Goal: Transaction & Acquisition: Purchase product/service

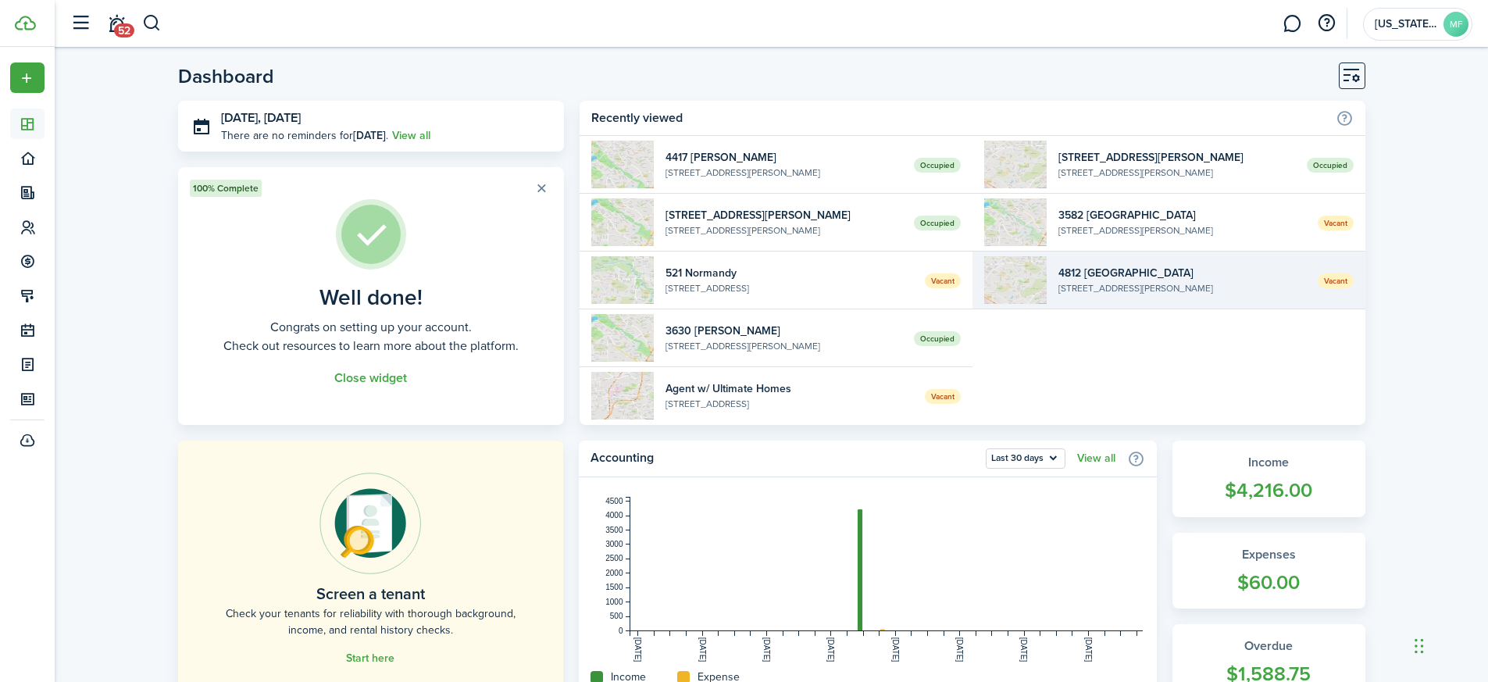
click at [1140, 294] on widget-list-item-description "[STREET_ADDRESS][PERSON_NAME]" at bounding box center [1182, 288] width 248 height 14
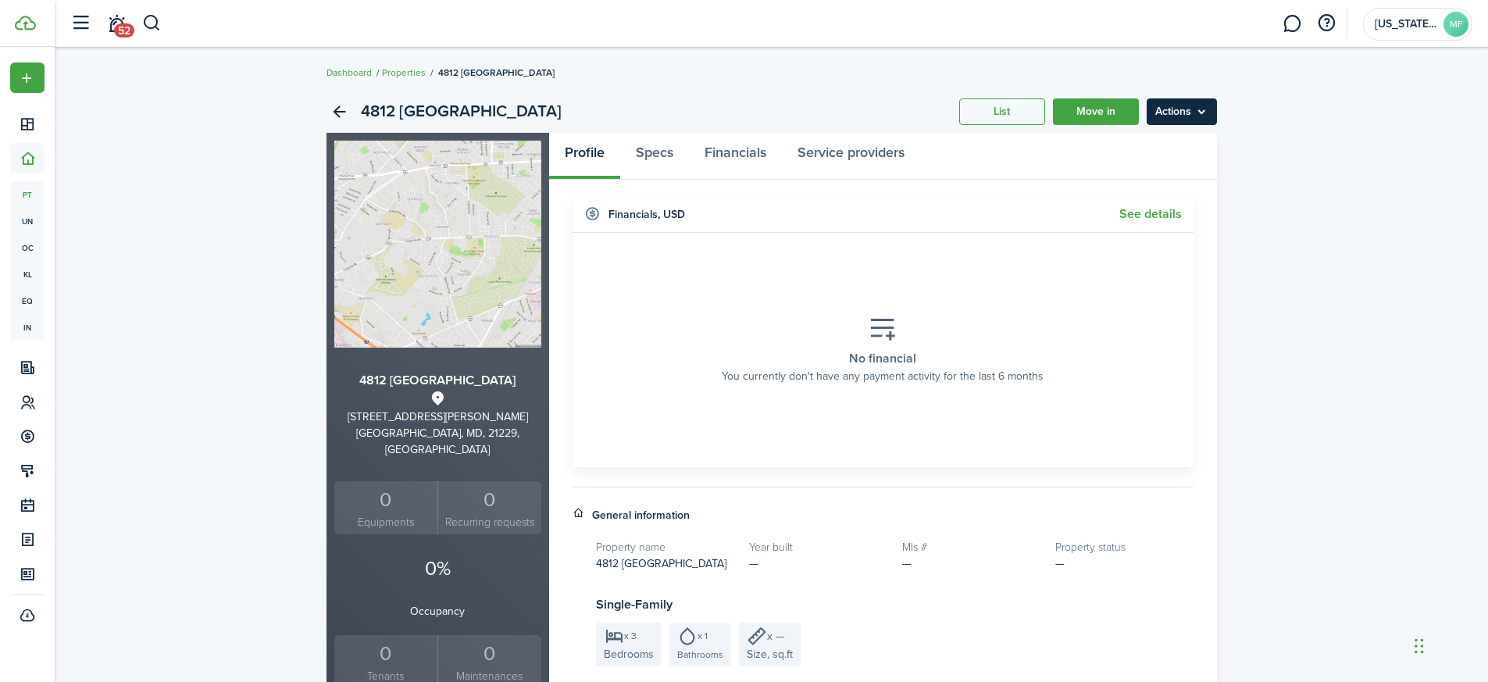
click at [1210, 116] on menu-btn "Actions" at bounding box center [1181, 111] width 70 height 27
click at [716, 108] on div "4812 [PERSON_NAME] List Move in Actions" at bounding box center [771, 112] width 890 height 42
click at [1195, 109] on menu-btn "Actions" at bounding box center [1181, 111] width 70 height 27
click at [1133, 143] on link "Edit property" at bounding box center [1148, 146] width 137 height 27
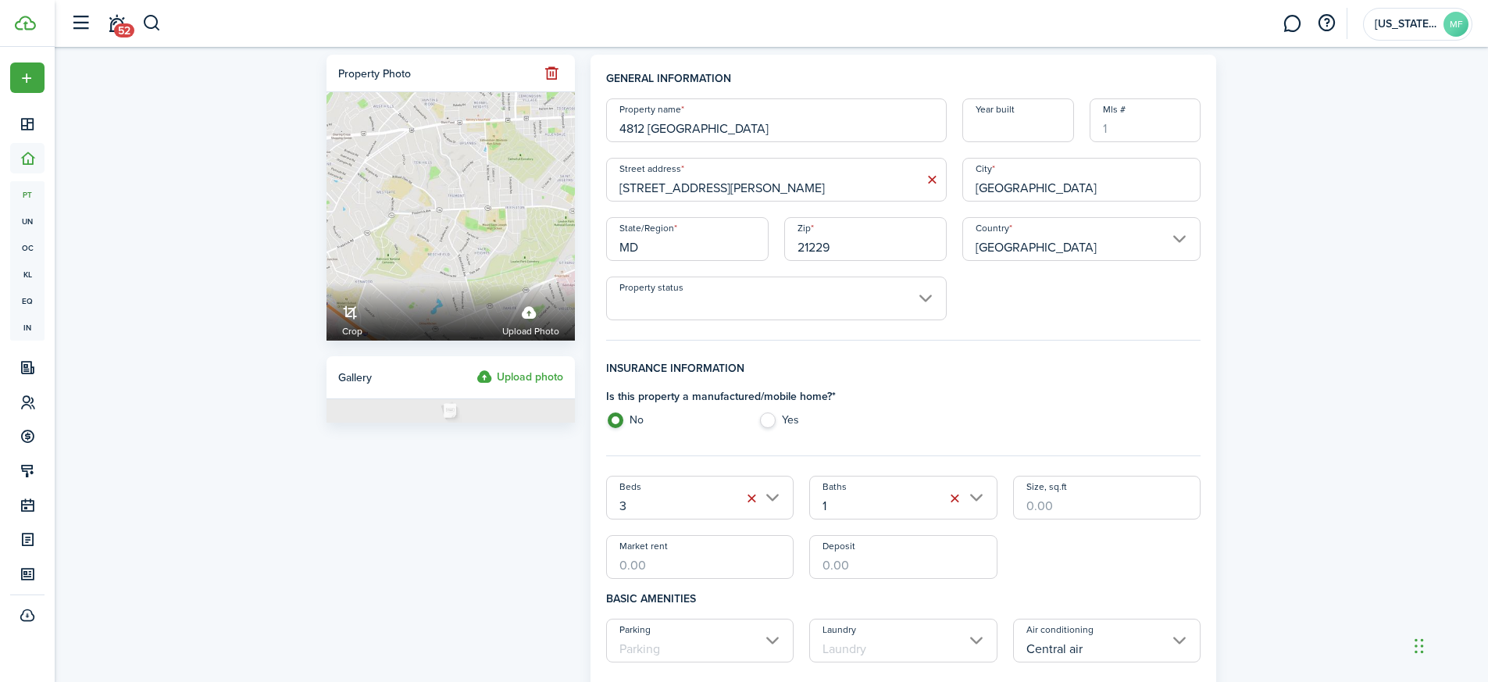
click at [521, 377] on label "Upload photo" at bounding box center [519, 377] width 87 height 19
click at [476, 368] on input "Upload photo" at bounding box center [476, 368] width 0 height 0
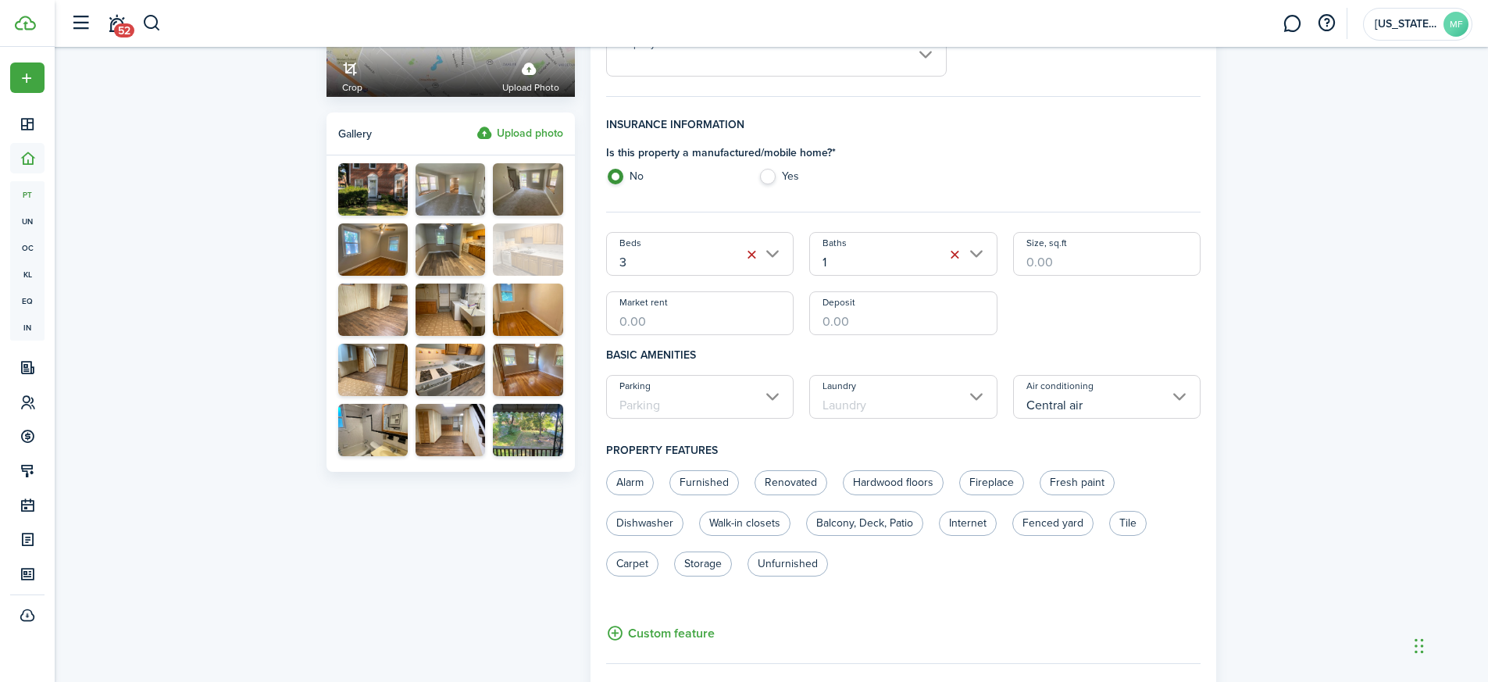
drag, startPoint x: 537, startPoint y: 381, endPoint x: 533, endPoint y: 249, distance: 132.0
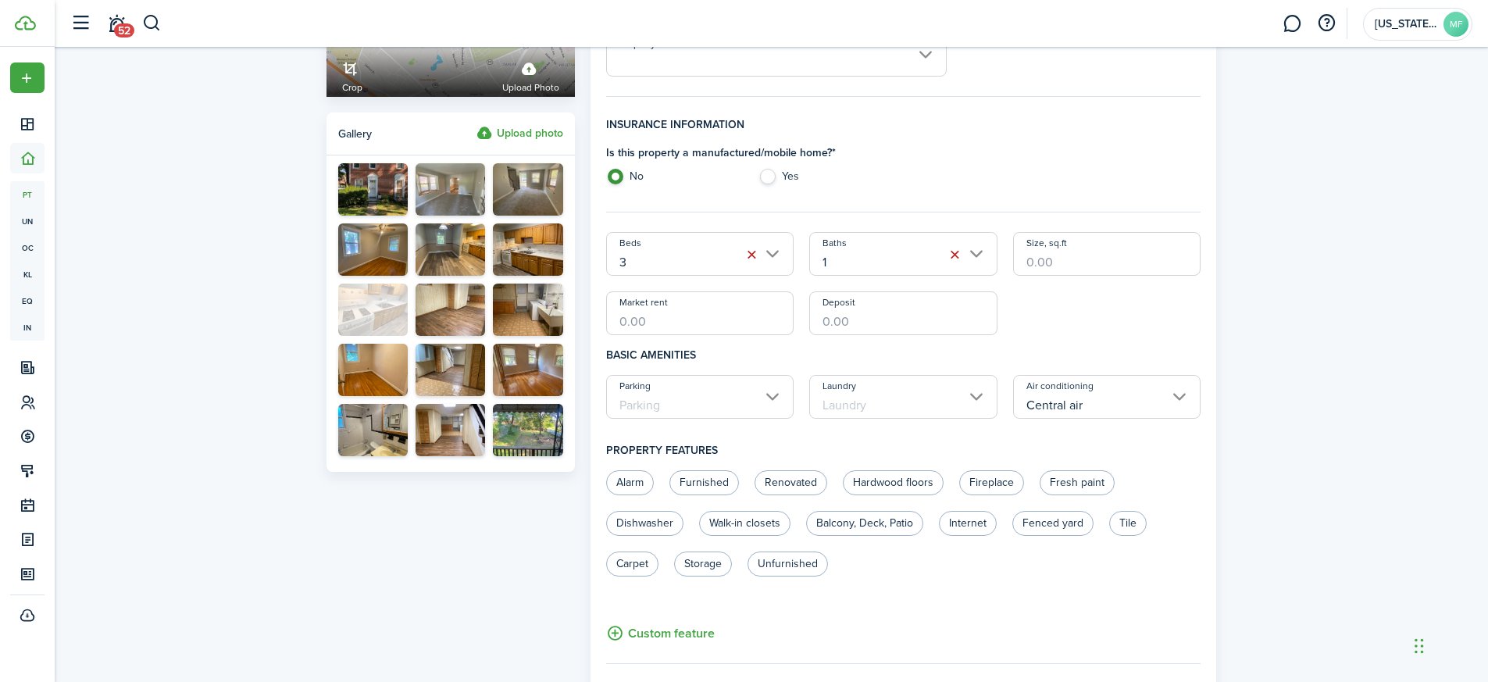
drag, startPoint x: 459, startPoint y: 383, endPoint x: 373, endPoint y: 311, distance: 112.0
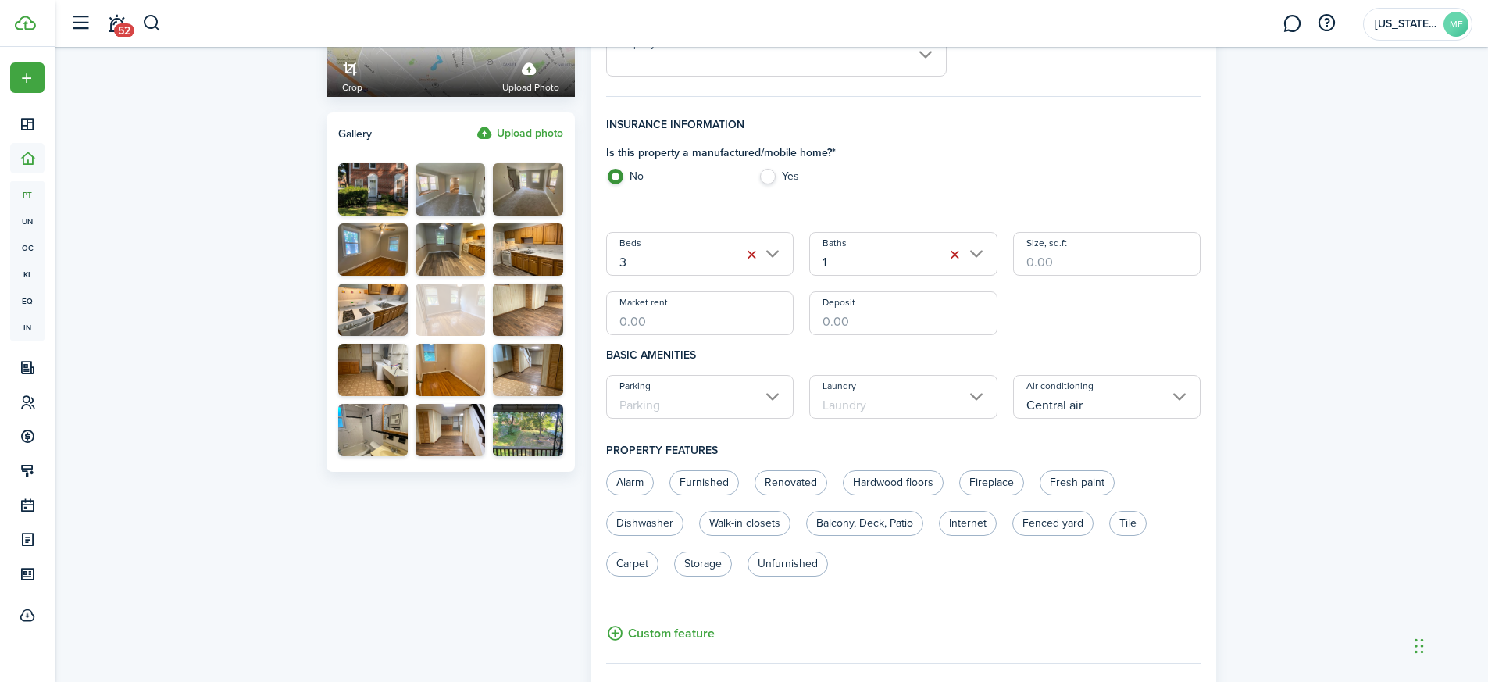
drag, startPoint x: 545, startPoint y: 392, endPoint x: 461, endPoint y: 319, distance: 111.3
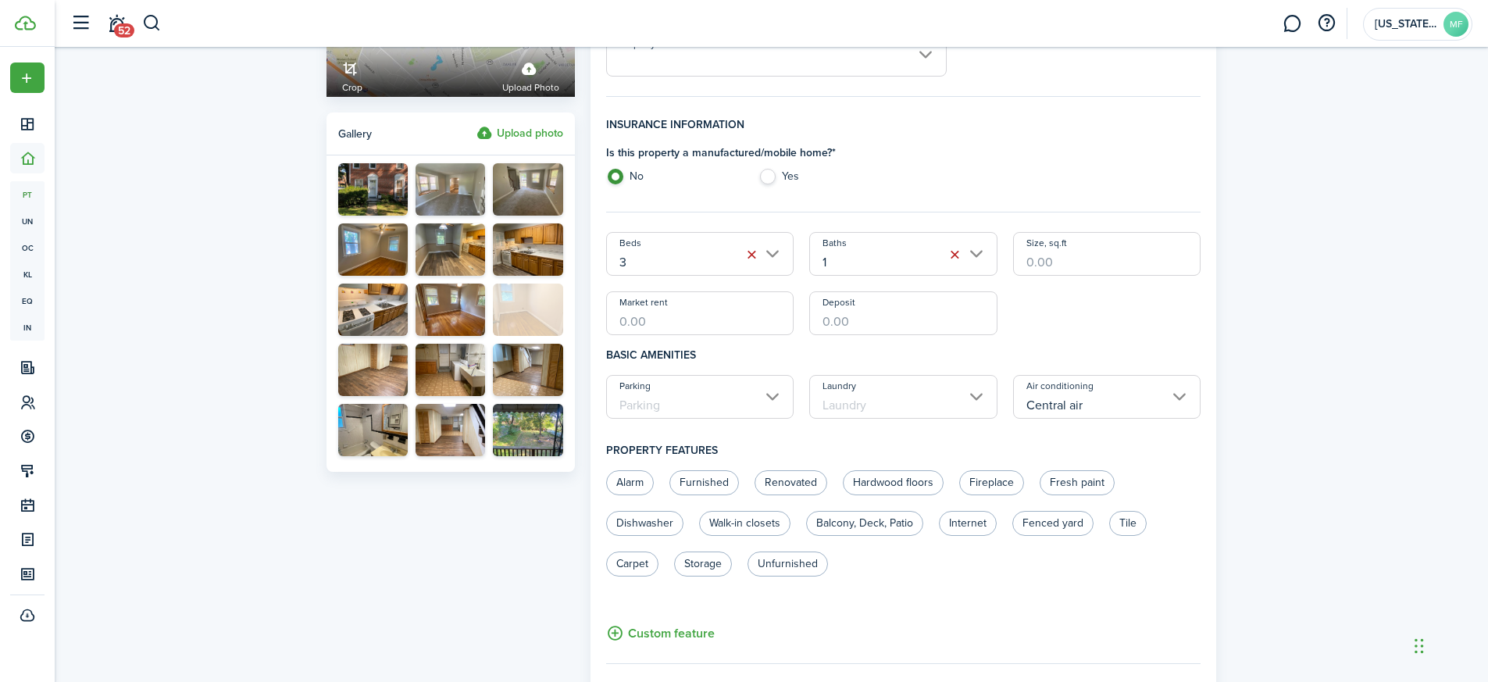
drag, startPoint x: 460, startPoint y: 373, endPoint x: 546, endPoint y: 312, distance: 105.3
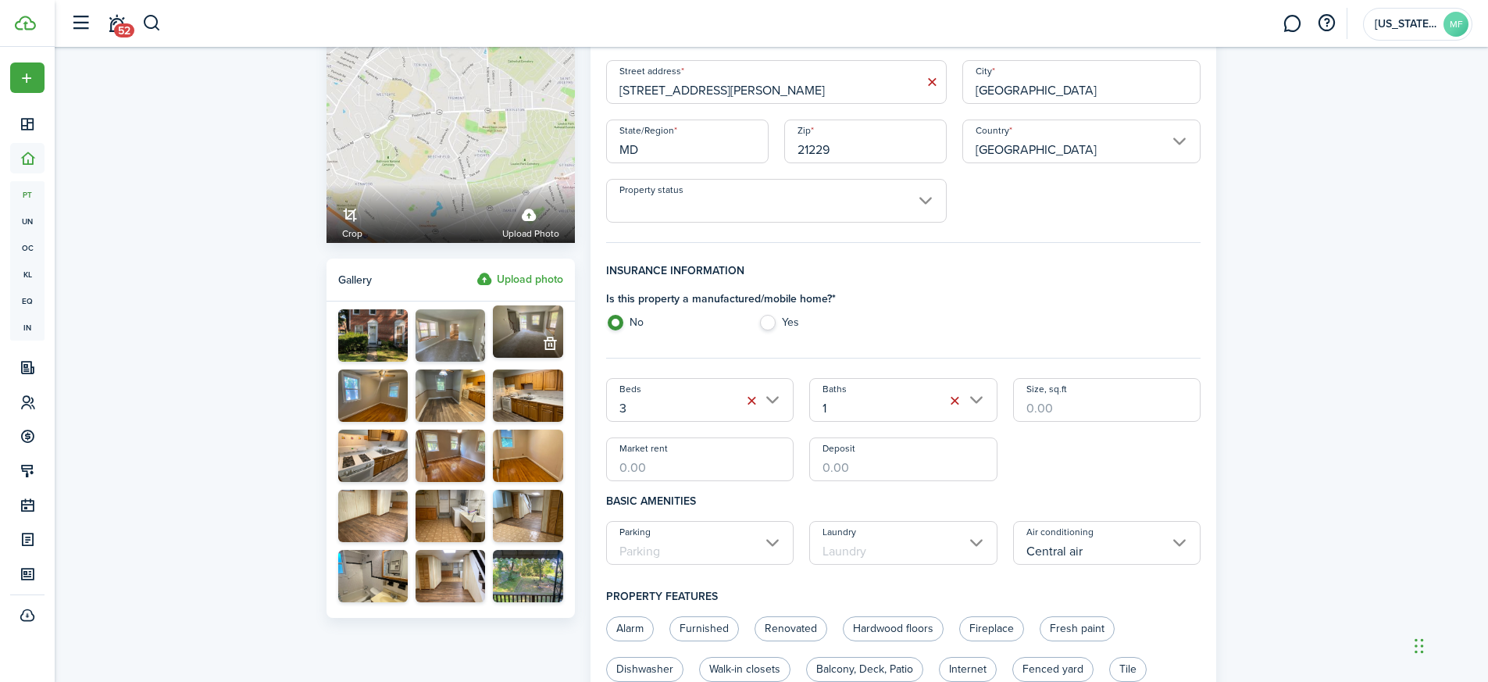
scroll to position [120, 0]
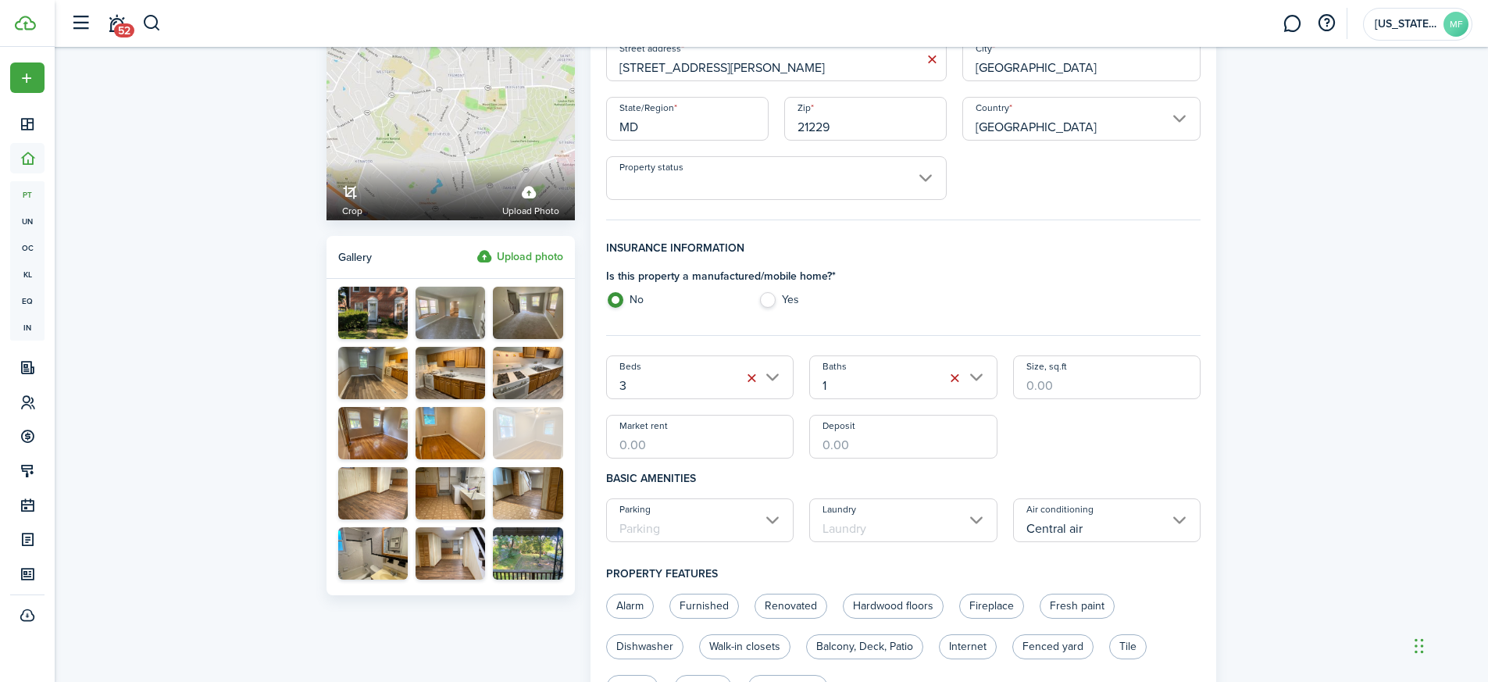
drag, startPoint x: 377, startPoint y: 366, endPoint x: 536, endPoint y: 429, distance: 170.7
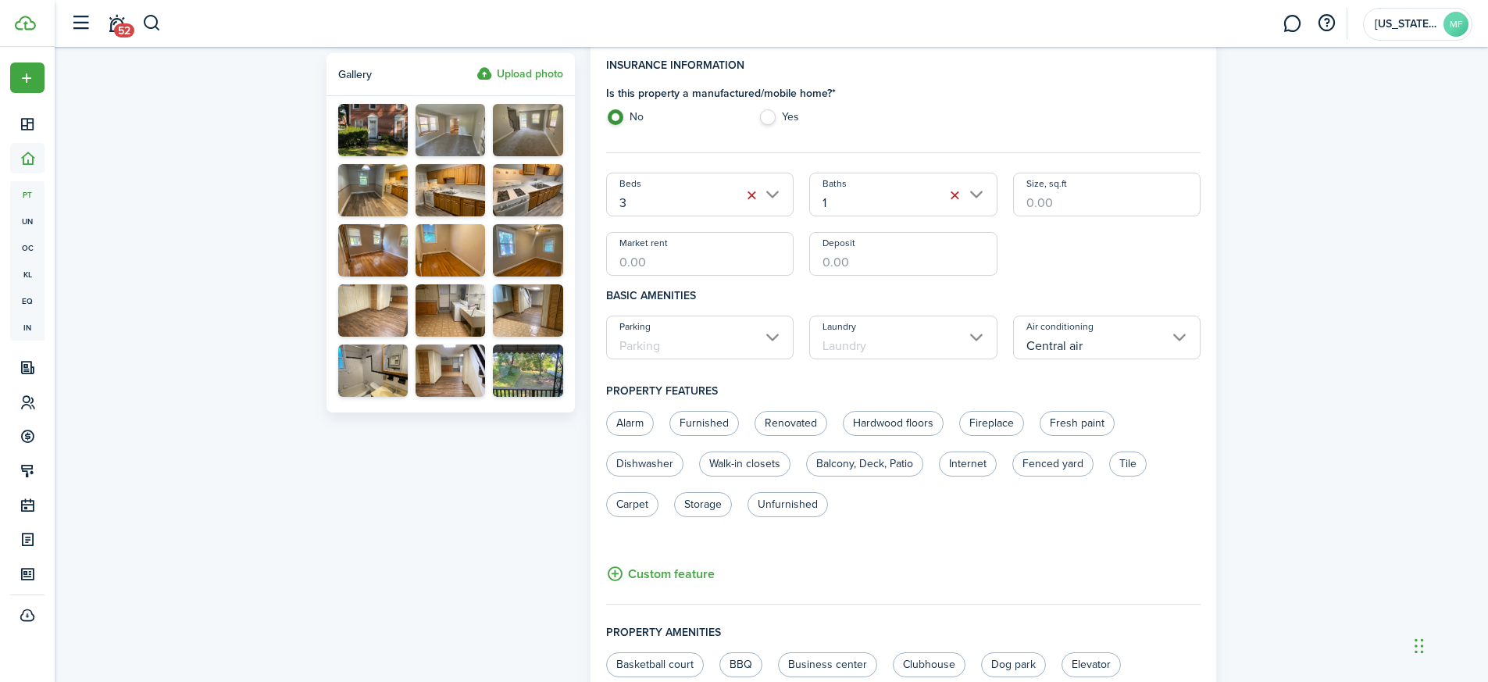
scroll to position [278, 0]
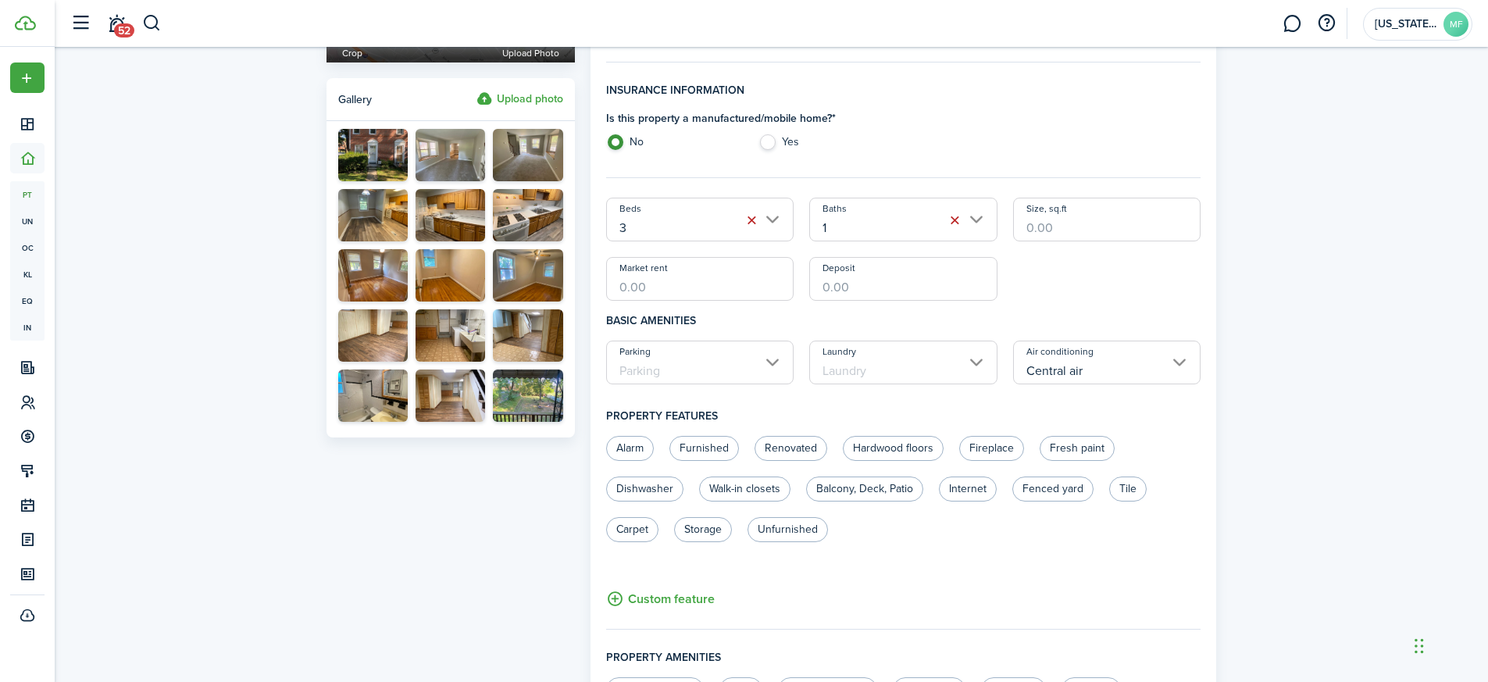
click at [718, 288] on input "Market rent" at bounding box center [700, 279] width 188 height 44
type input "$1,900.00"
click at [870, 276] on input "Deposit" at bounding box center [903, 279] width 188 height 44
click at [1144, 341] on input "Central air" at bounding box center [1107, 362] width 188 height 44
type input "$1,900.00"
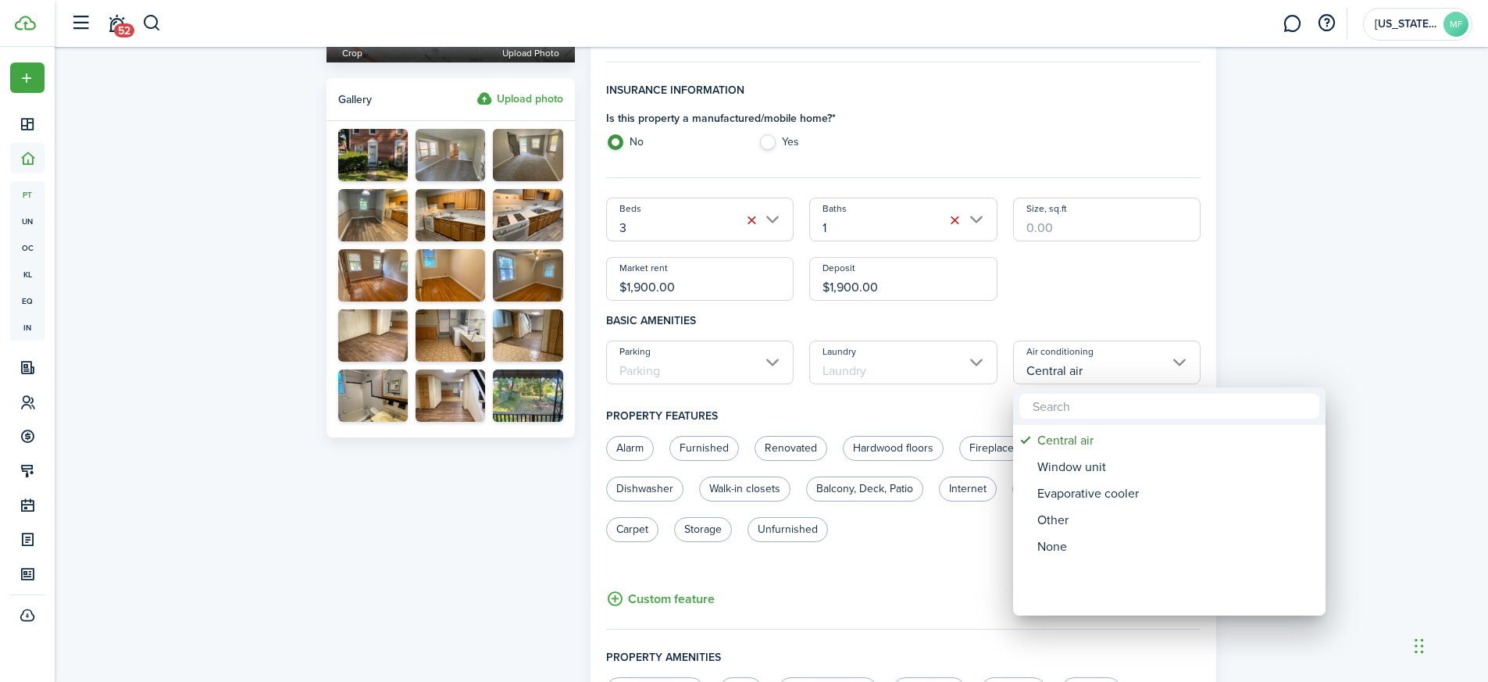
click at [774, 367] on div at bounding box center [743, 341] width 1737 height 932
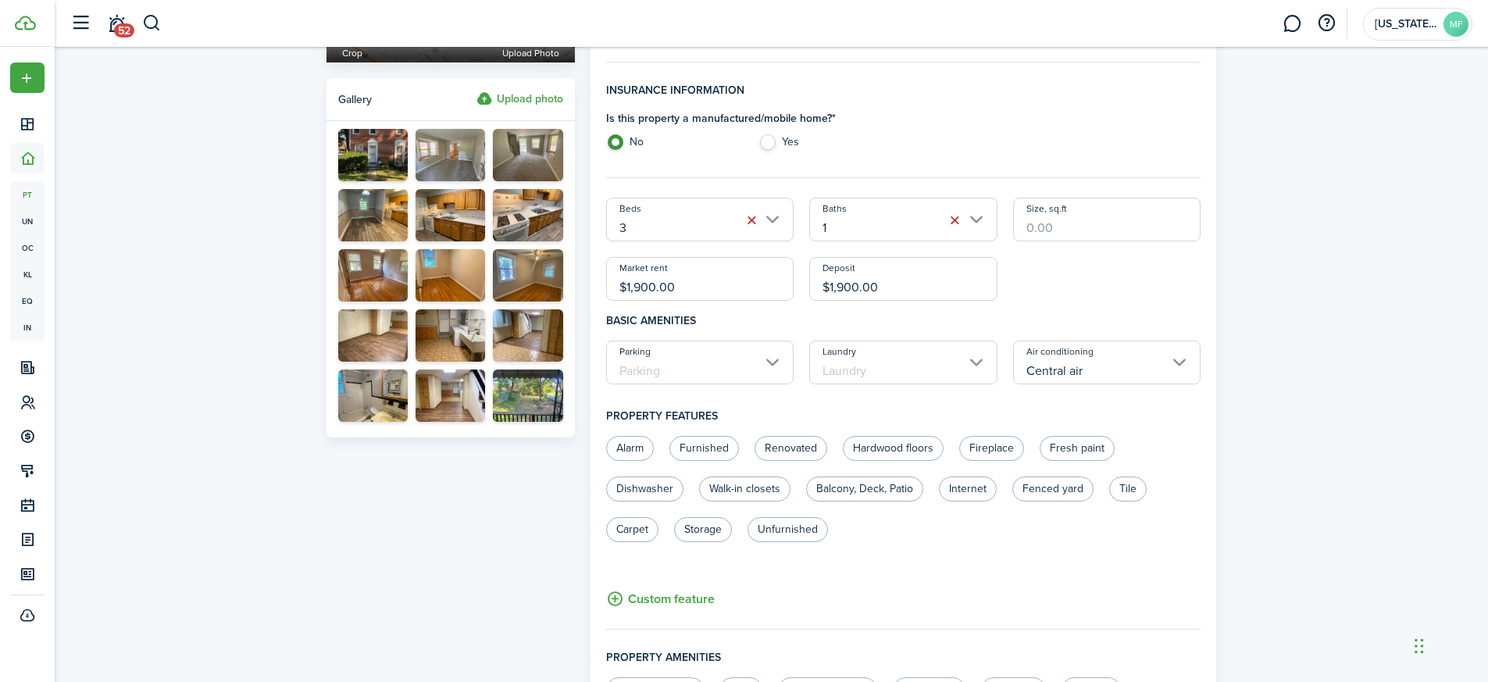
click at [774, 367] on input "Parking" at bounding box center [700, 362] width 188 height 44
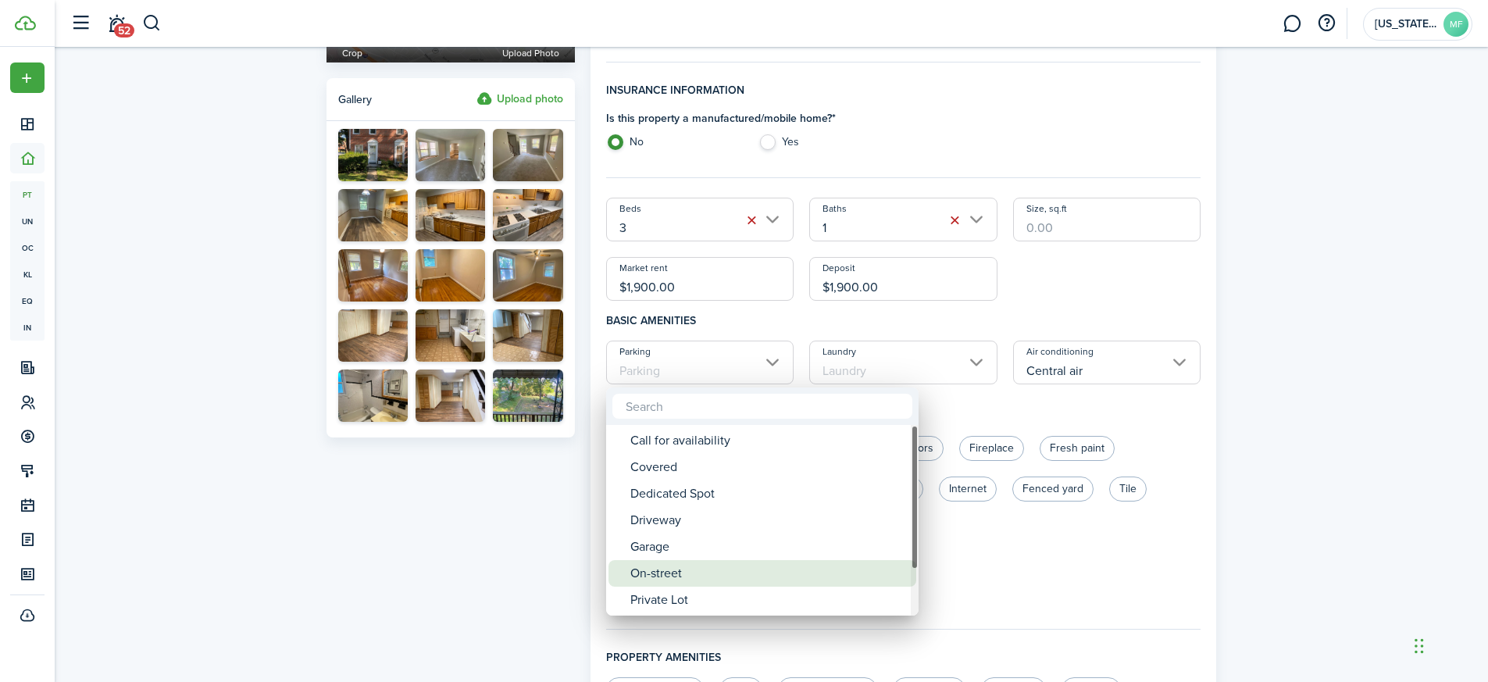
click at [707, 578] on div "On-street" at bounding box center [768, 573] width 276 height 27
type input "On-street"
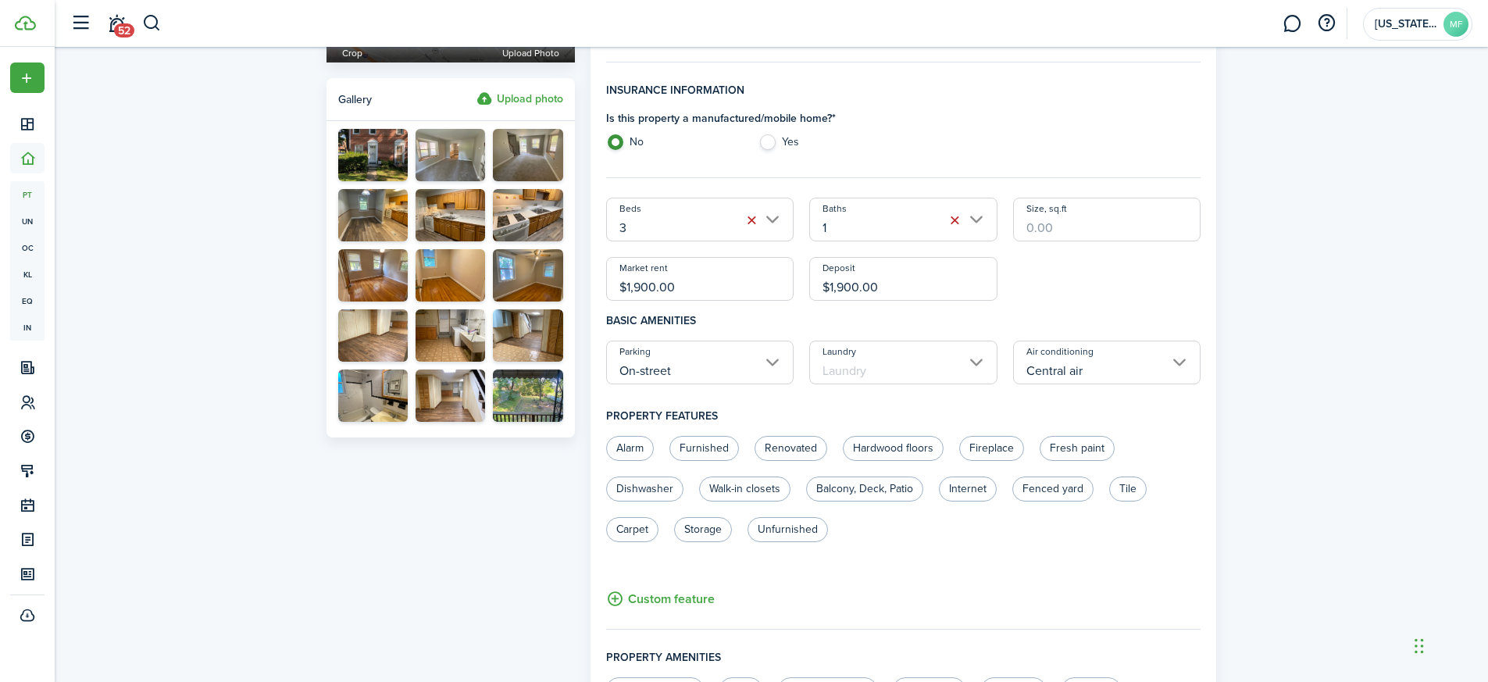
click at [903, 367] on input "Laundry" at bounding box center [903, 362] width 188 height 44
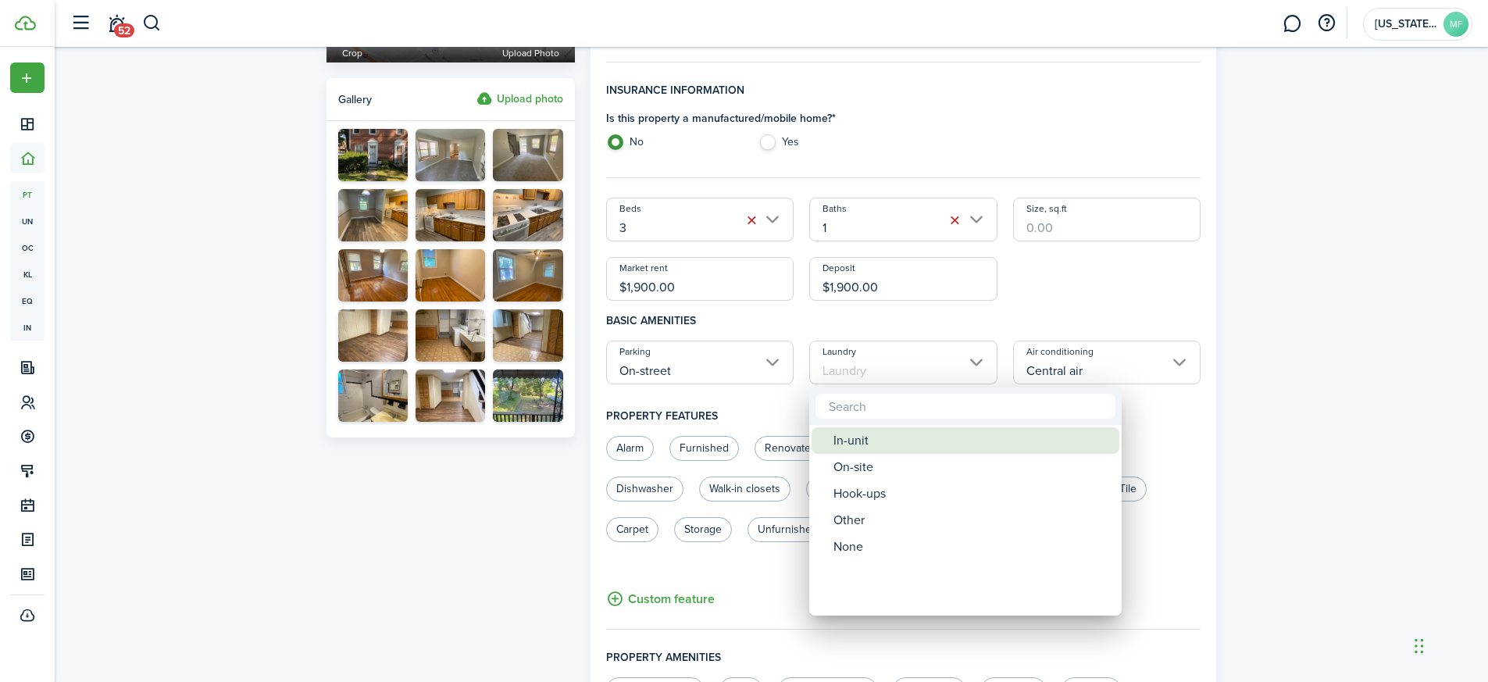
click at [877, 433] on div "In-unit" at bounding box center [971, 440] width 276 height 27
type input "In-unit"
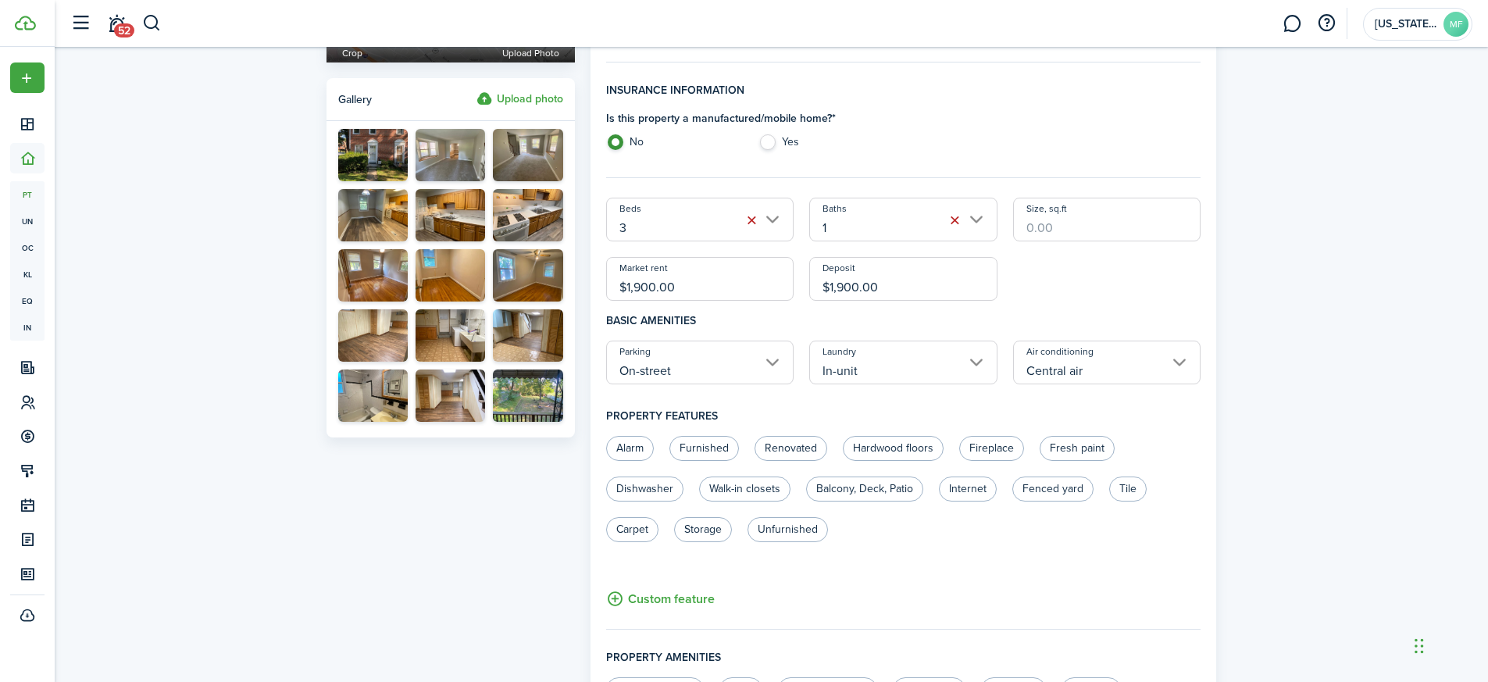
drag, startPoint x: 705, startPoint y: 290, endPoint x: 631, endPoint y: 291, distance: 74.2
click at [631, 291] on input "$1,900.00" at bounding box center [700, 279] width 188 height 44
type input "$1,850.00"
drag, startPoint x: 901, startPoint y: 288, endPoint x: 805, endPoint y: 279, distance: 96.5
click at [805, 279] on div "Deposit $1,900.00" at bounding box center [903, 279] width 204 height 44
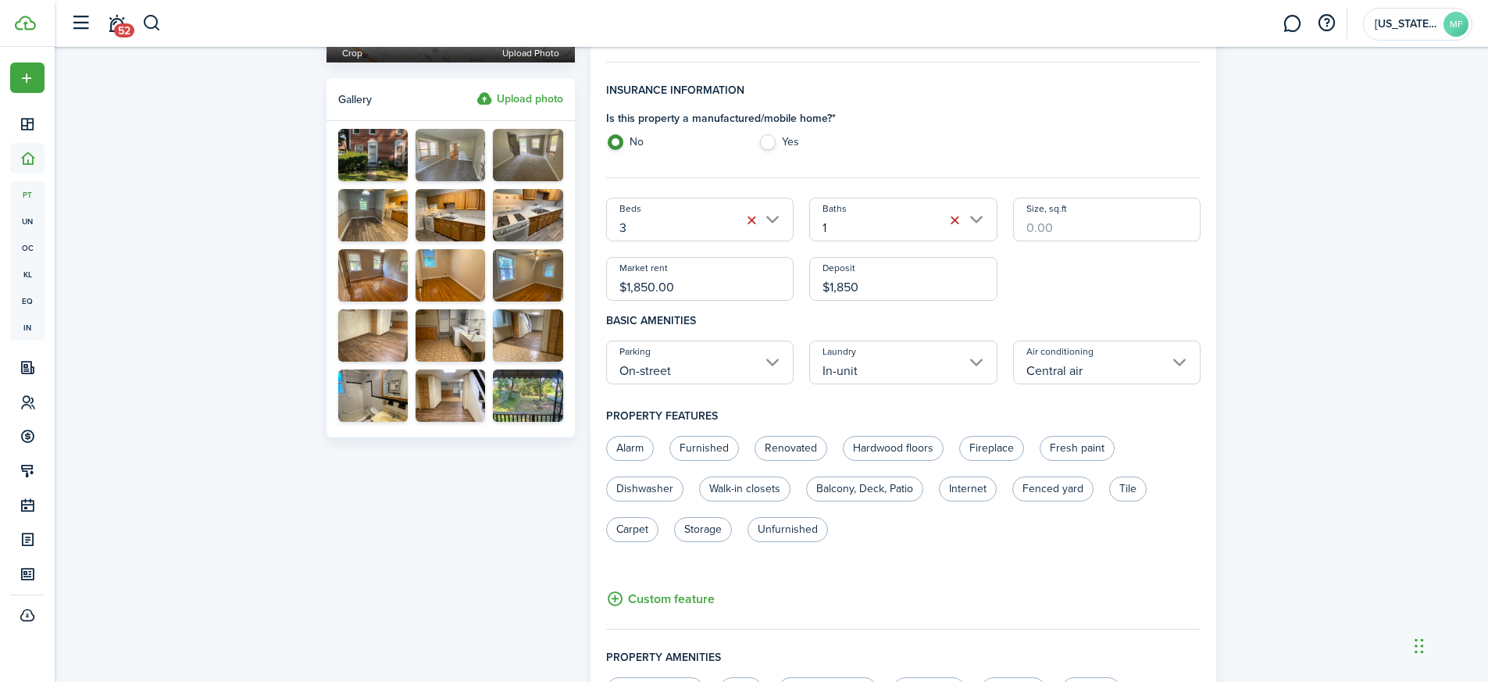
type input "$1,850.00"
click at [1124, 308] on h4 "Basic amenities" at bounding box center [903, 321] width 595 height 40
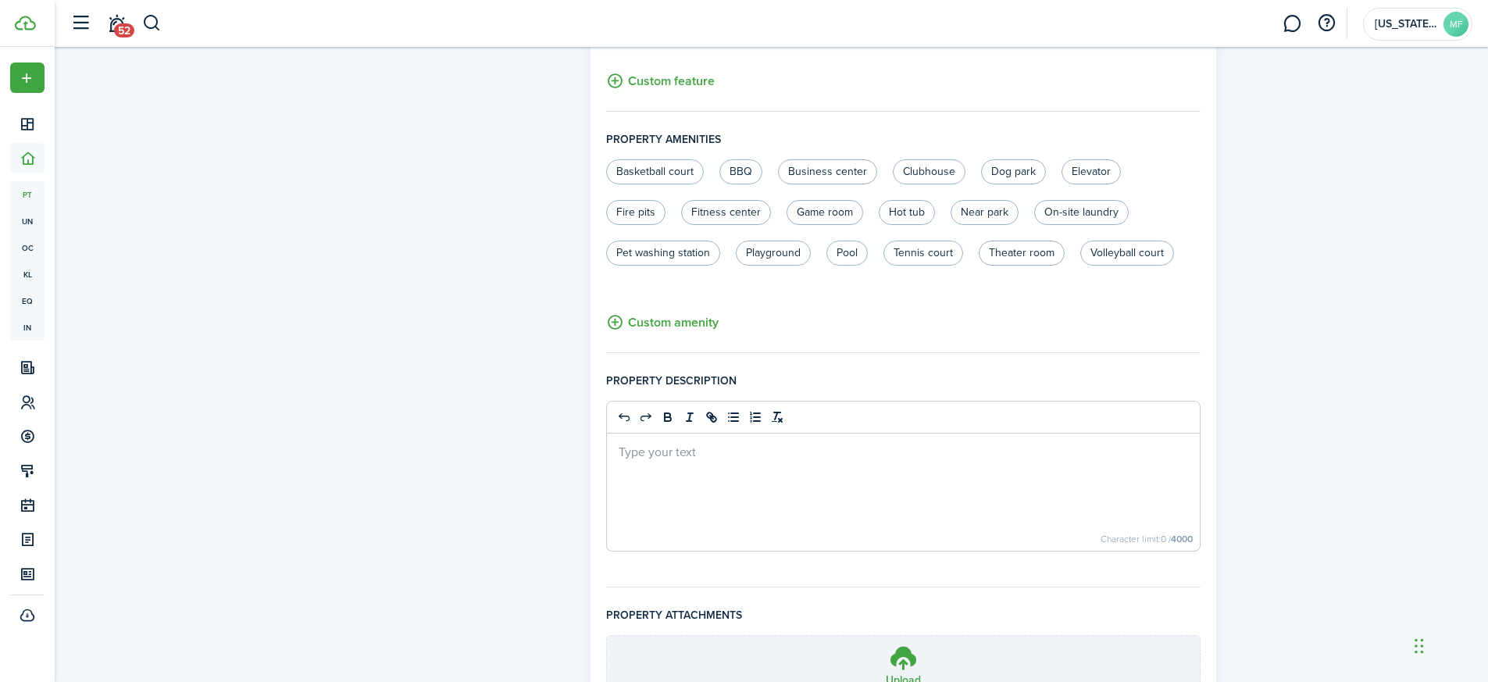
scroll to position [719, 0]
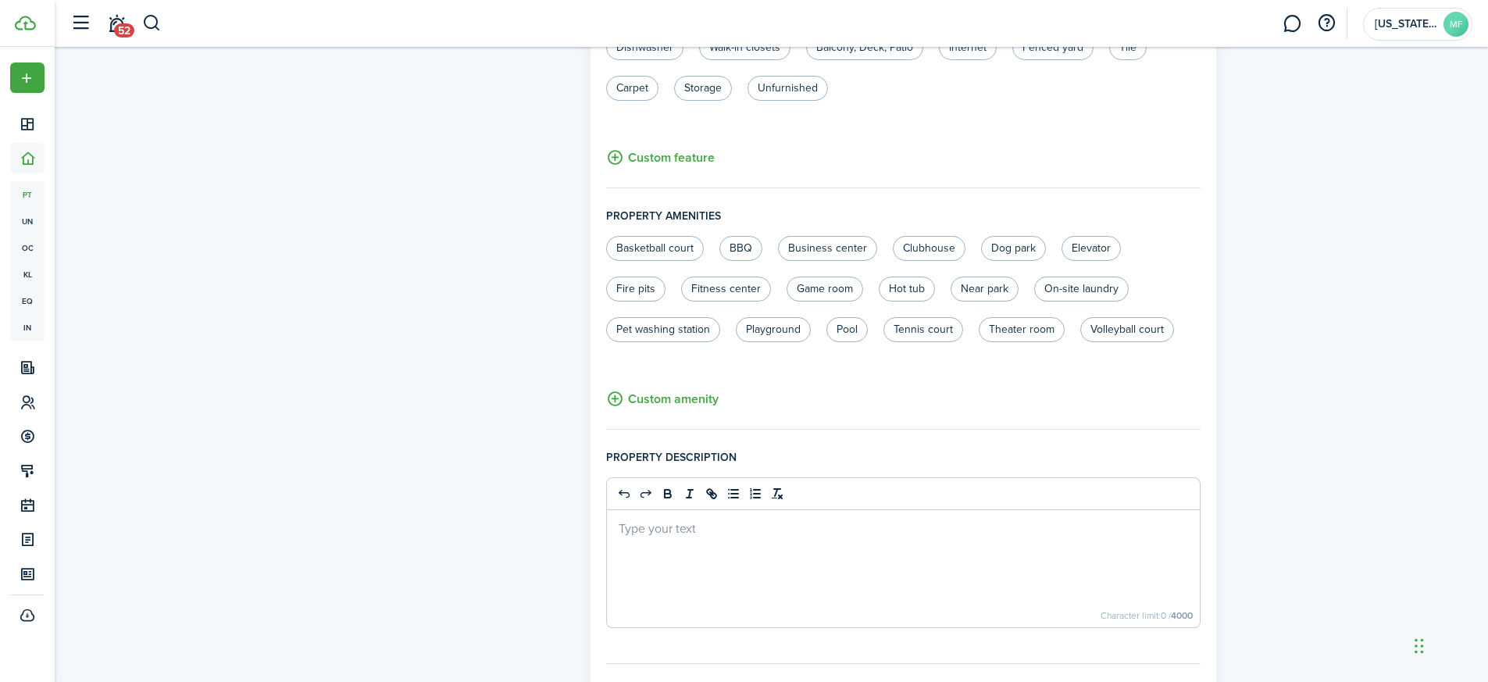
click at [675, 561] on div at bounding box center [903, 568] width 593 height 117
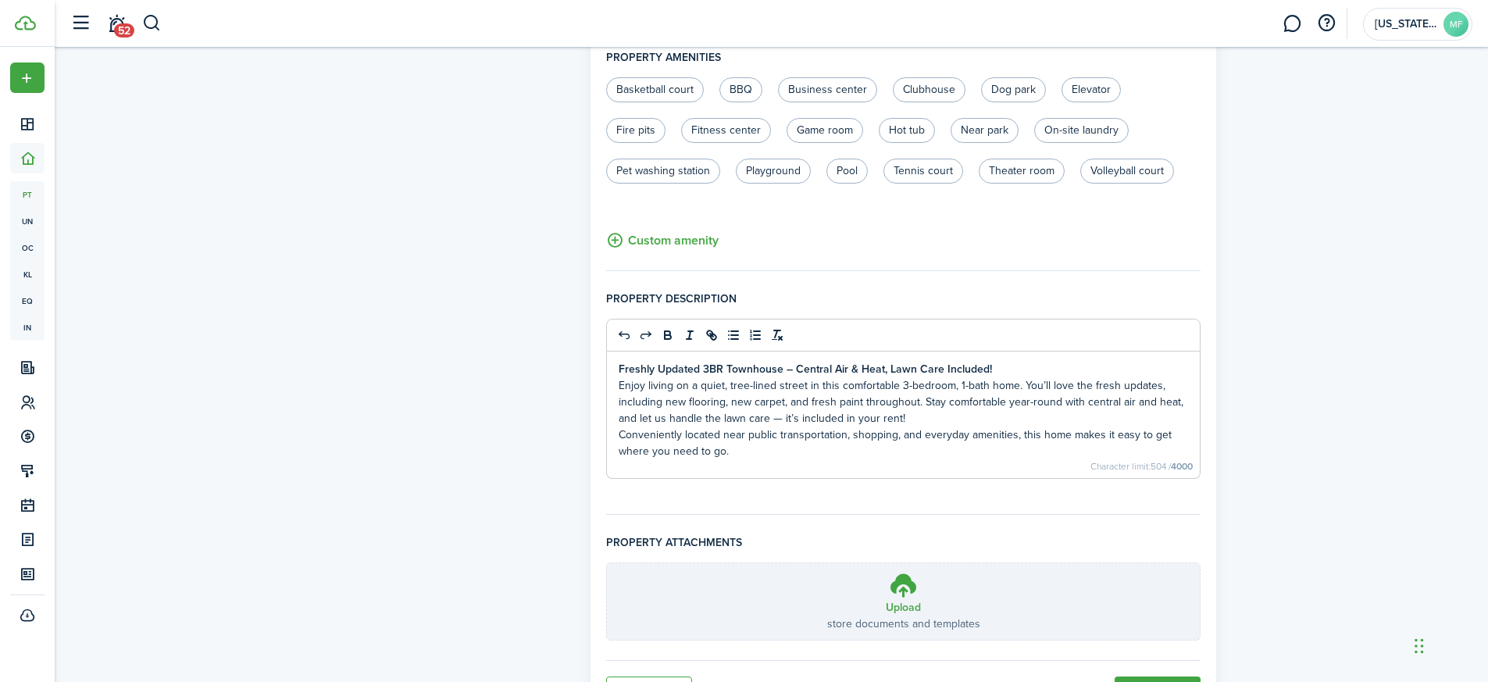
scroll to position [957, 0]
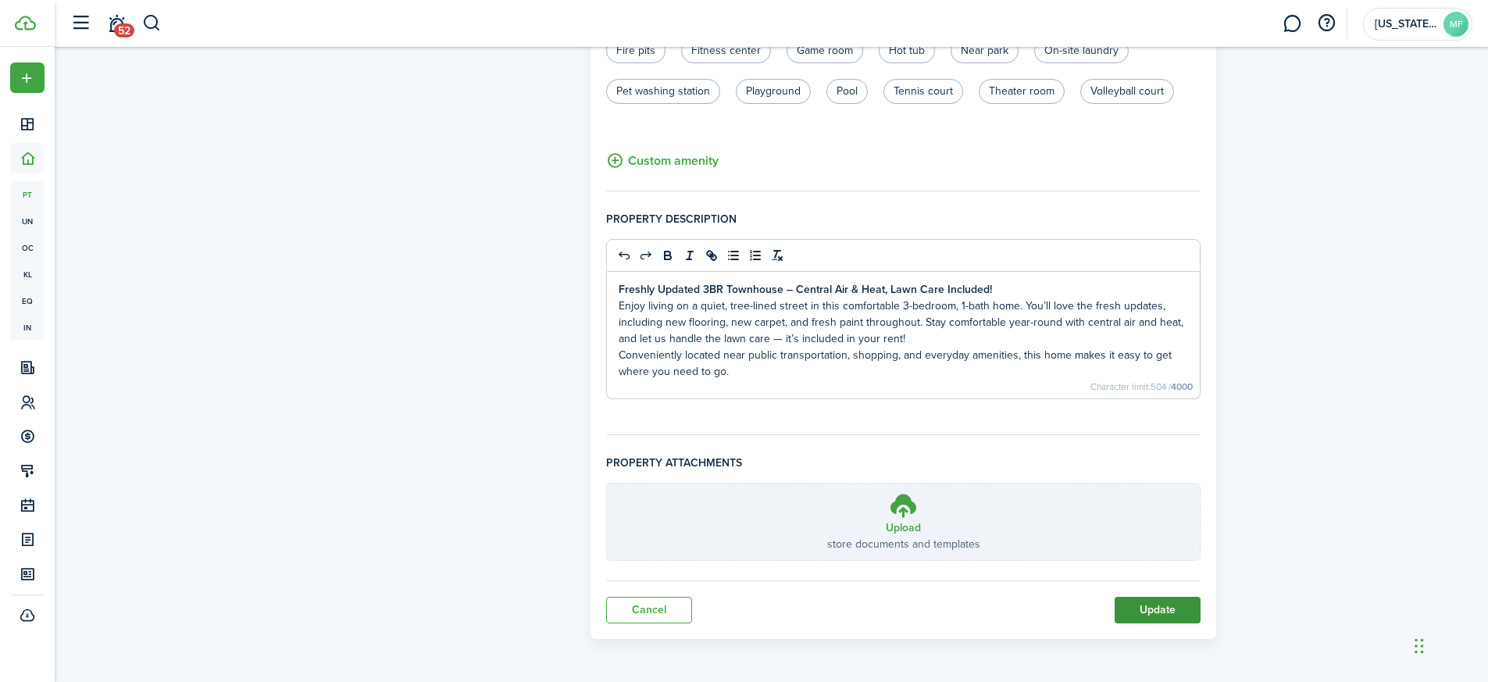
click at [1174, 603] on button "Update" at bounding box center [1157, 610] width 86 height 27
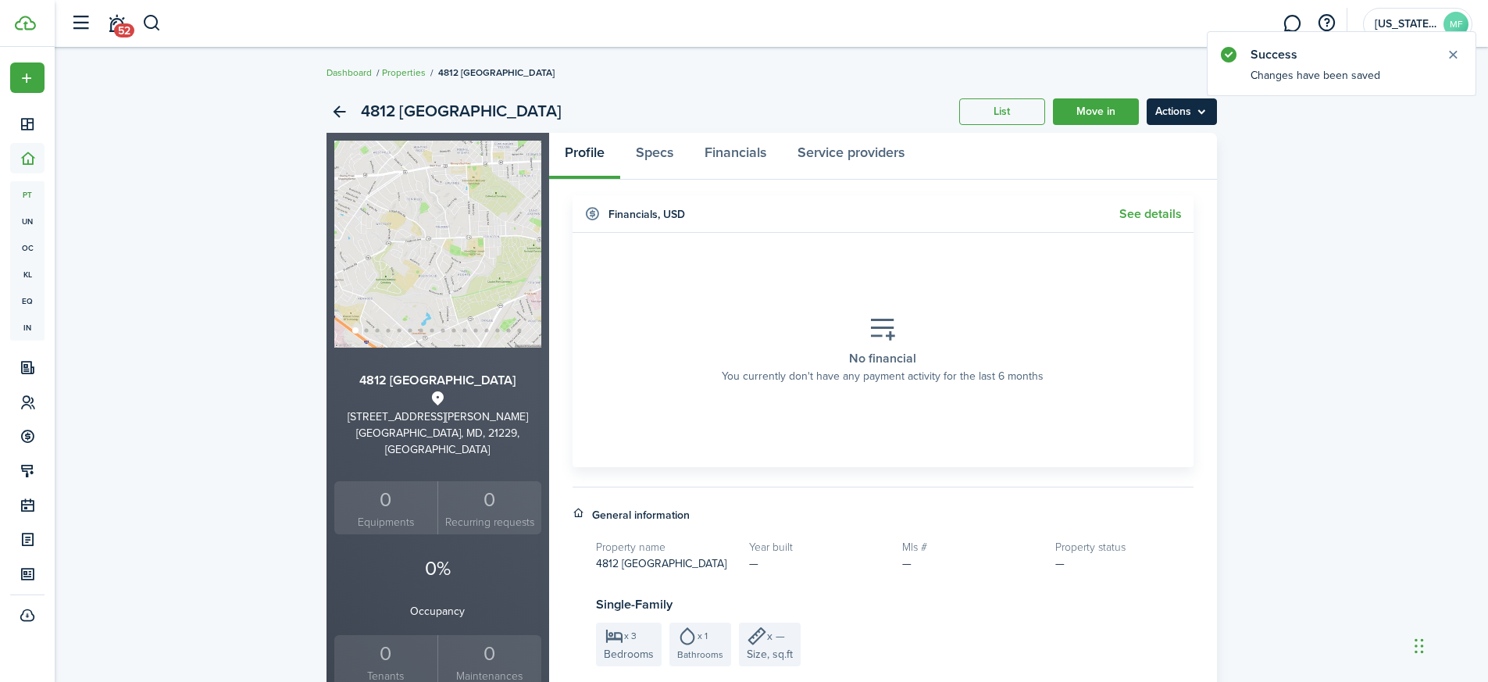
click at [1206, 107] on menu-btn "Actions" at bounding box center [1181, 111] width 70 height 27
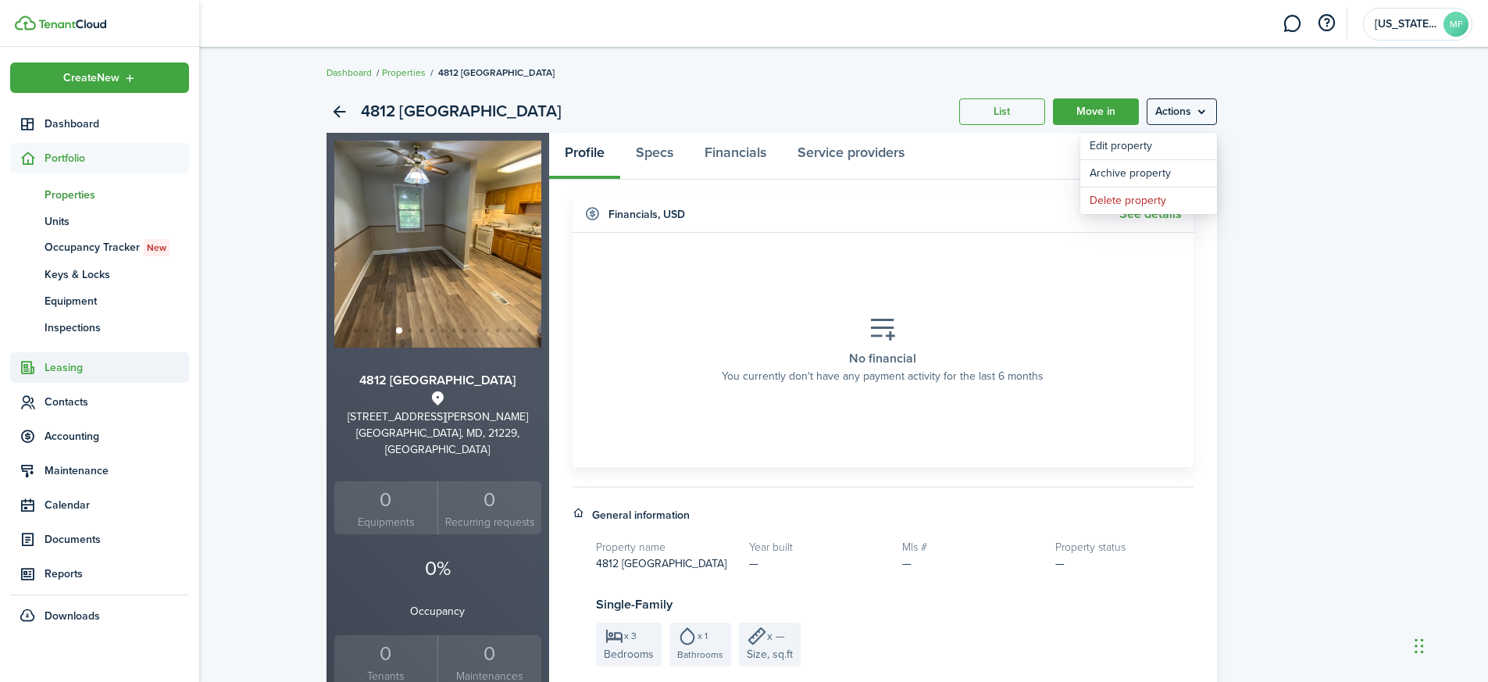
click at [52, 372] on span "Leasing" at bounding box center [117, 367] width 144 height 16
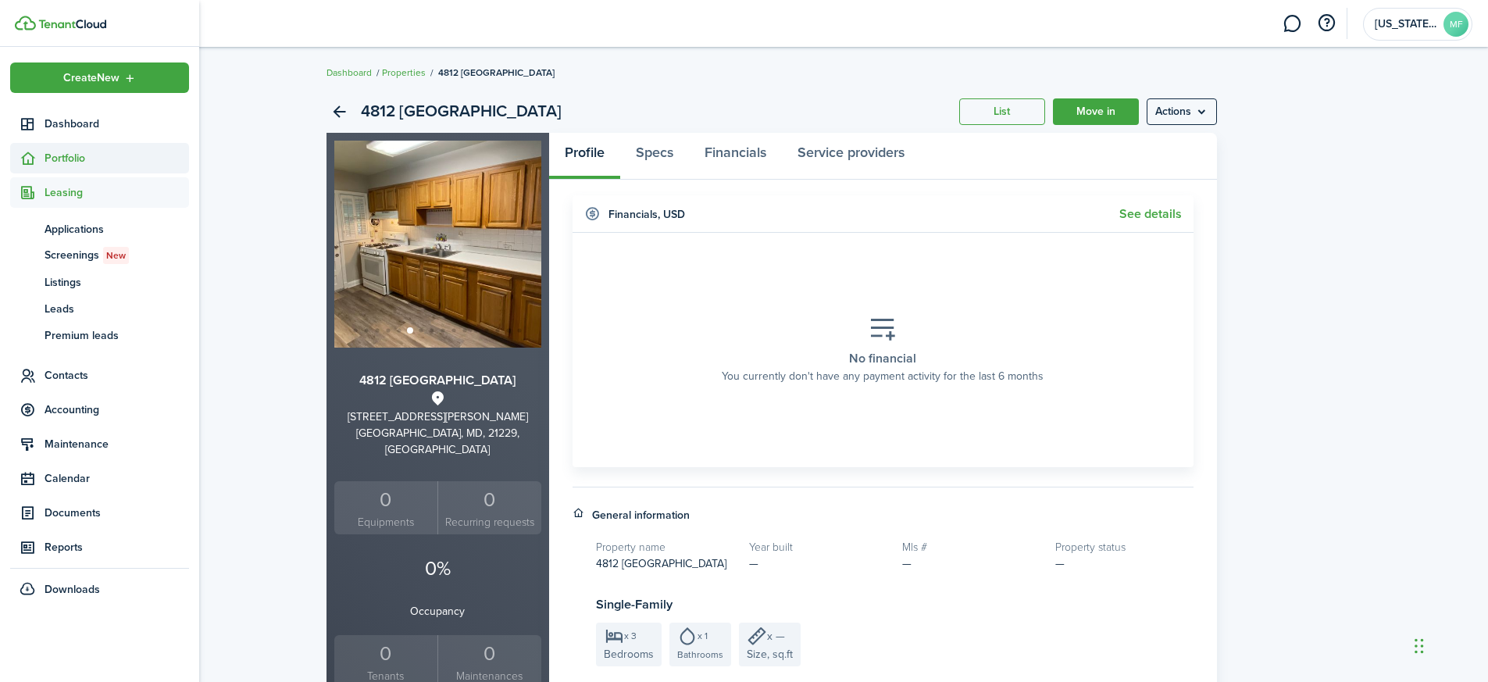
click at [64, 161] on span "Portfolio" at bounding box center [117, 158] width 144 height 16
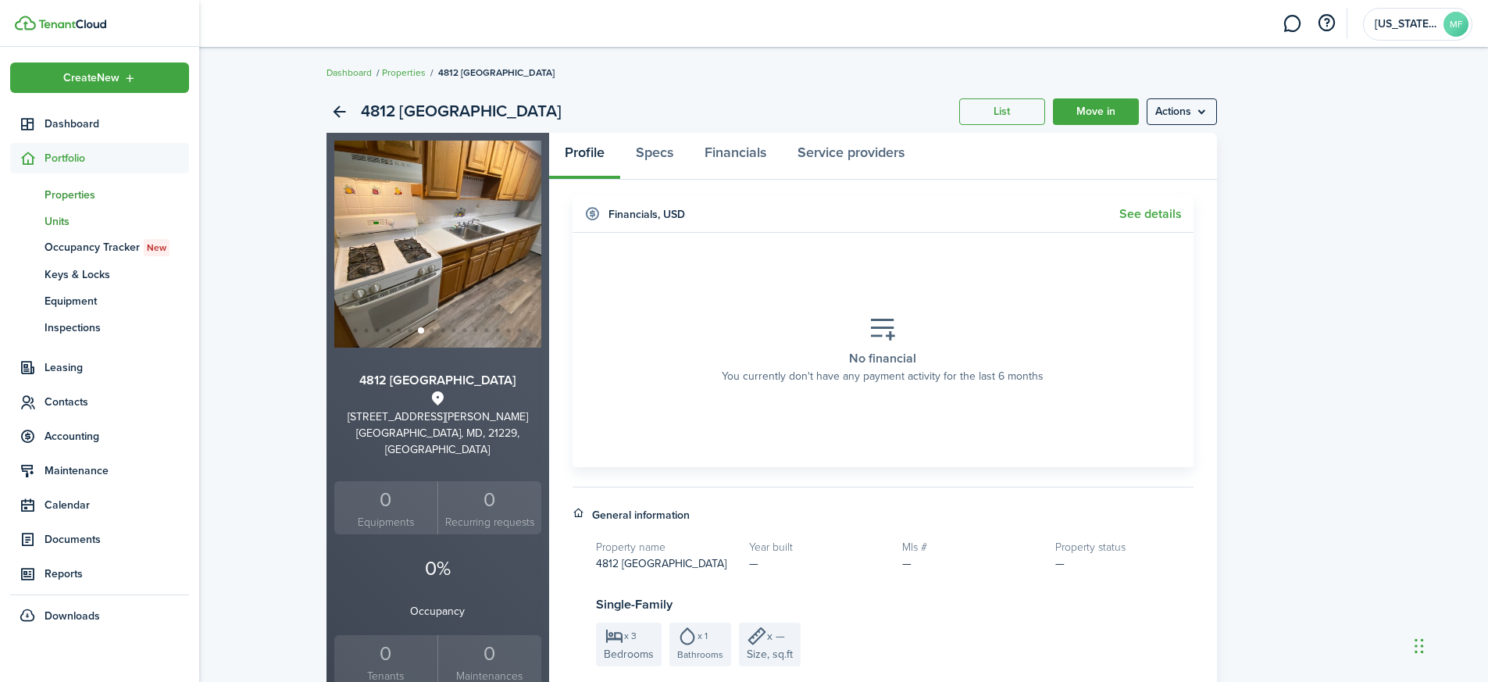
click at [62, 222] on span "Units" at bounding box center [117, 221] width 144 height 16
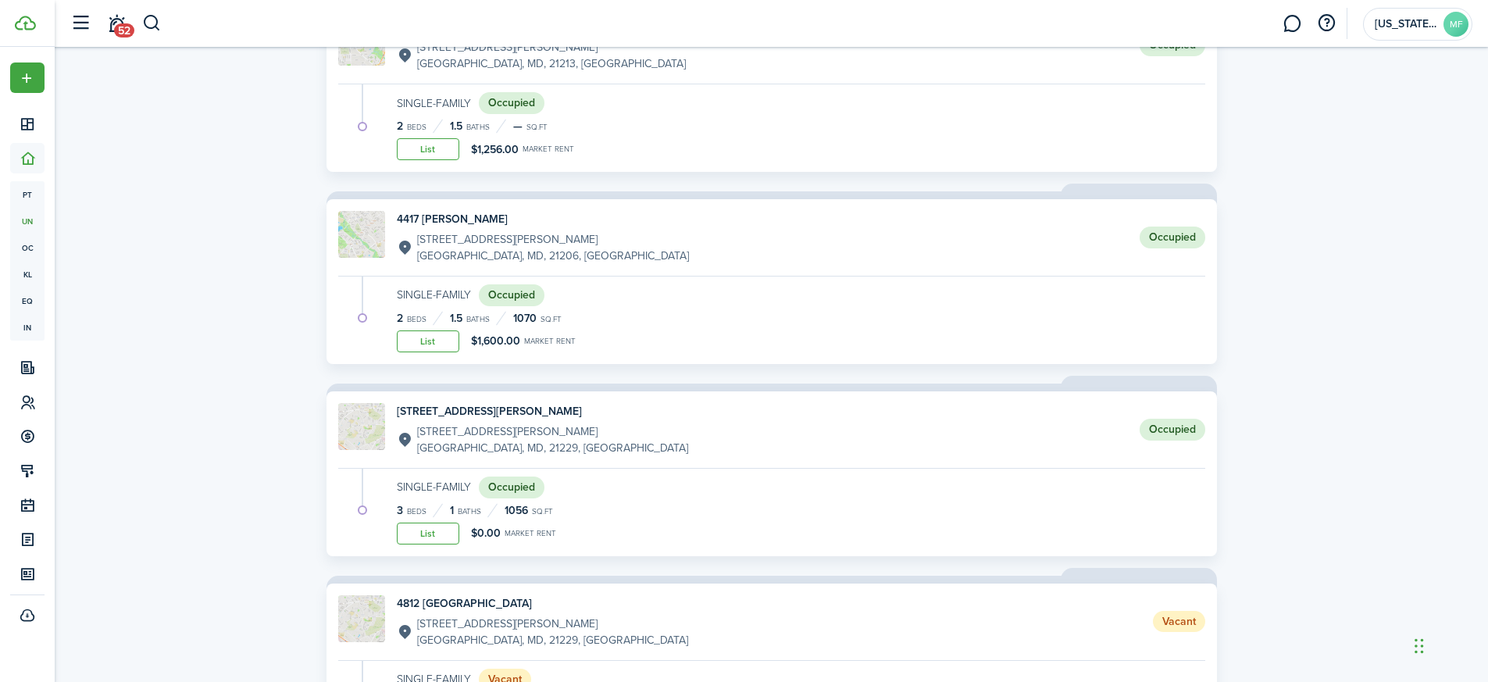
scroll to position [1051, 0]
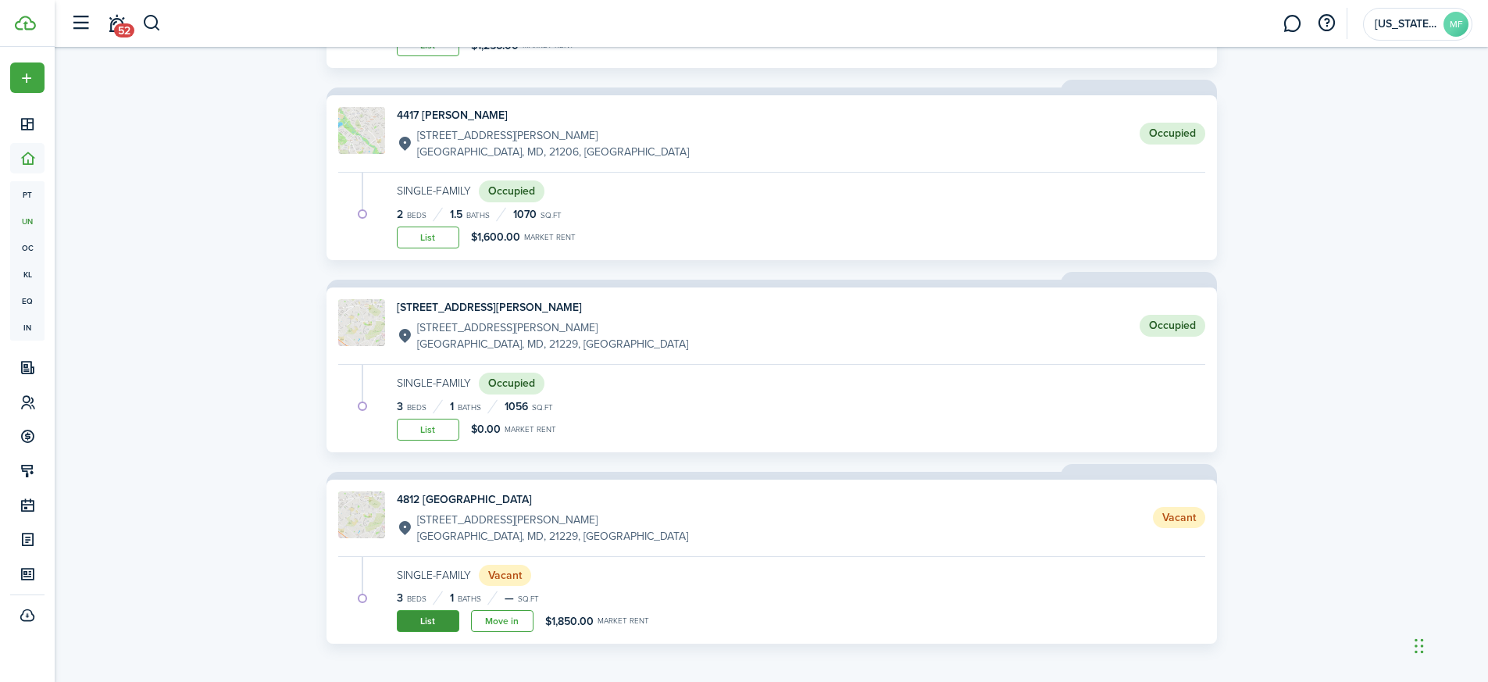
click at [438, 618] on link "List" at bounding box center [428, 621] width 62 height 22
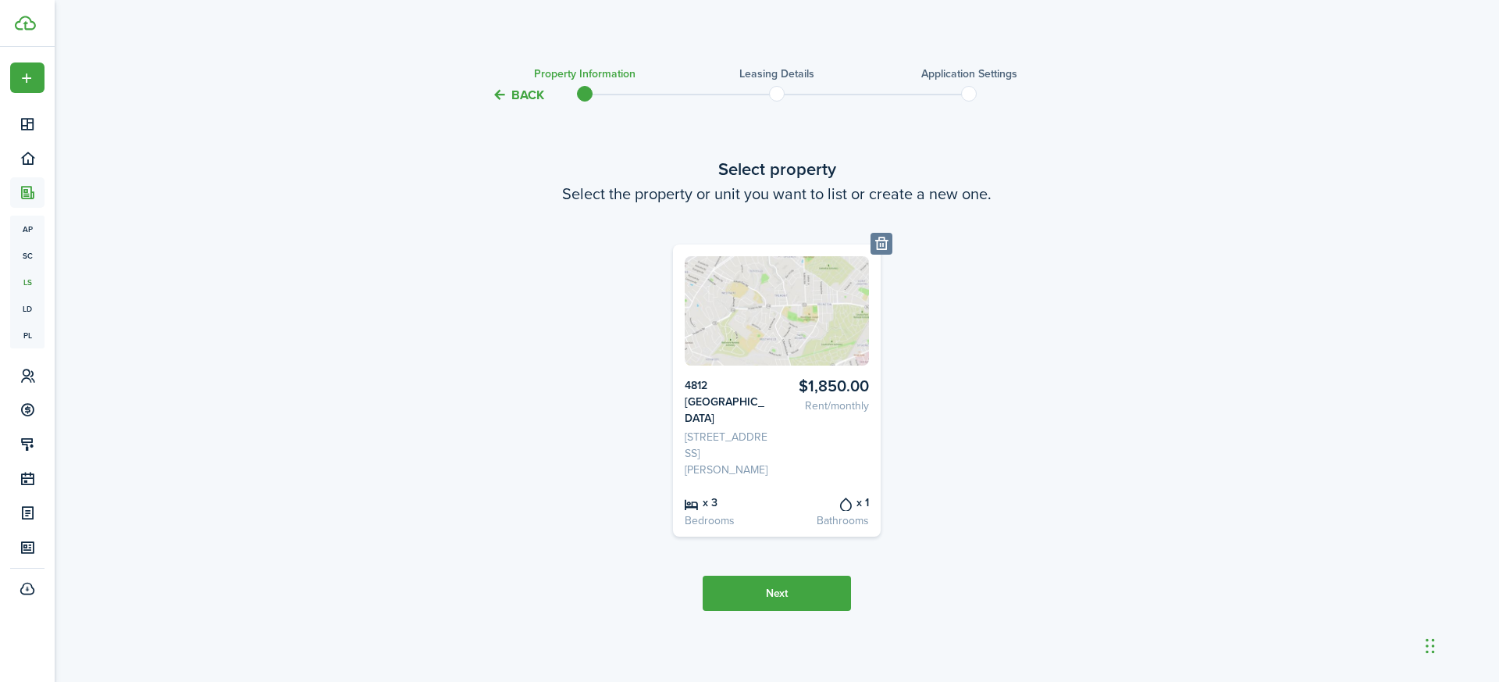
click at [768, 582] on button "Next" at bounding box center [777, 592] width 148 height 35
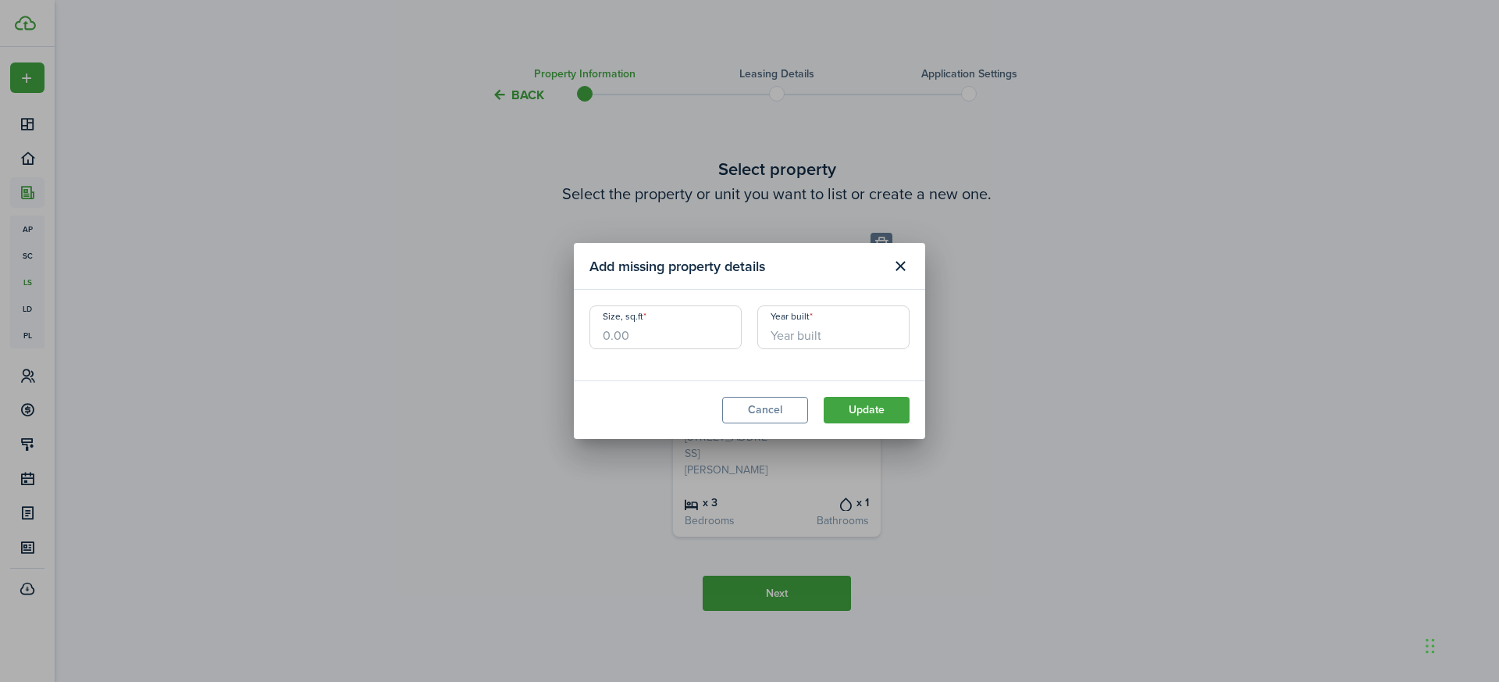
click at [604, 337] on input "Size, sq.ft" at bounding box center [666, 327] width 152 height 44
type input "1,056"
click at [814, 329] on input "Year built" at bounding box center [833, 327] width 152 height 44
type input "1954"
click at [882, 408] on button "Update" at bounding box center [867, 410] width 86 height 27
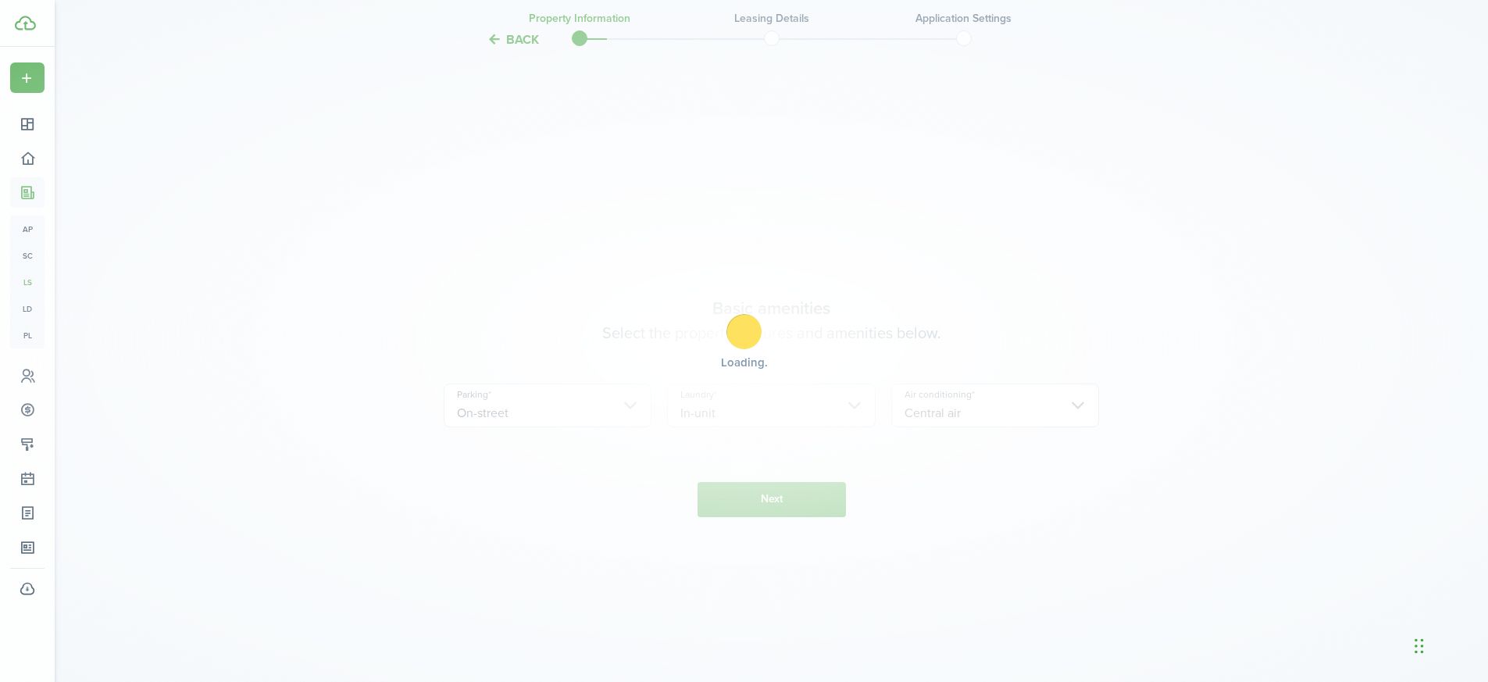
scroll to position [576, 0]
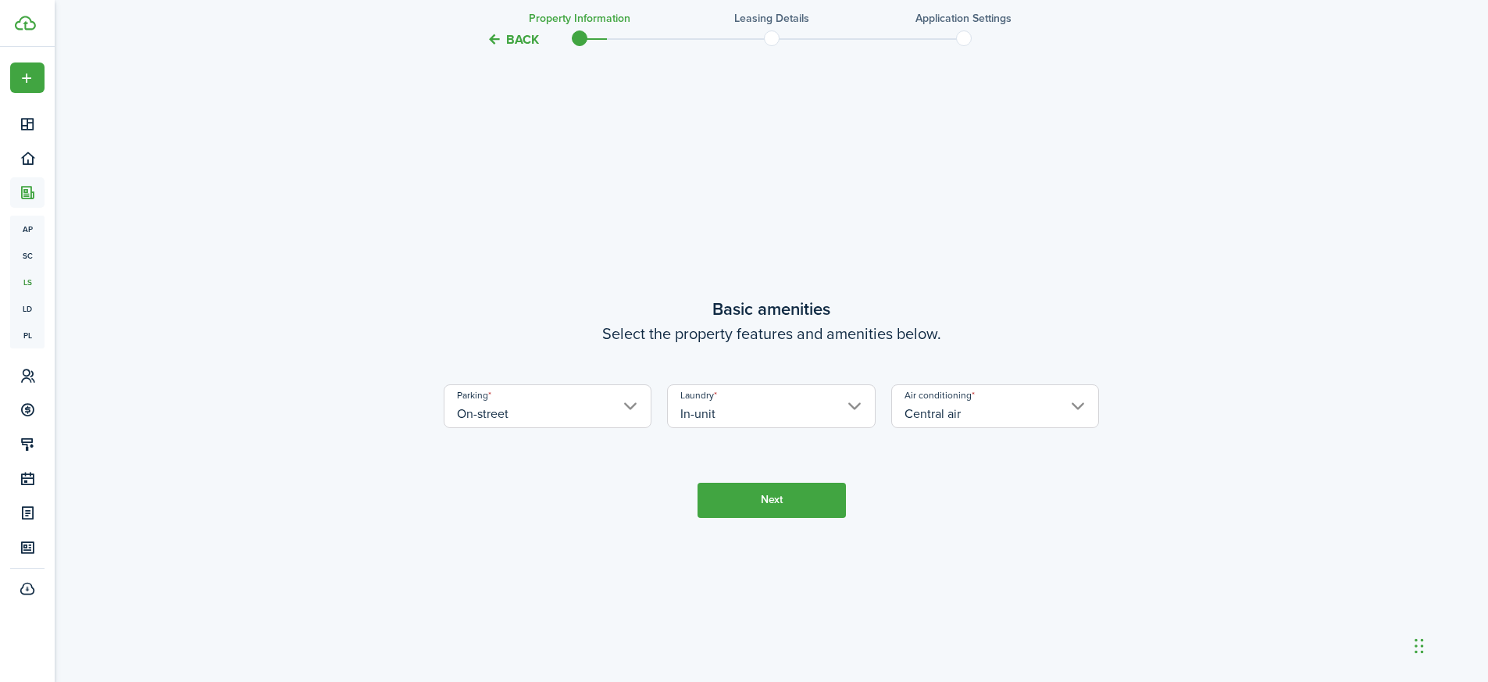
click at [789, 497] on button "Next" at bounding box center [771, 500] width 148 height 35
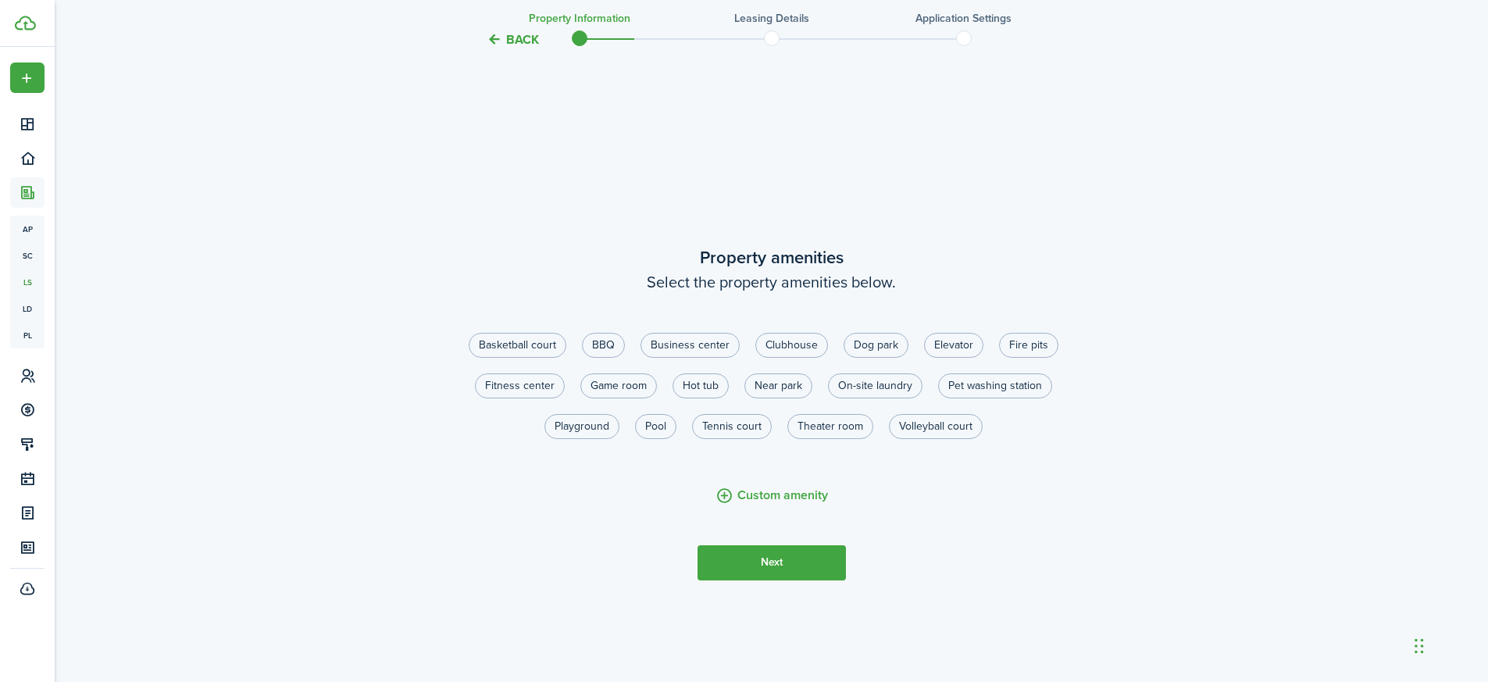
scroll to position [1258, 0]
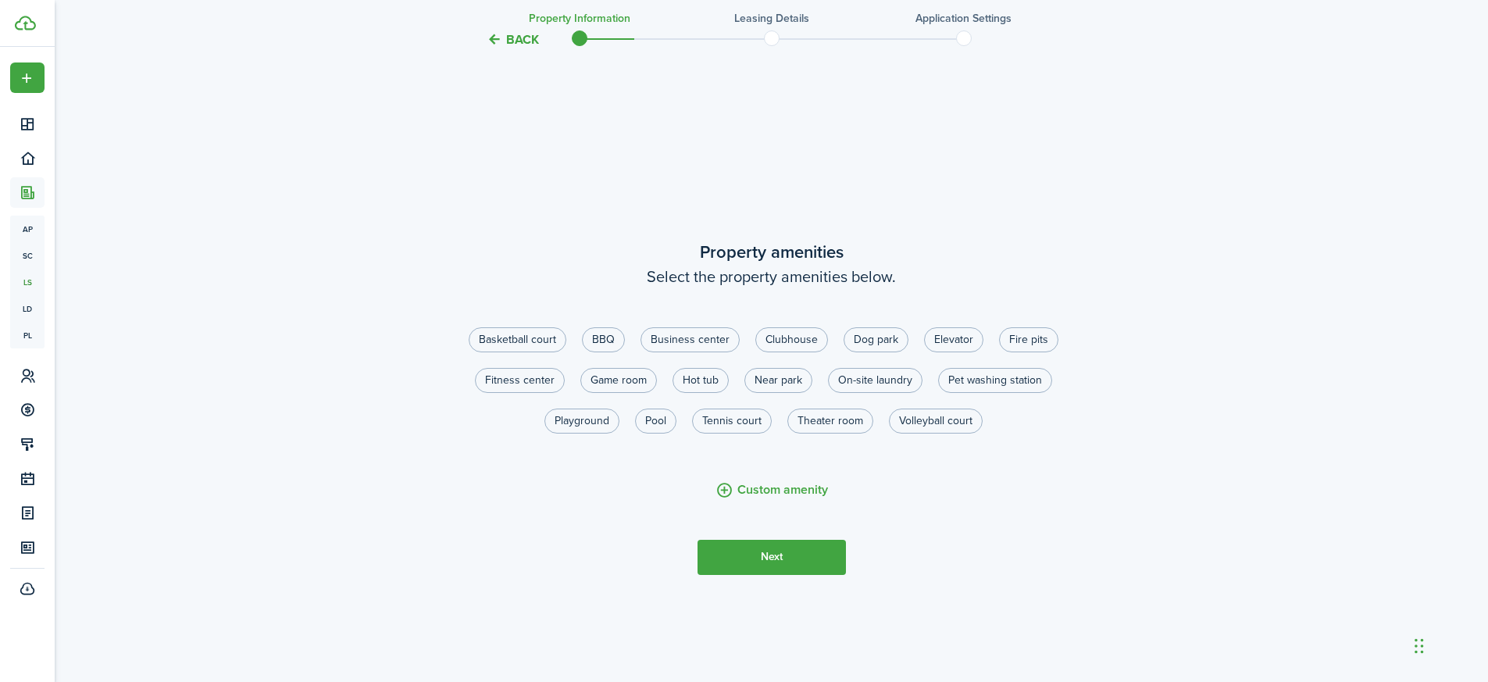
click at [795, 549] on button "Next" at bounding box center [771, 557] width 148 height 35
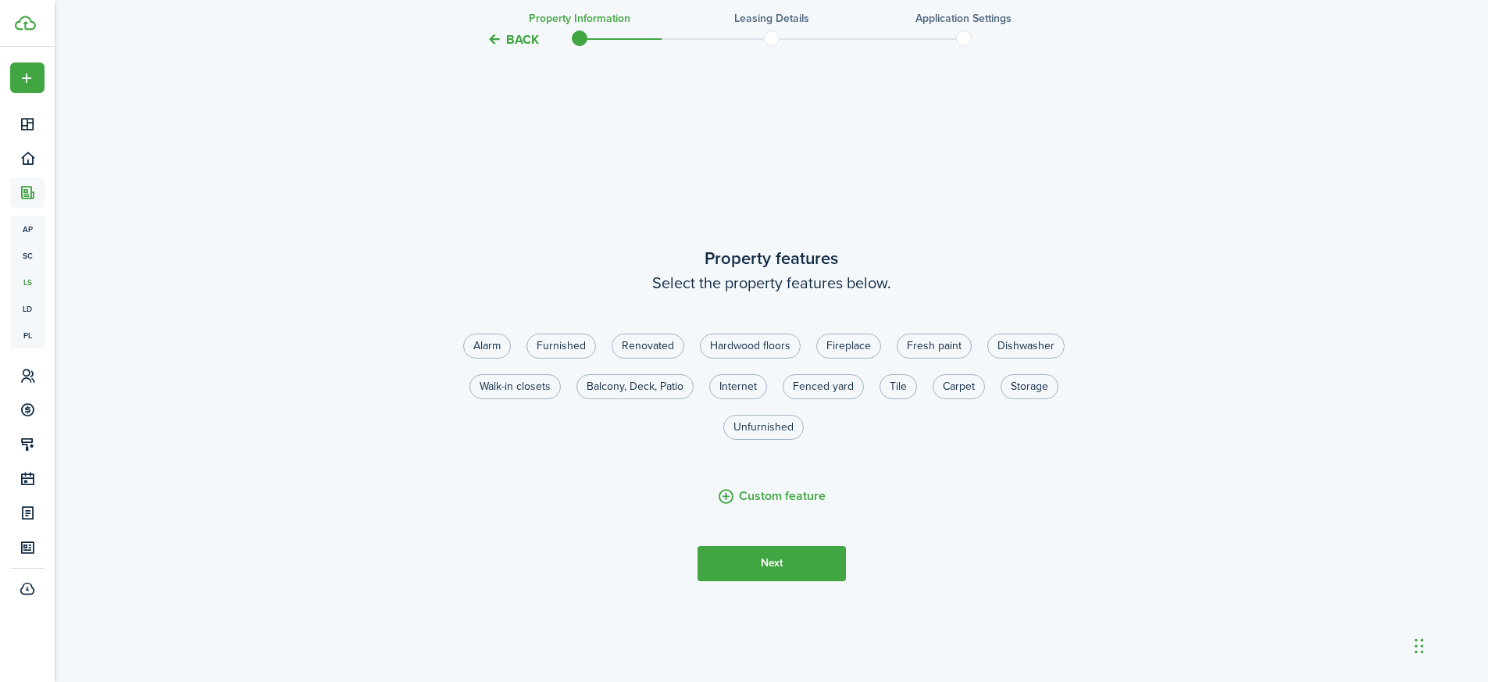
scroll to position [1940, 0]
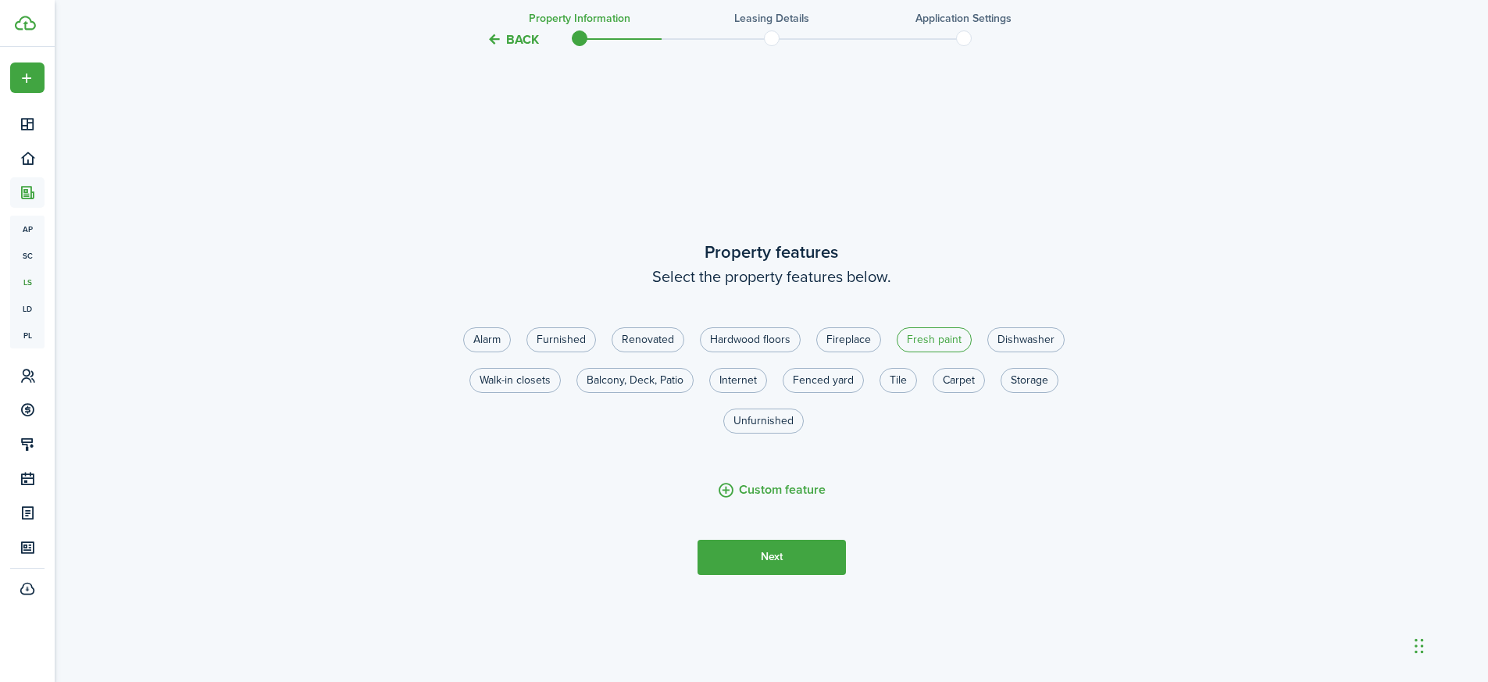
click at [928, 333] on label "Fresh paint" at bounding box center [933, 339] width 75 height 25
radio input "true"
click at [648, 376] on label "Balcony, Deck, Patio" at bounding box center [634, 380] width 117 height 25
radio input "true"
click at [778, 558] on button "Next" at bounding box center [771, 557] width 148 height 35
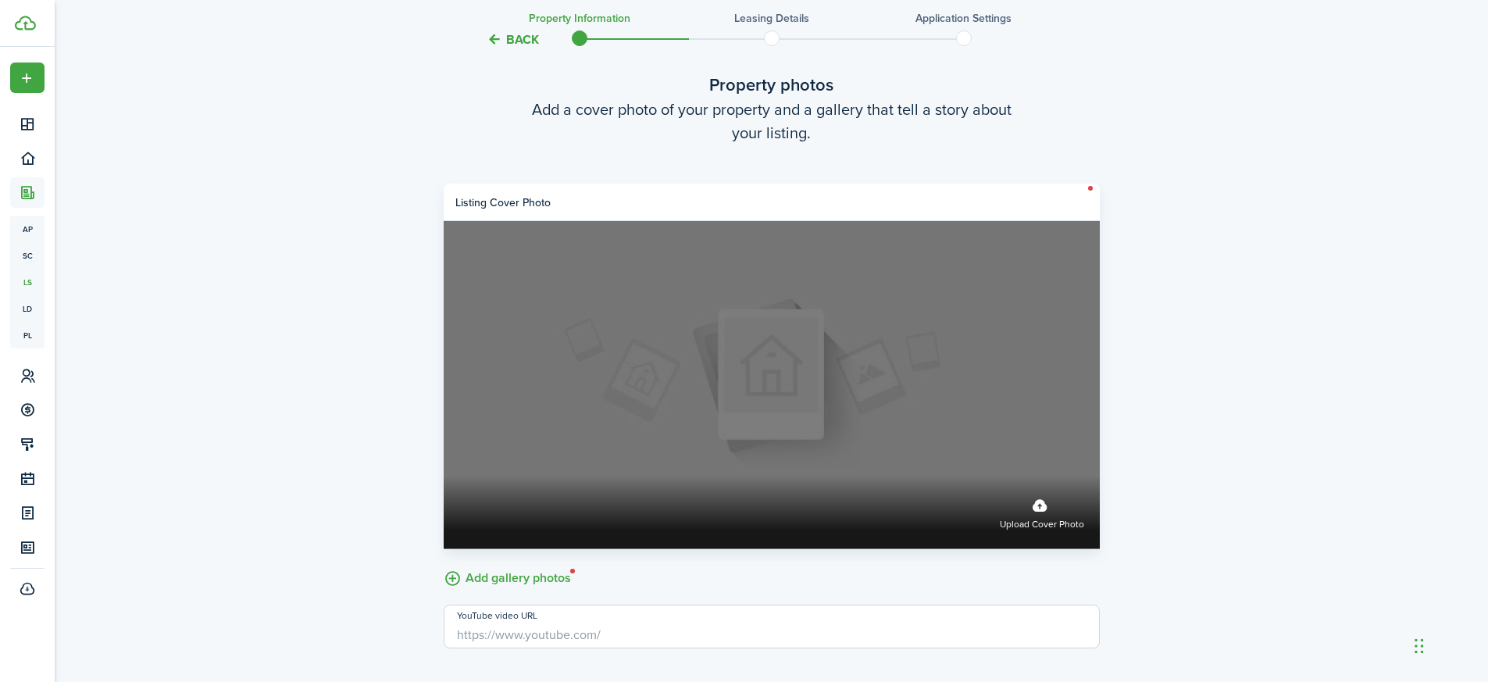
scroll to position [2774, 0]
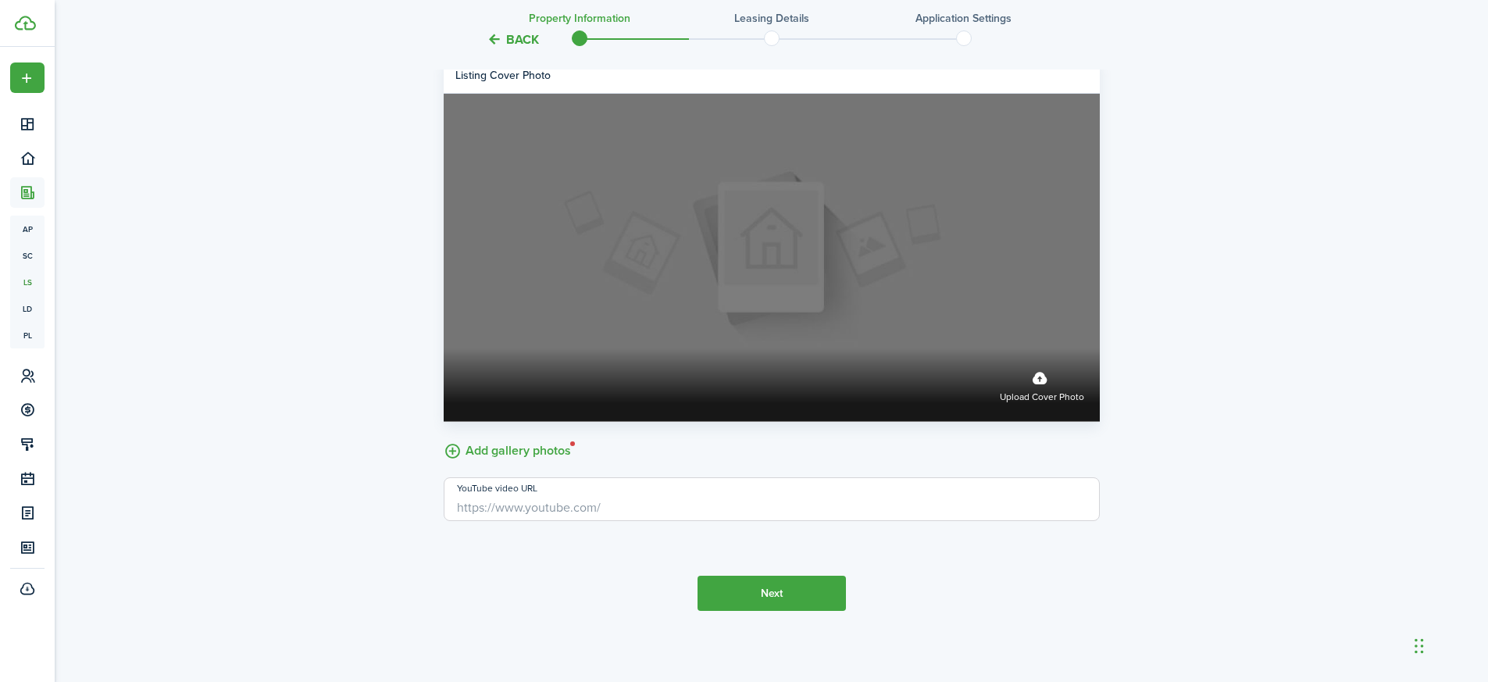
click at [1041, 401] on span "Upload cover photo" at bounding box center [1041, 398] width 84 height 16
click at [444, 348] on input "Upload cover photo" at bounding box center [444, 348] width 0 height 0
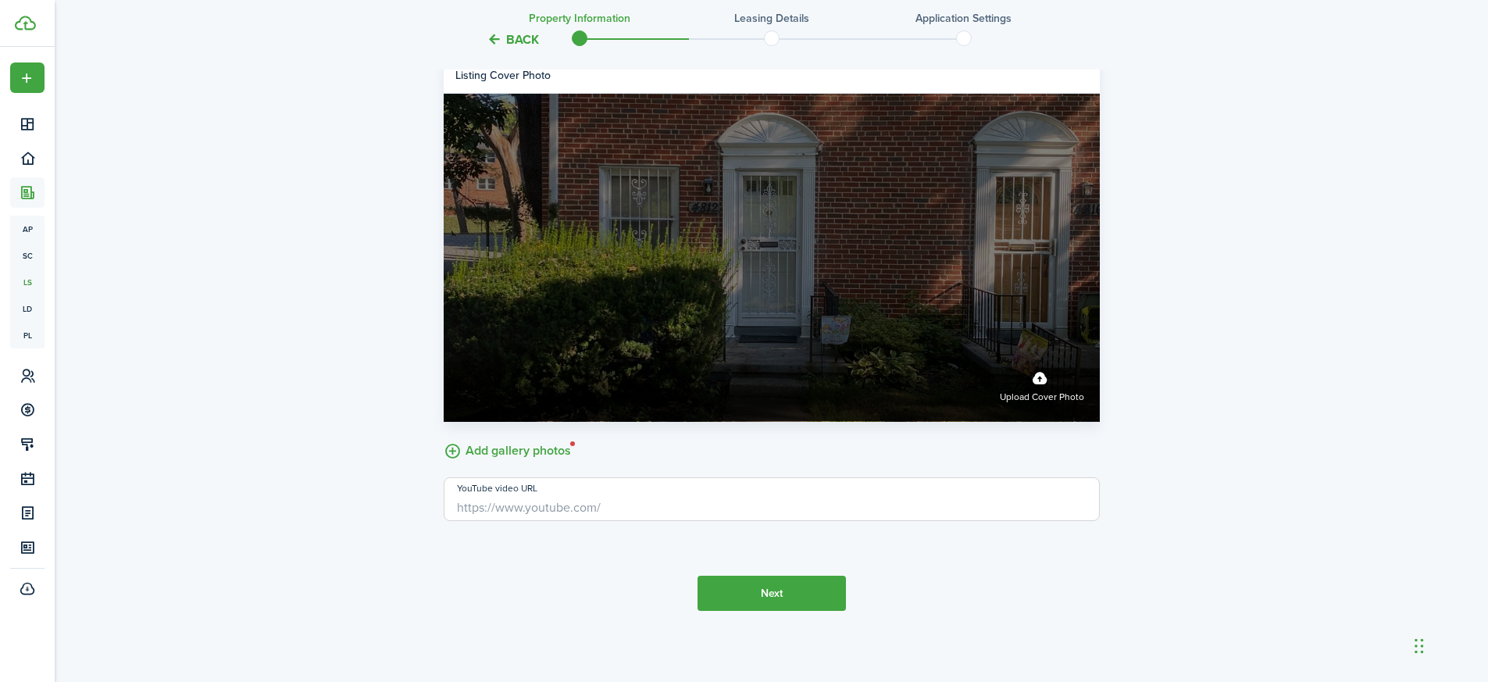
scroll to position [2751, 0]
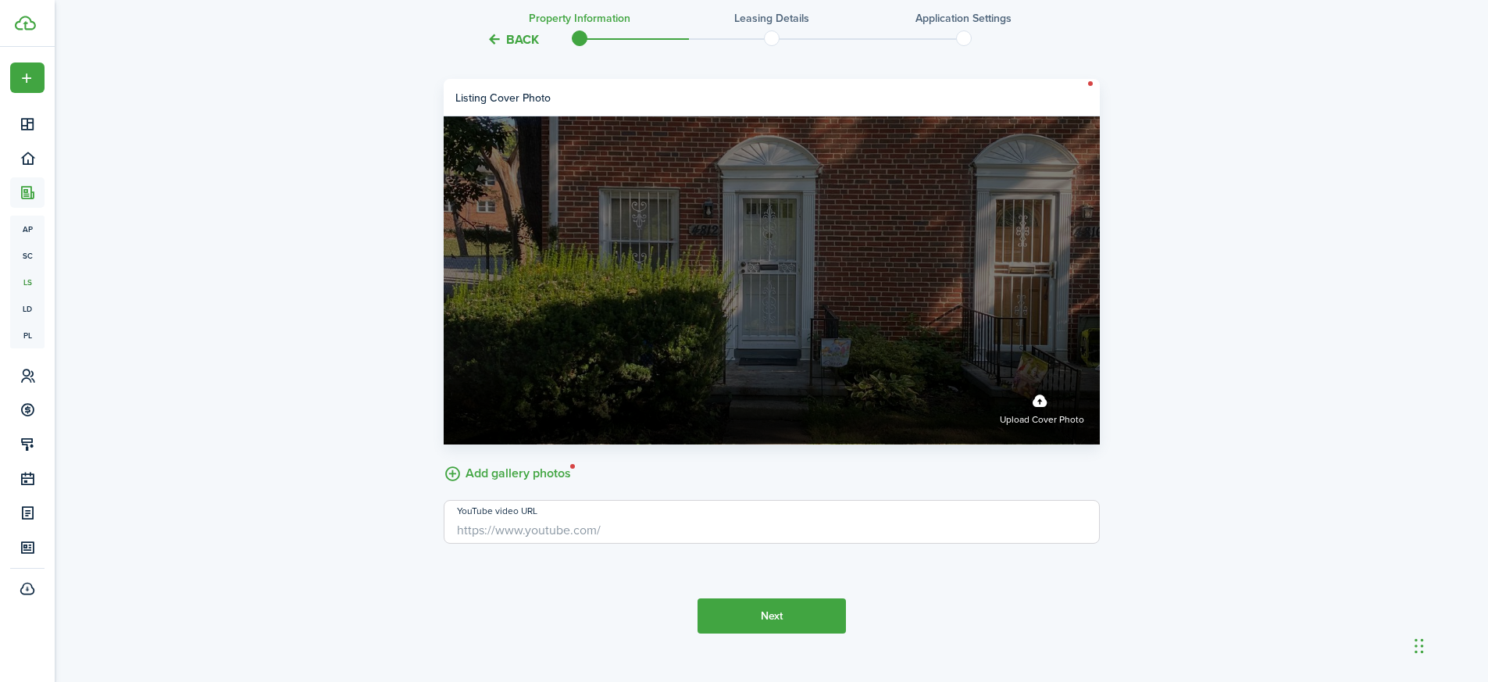
click at [1042, 400] on label "Upload cover photo" at bounding box center [1041, 407] width 84 height 41
click at [444, 371] on input "Upload cover photo" at bounding box center [444, 371] width 0 height 0
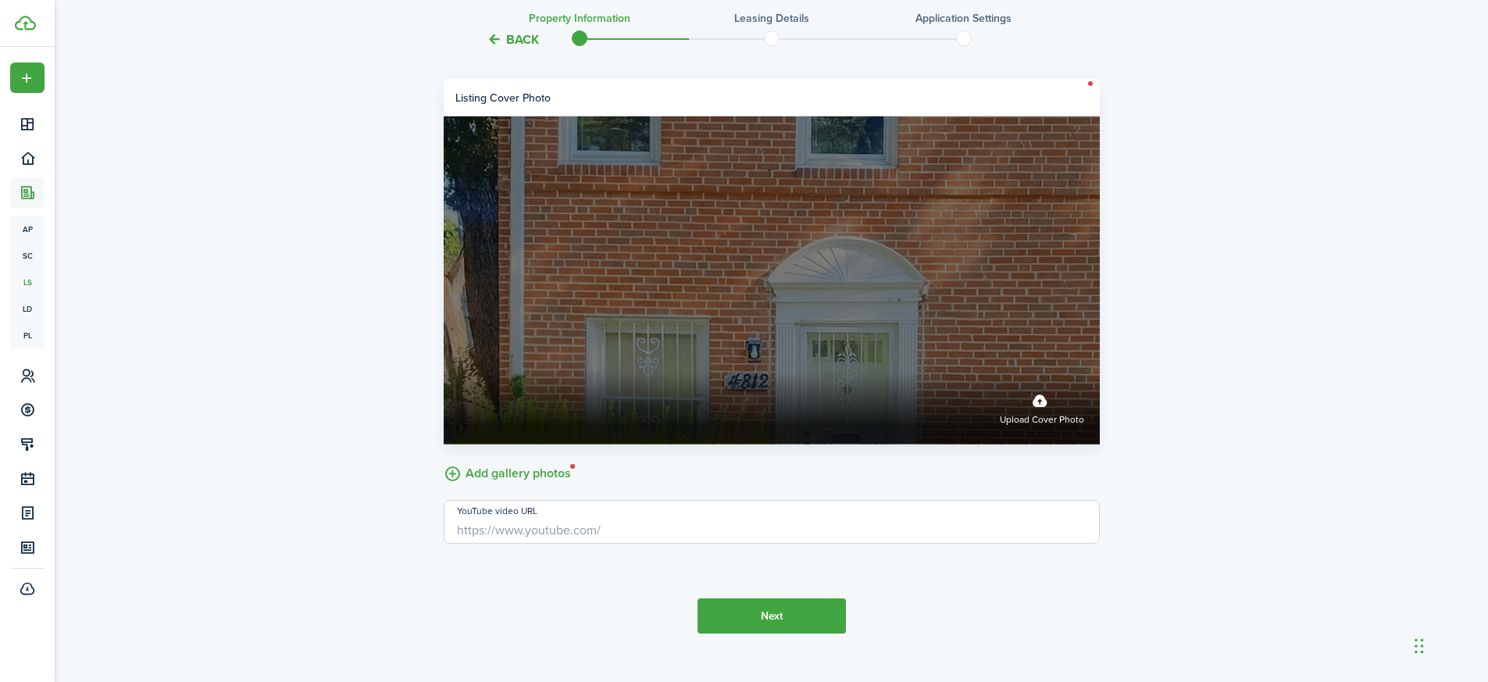
drag, startPoint x: 764, startPoint y: 287, endPoint x: 772, endPoint y: 233, distance: 55.3
click at [772, 233] on label "Upload cover photo" at bounding box center [772, 280] width 656 height 328
click at [444, 371] on input "Upload cover photo" at bounding box center [444, 371] width 0 height 0
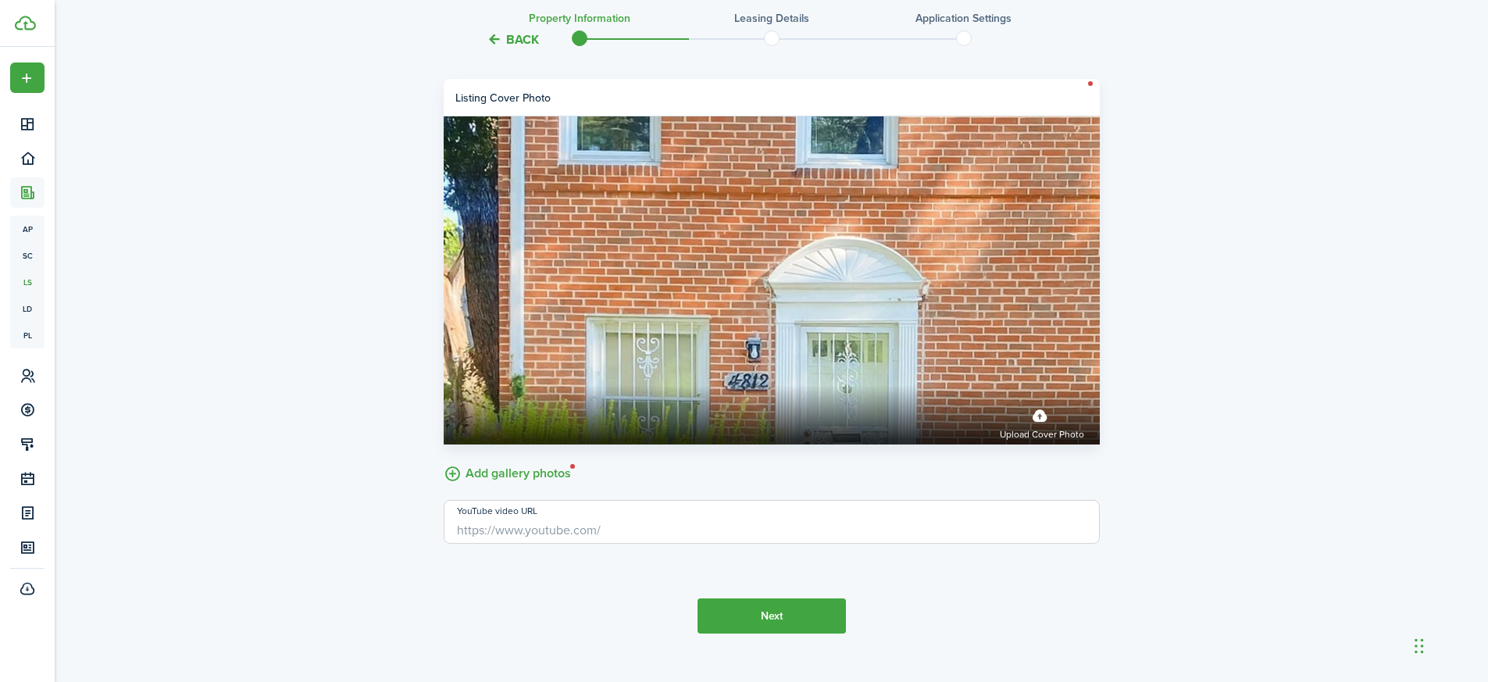
click at [777, 615] on button "Next" at bounding box center [771, 615] width 148 height 35
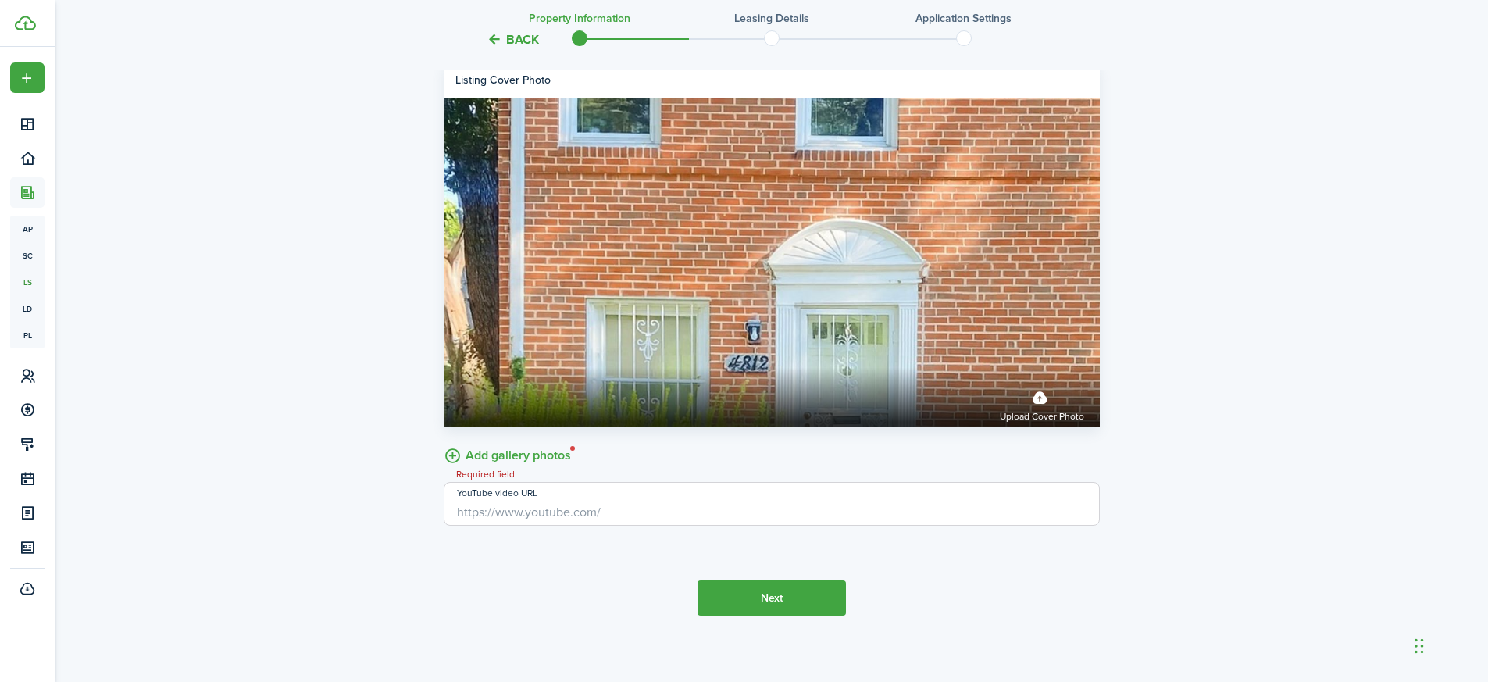
scroll to position [2774, 0]
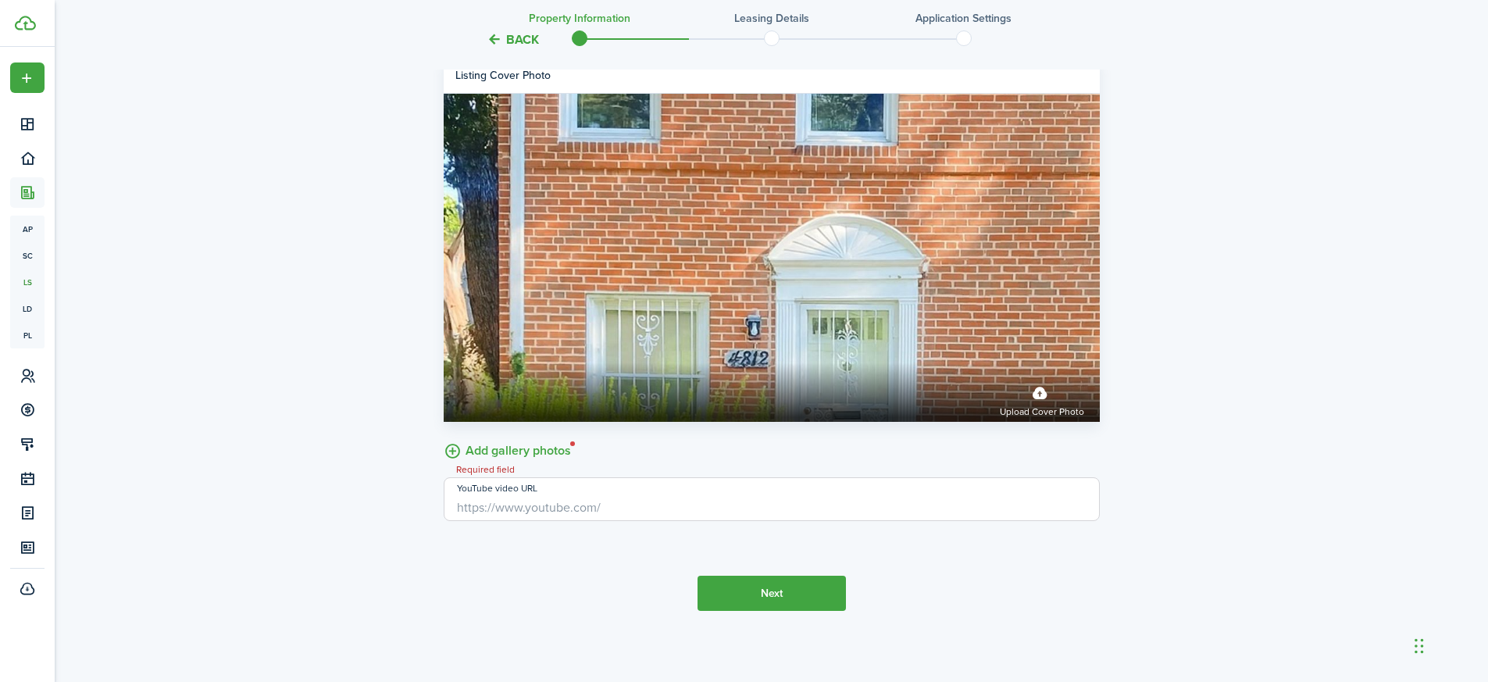
click at [677, 496] on input "YouTube video URL" at bounding box center [772, 499] width 656 height 44
click at [699, 437] on div "Add gallery photos Required field" at bounding box center [772, 449] width 656 height 24
click at [448, 444] on label "Add gallery photos" at bounding box center [507, 449] width 127 height 24
click at [444, 437] on input "Add gallery photos" at bounding box center [444, 437] width 0 height 0
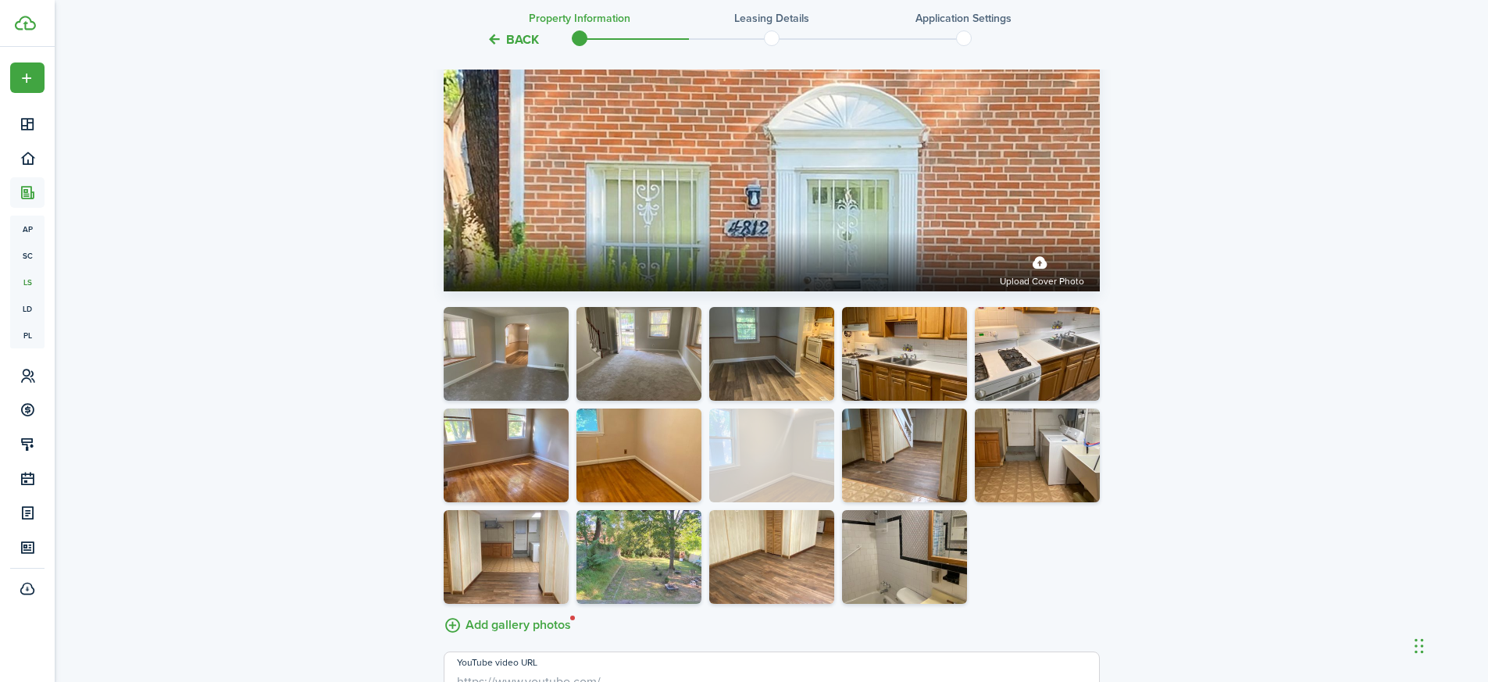
drag, startPoint x: 764, startPoint y: 572, endPoint x: 757, endPoint y: 488, distance: 83.8
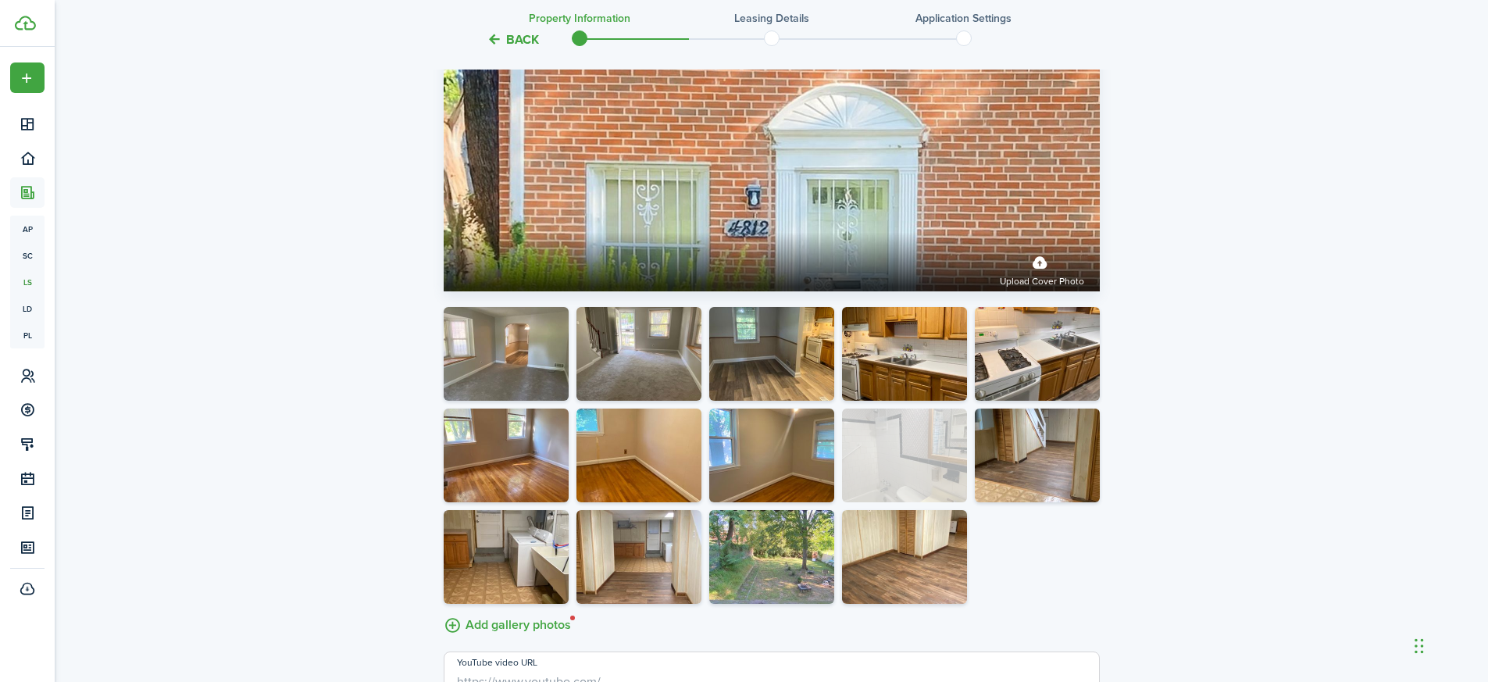
drag, startPoint x: 892, startPoint y: 593, endPoint x: 892, endPoint y: 490, distance: 102.3
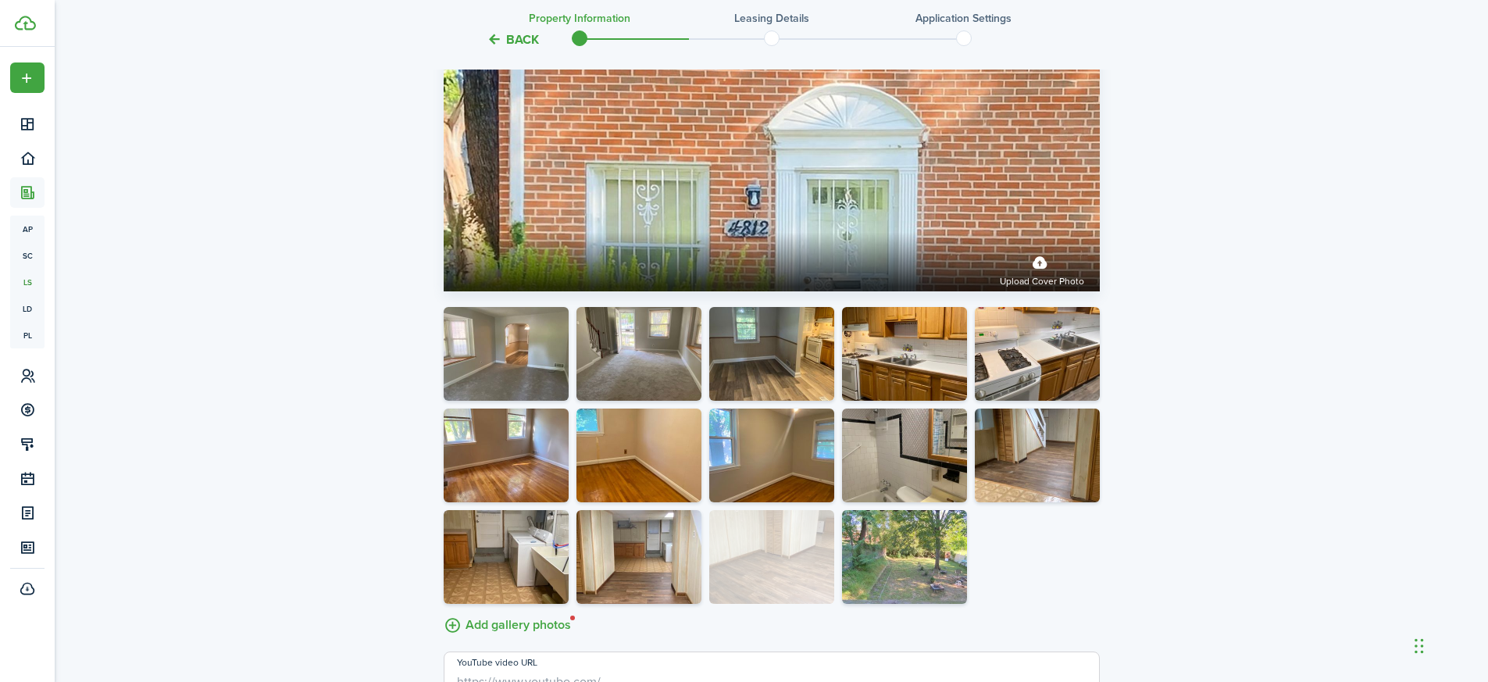
drag, startPoint x: 910, startPoint y: 583, endPoint x: 779, endPoint y: 571, distance: 131.0
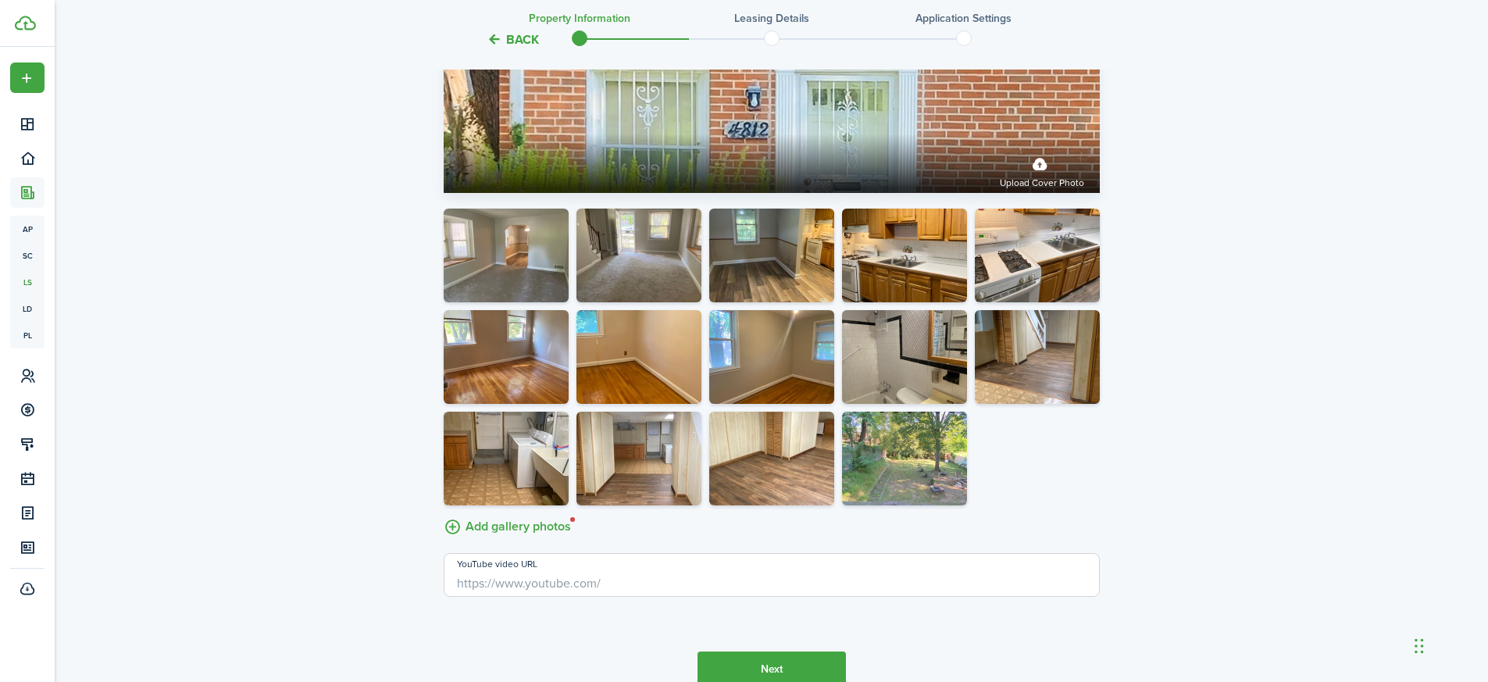
scroll to position [3078, 0]
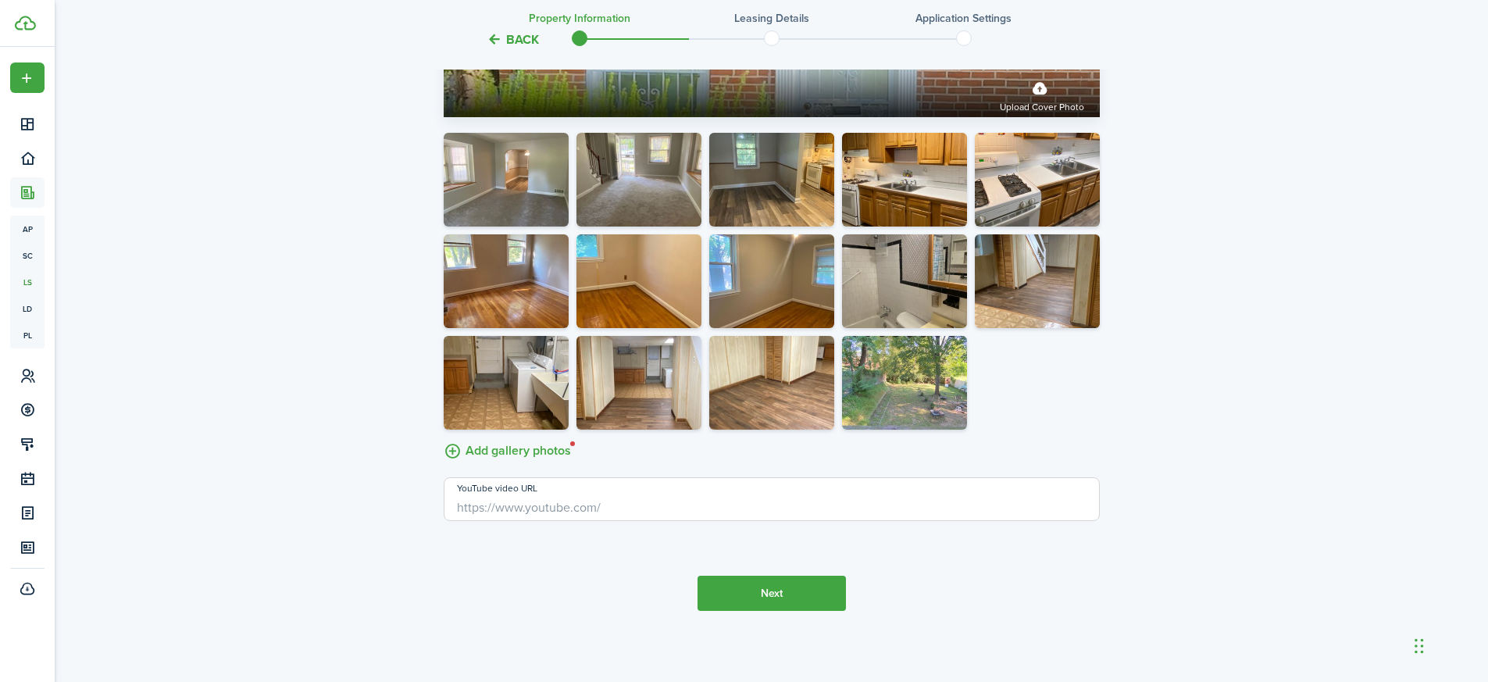
click at [767, 596] on button "Next" at bounding box center [771, 592] width 148 height 35
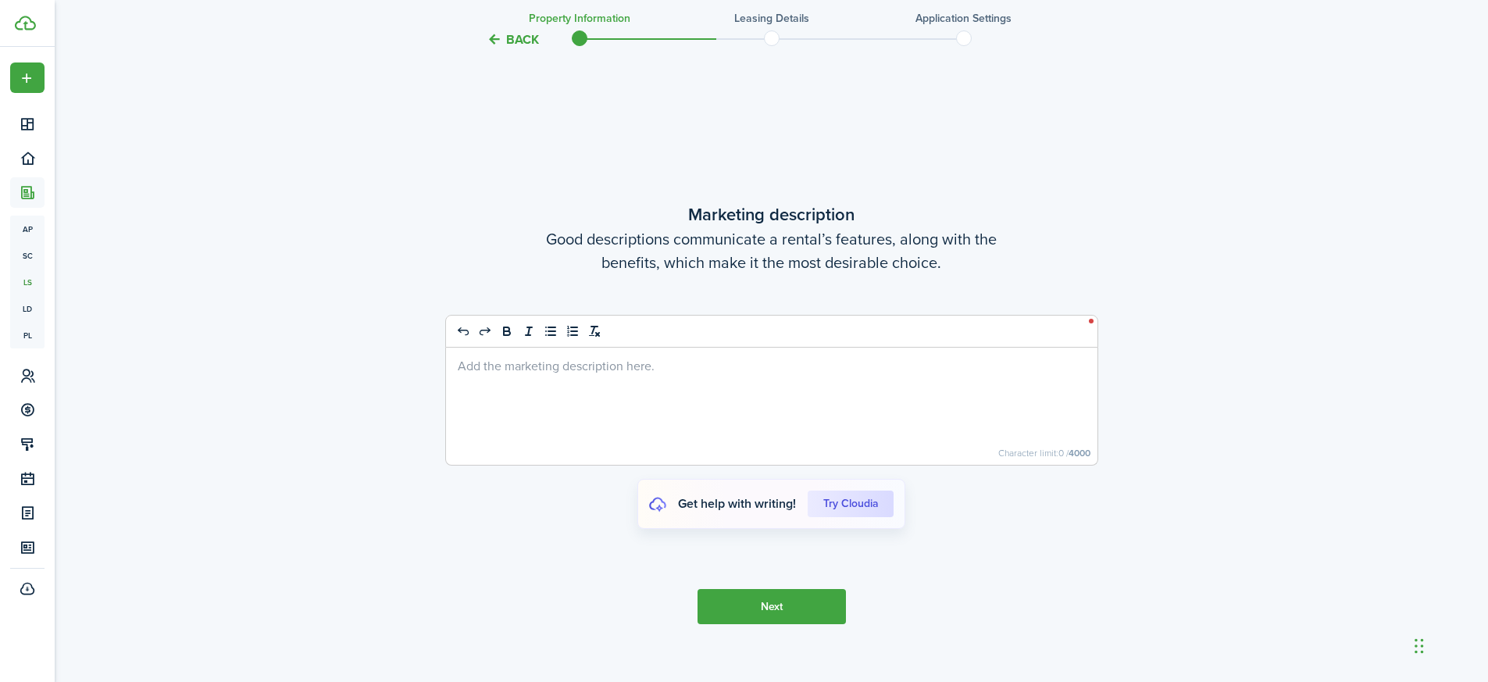
scroll to position [3654, 0]
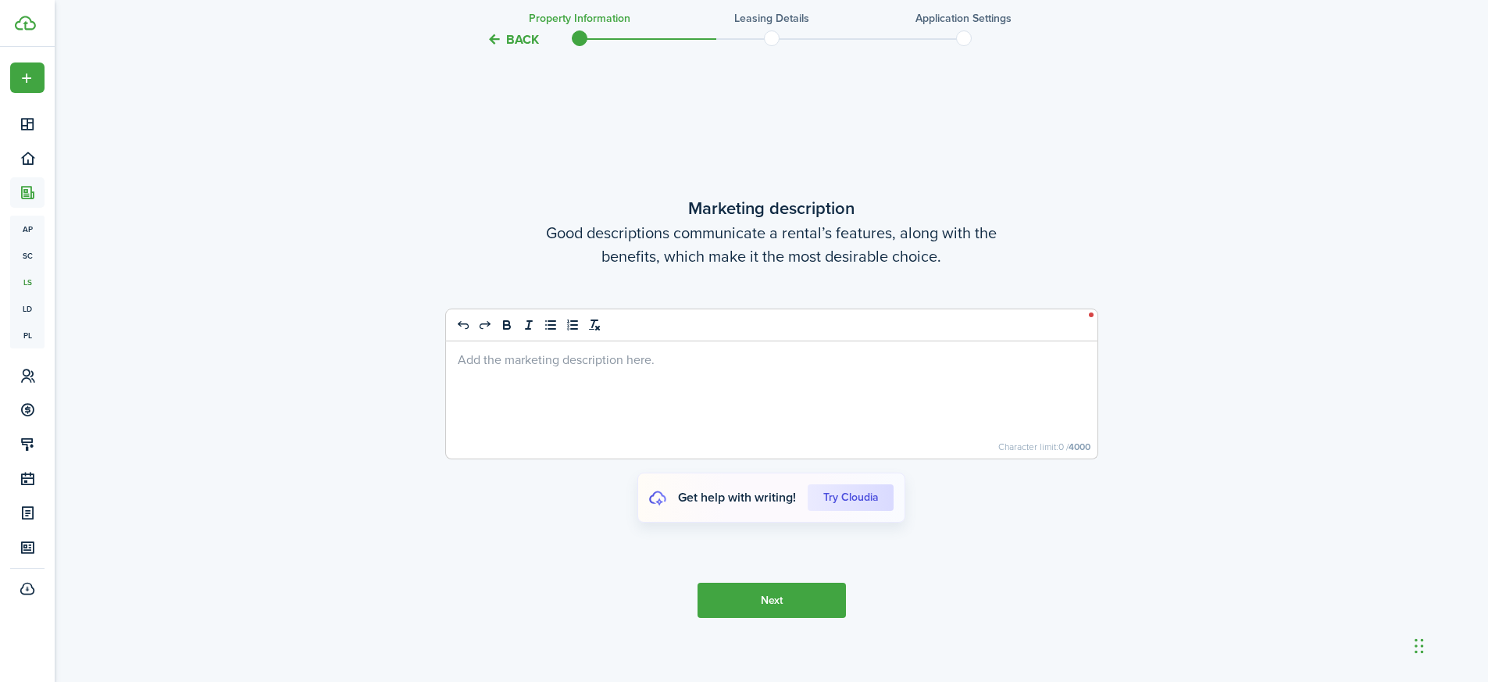
click at [530, 379] on div at bounding box center [771, 399] width 651 height 117
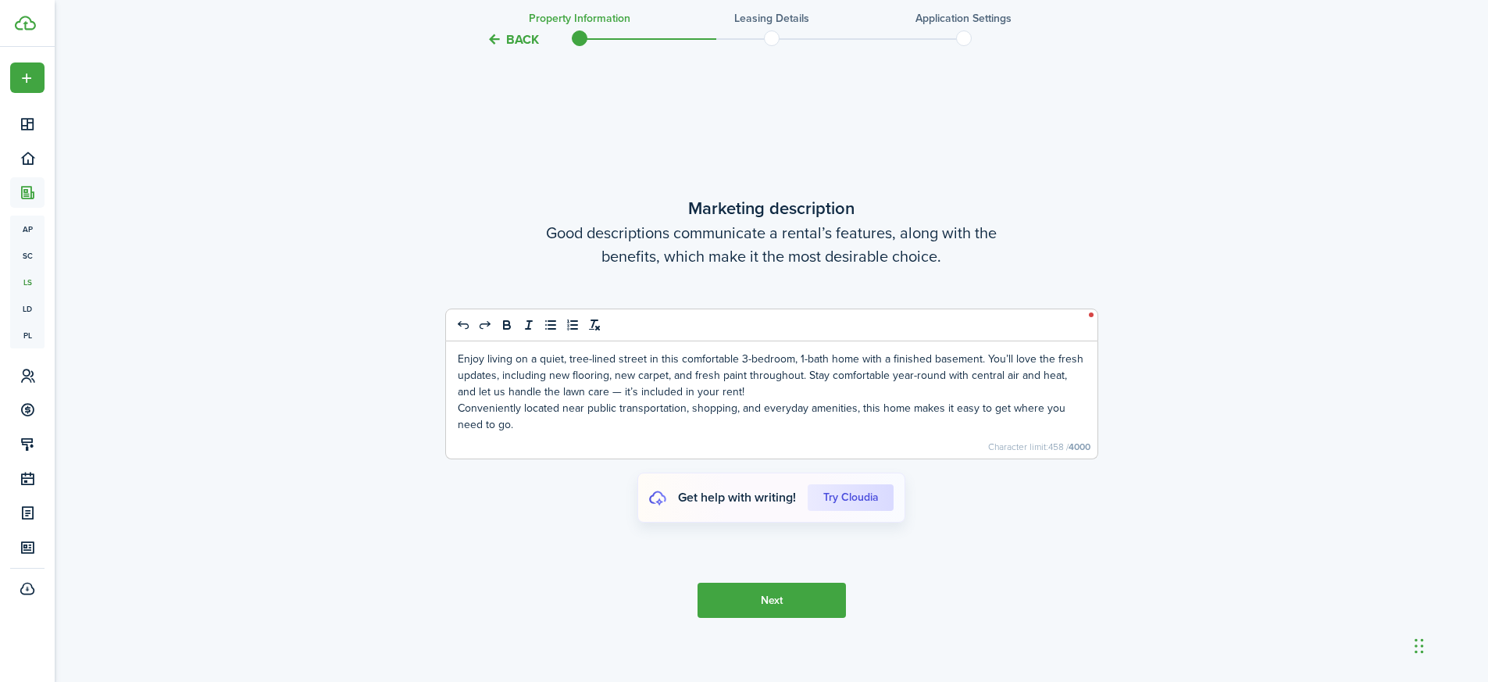
click at [469, 364] on p "Enjoy living on a quiet, tree-lined street in this comfortable 3-bedroom, 1-bat…" at bounding box center [772, 375] width 628 height 49
click at [454, 358] on div "Enjoy living on a quiet, tree-lined street in this comfortable 3-bedroom, 1-bat…" at bounding box center [771, 399] width 651 height 117
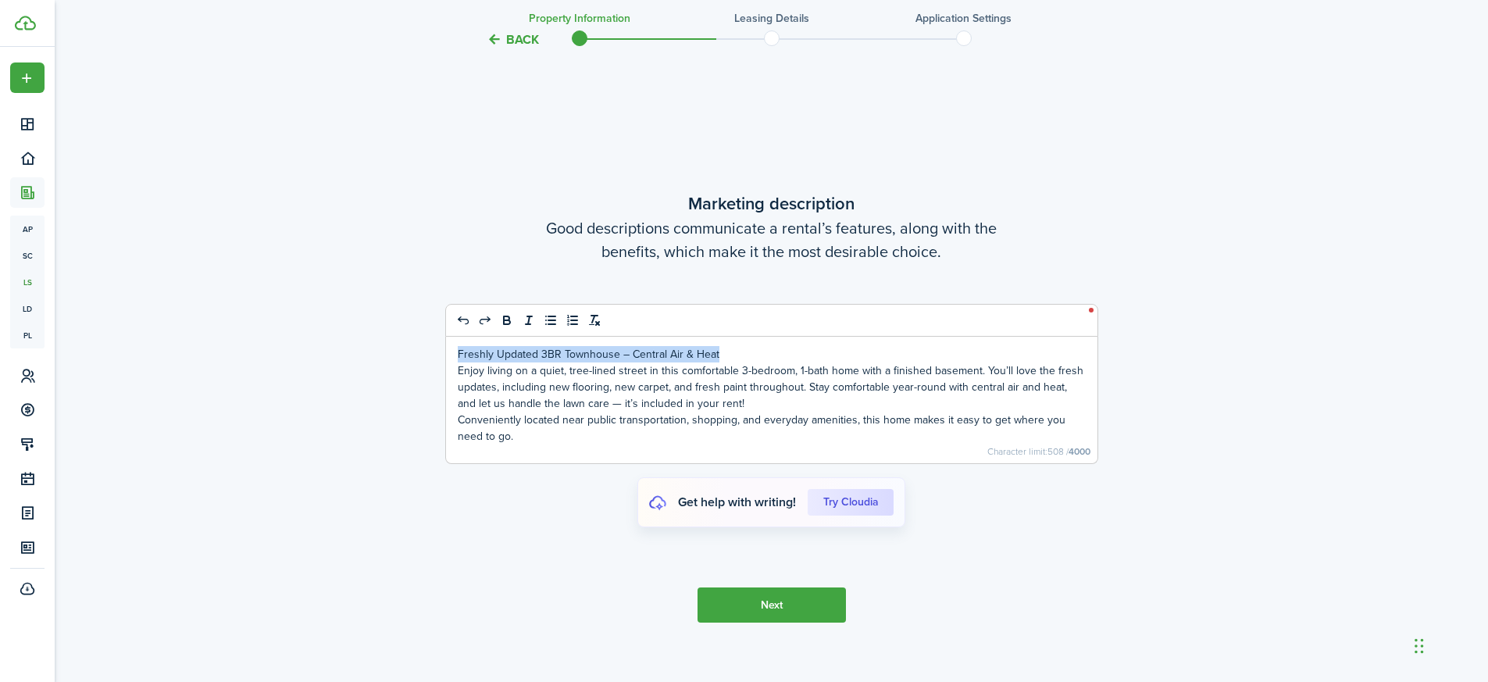
drag, startPoint x: 757, startPoint y: 347, endPoint x: 447, endPoint y: 347, distance: 309.2
click at [447, 347] on div "Freshly Updated 3BR Townhouse – Central Air & Heat Enjoy living on a quiet, tre…" at bounding box center [771, 400] width 651 height 126
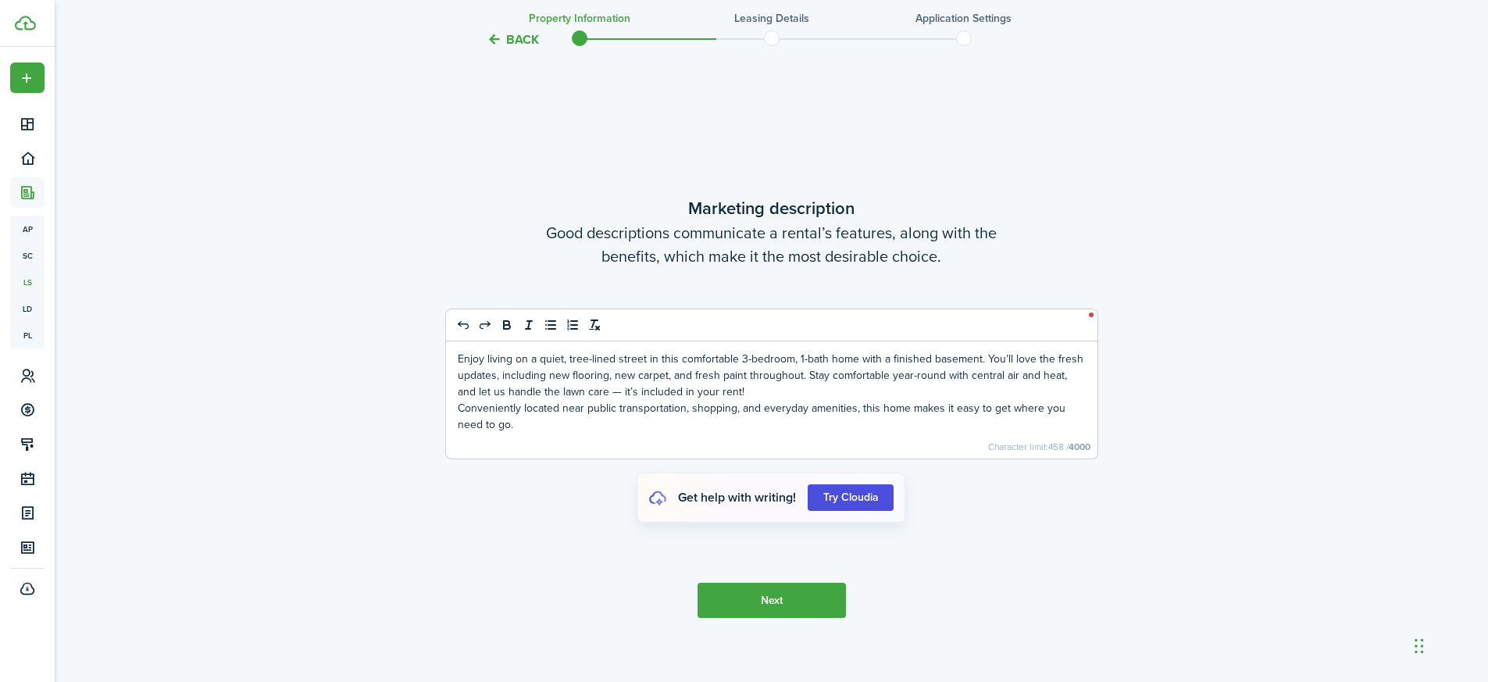
click at [849, 493] on cloudia-btn "Try Cloudia" at bounding box center [850, 497] width 86 height 27
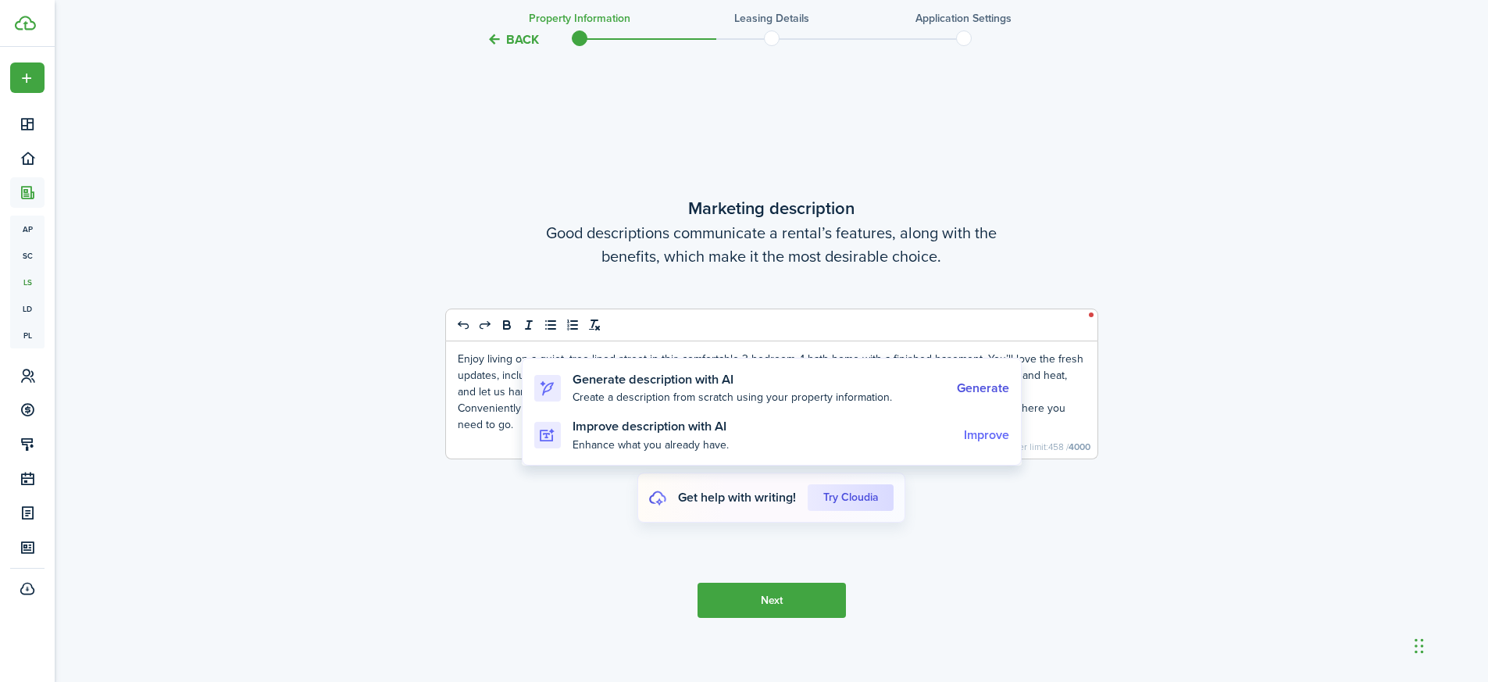
click at [988, 433] on cloudia-link "Improve" at bounding box center [986, 435] width 45 height 14
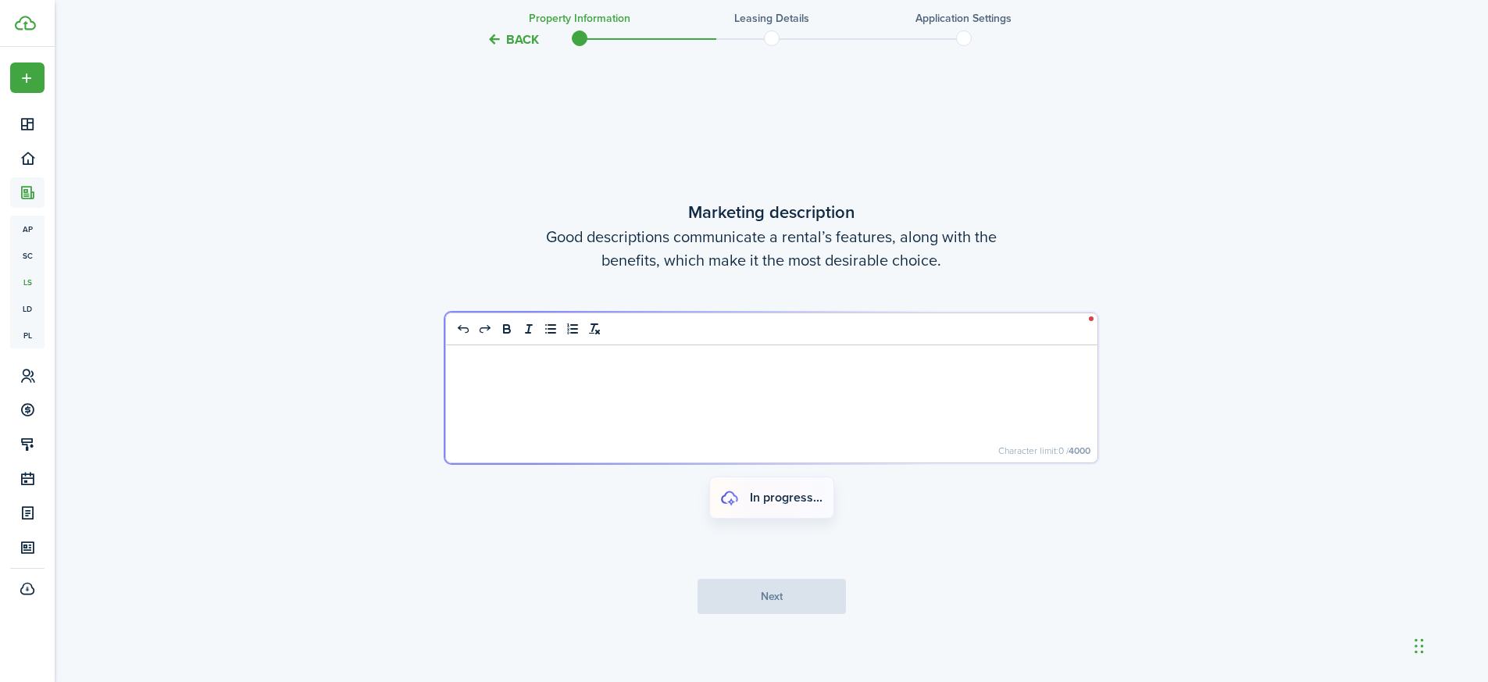
click at [568, 388] on form "Column Insert column left Insert column right Delete column Select column Row H…" at bounding box center [772, 425] width 656 height 229
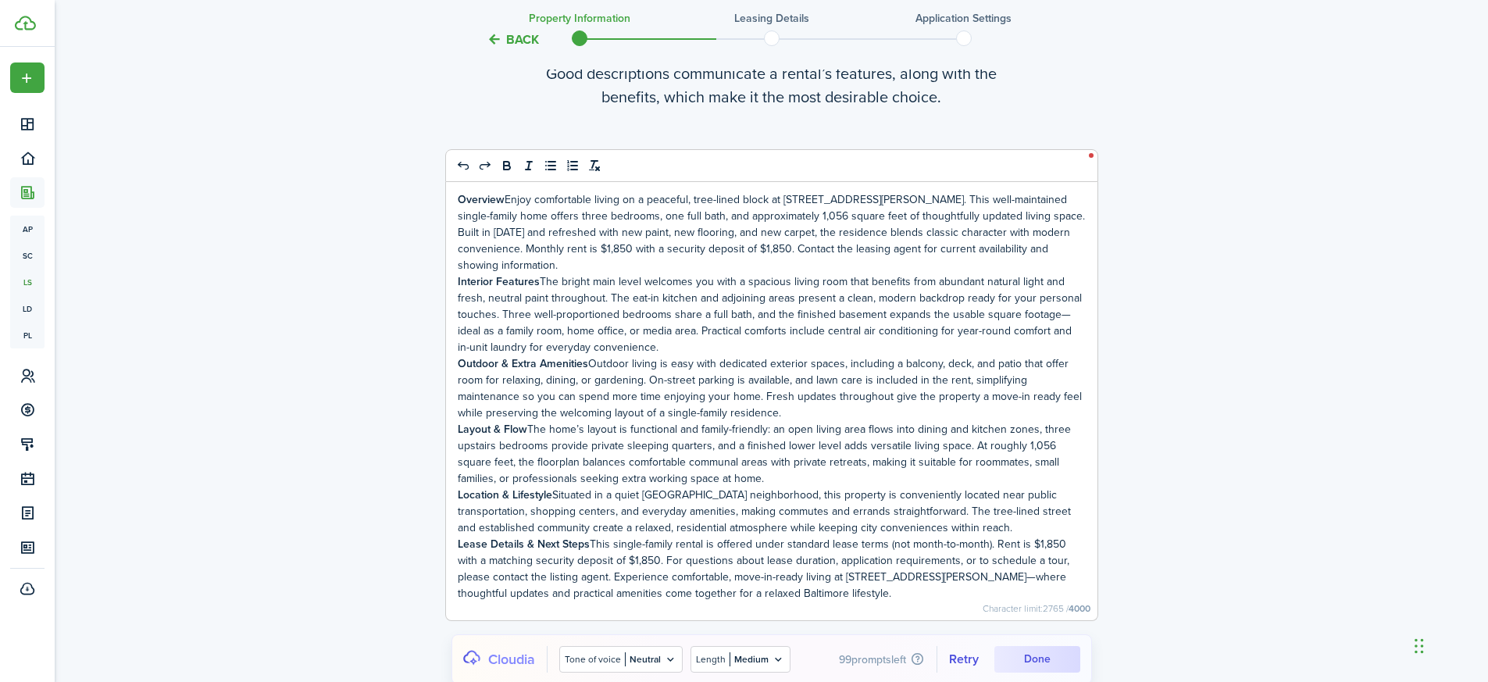
scroll to position [3719, 0]
click at [665, 649] on icon at bounding box center [670, 655] width 13 height 12
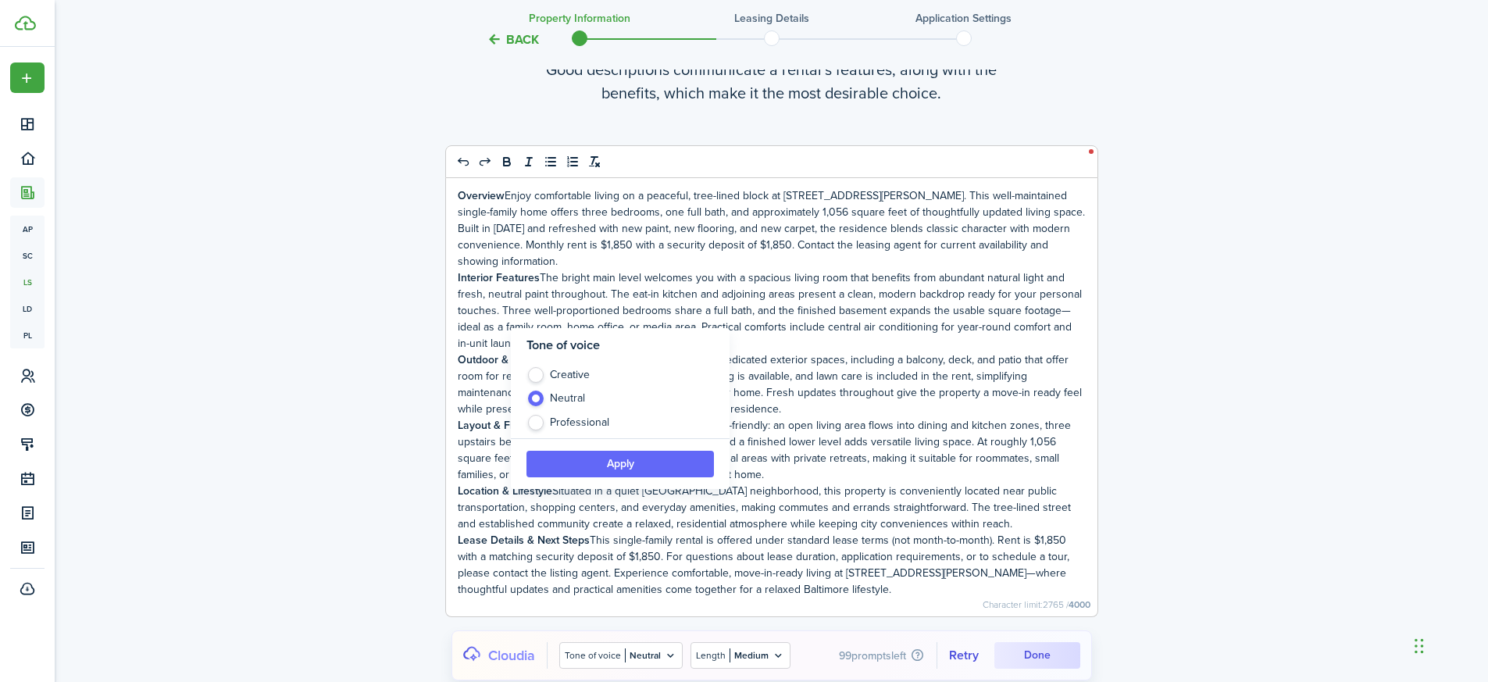
scroll to position [3868, 0]
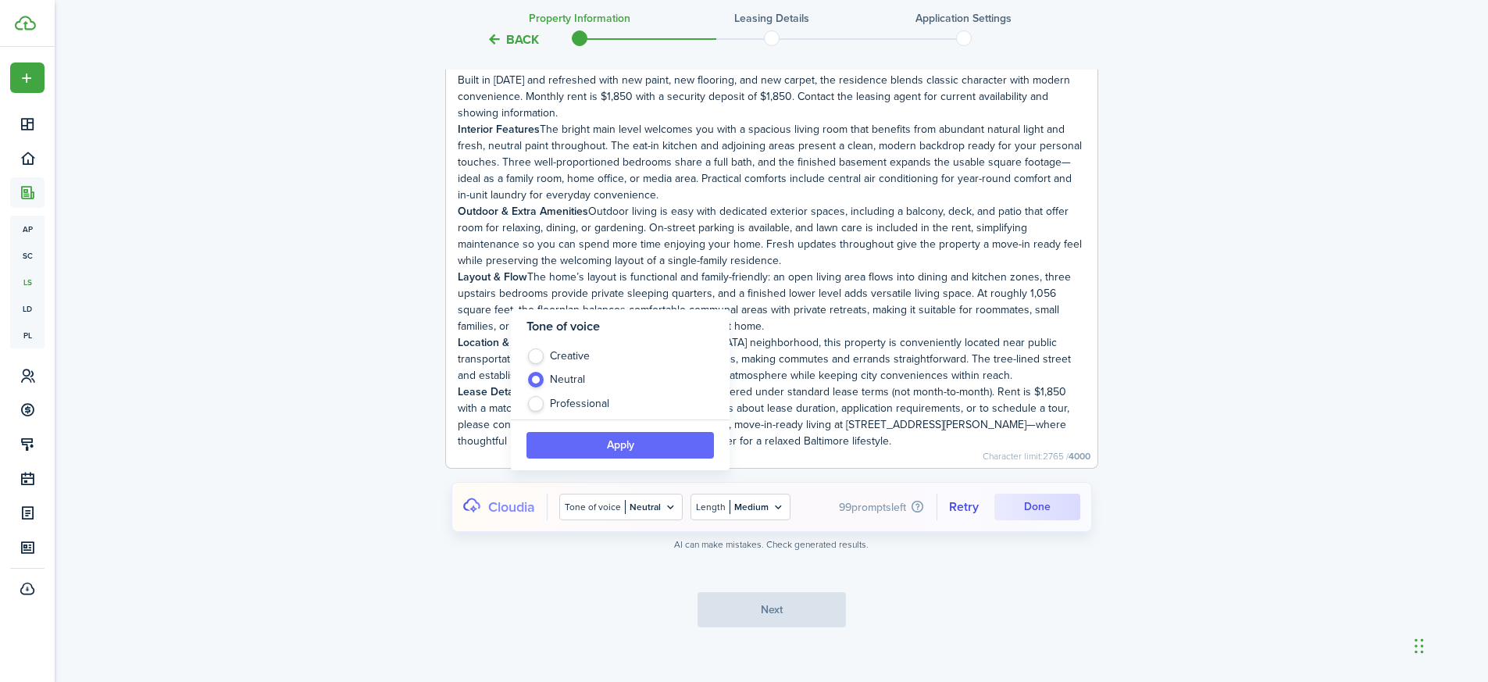
click at [968, 490] on div at bounding box center [744, 341] width 1488 height 682
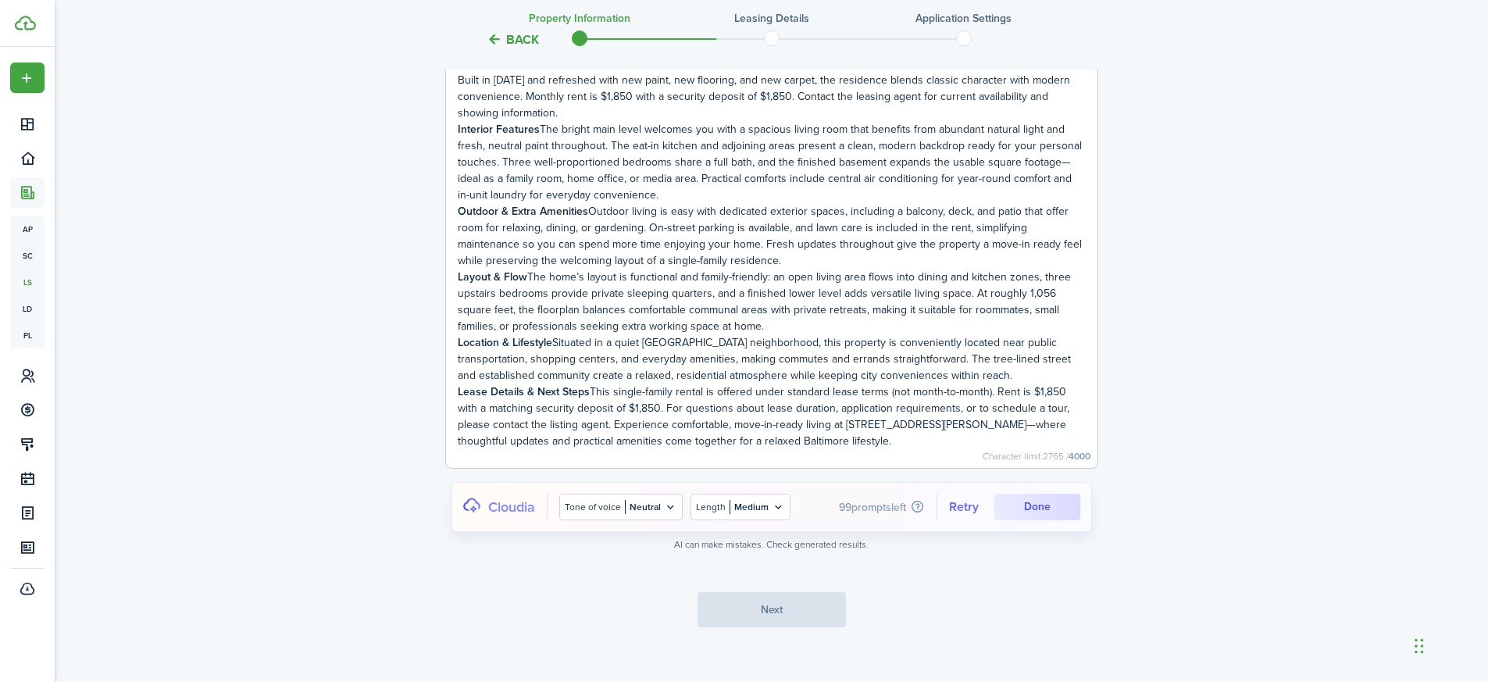
click at [963, 500] on cloudia-link "Retry" at bounding box center [964, 507] width 30 height 14
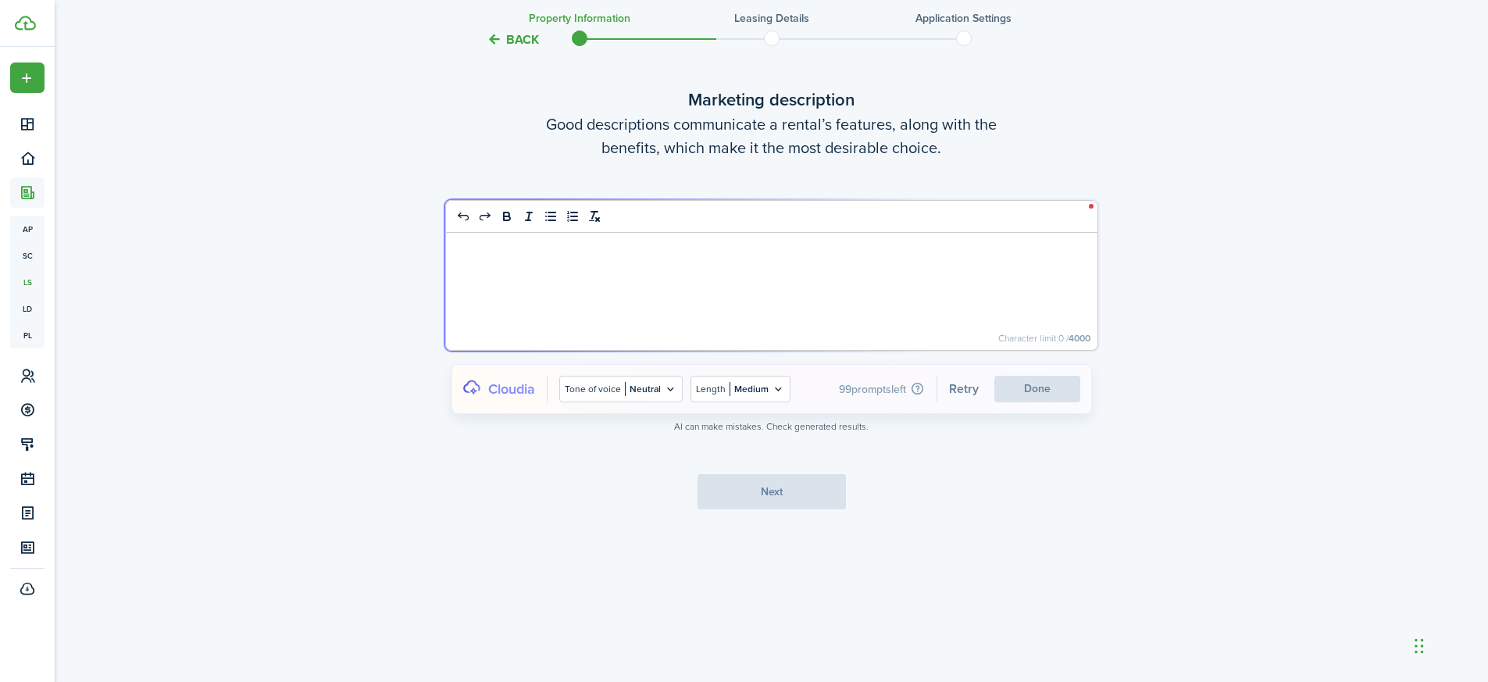
scroll to position [3760, 0]
click at [570, 280] on form "Column Insert column left Insert column right Delete column Select column Row H…" at bounding box center [772, 319] width 656 height 237
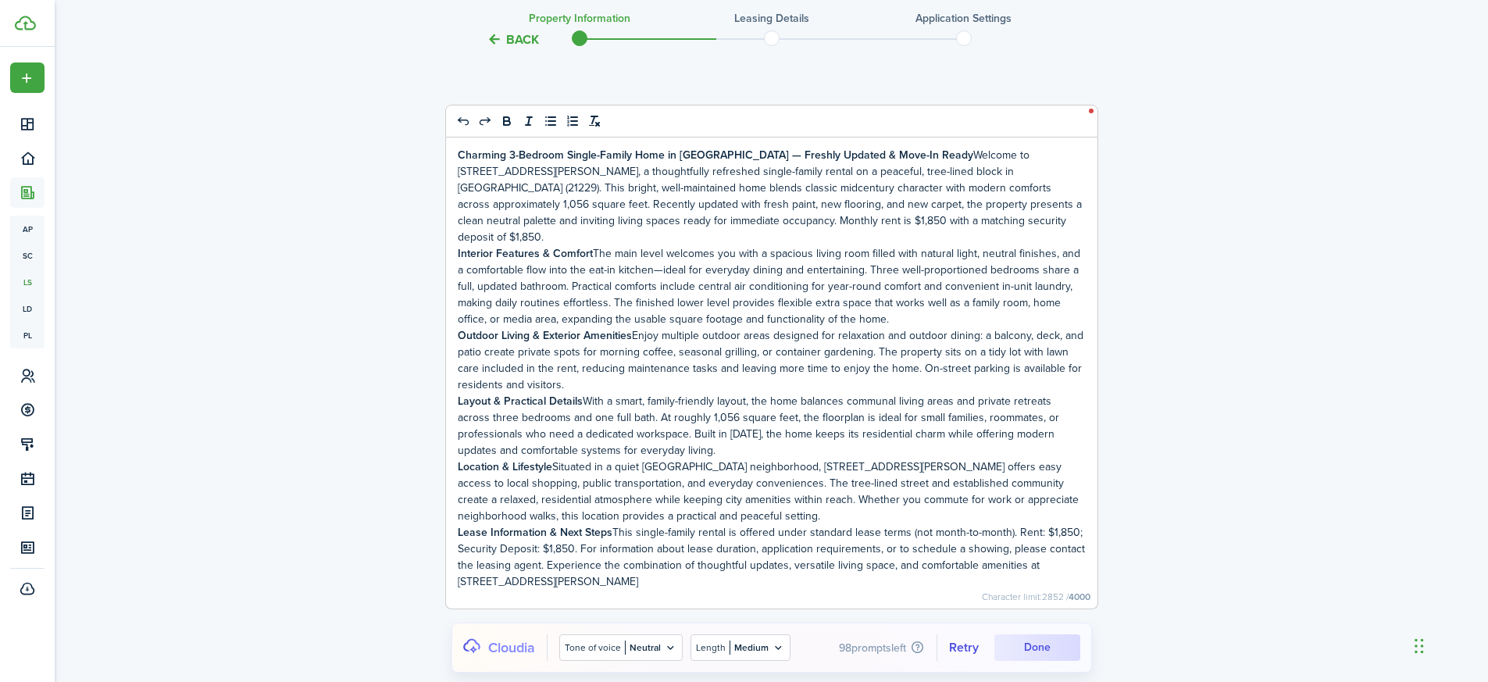
click at [616, 561] on p "Lease Information & Next Steps This single-family rental is offered under stand…" at bounding box center [772, 557] width 628 height 66
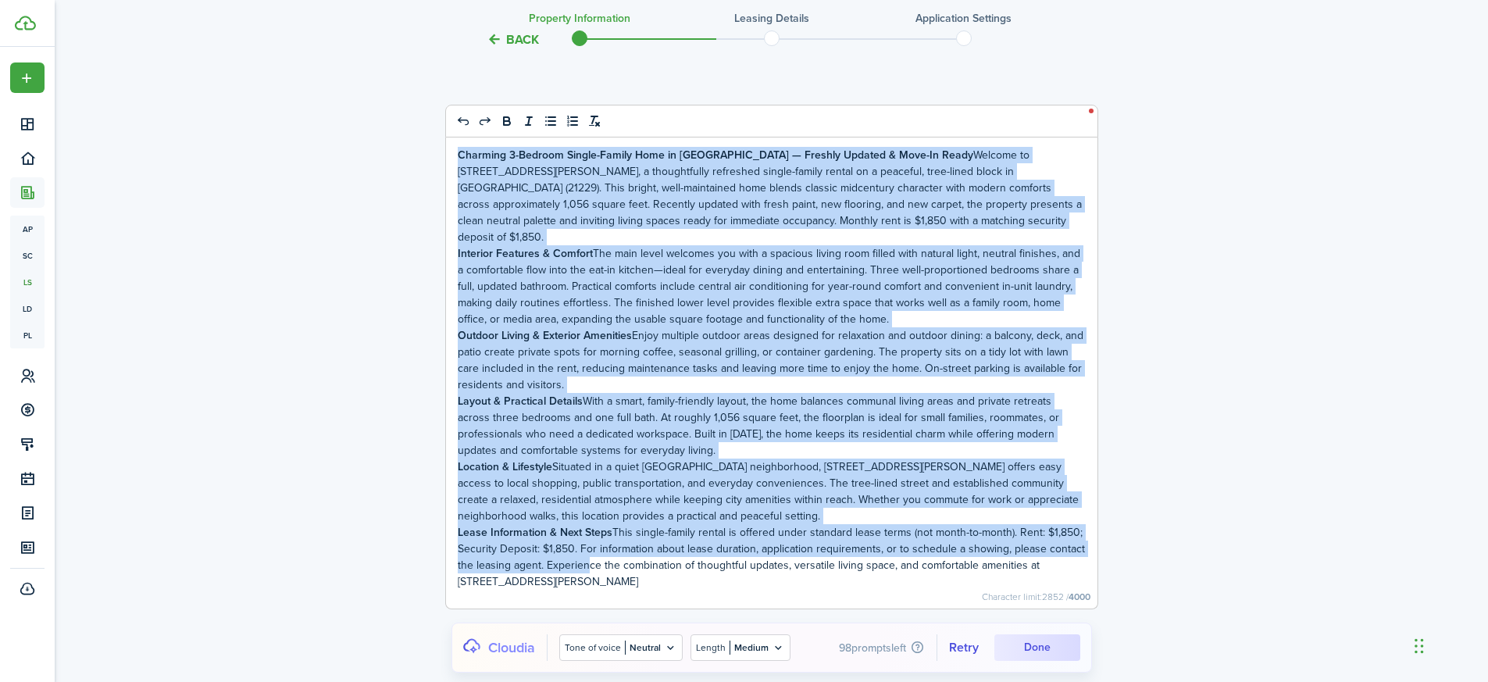
drag, startPoint x: 565, startPoint y: 549, endPoint x: 445, endPoint y: 141, distance: 424.8
click at [446, 141] on div "Charming 3-Bedroom Single-Family Home in Baltimore — Freshly Updated & Move-In …" at bounding box center [771, 372] width 651 height 471
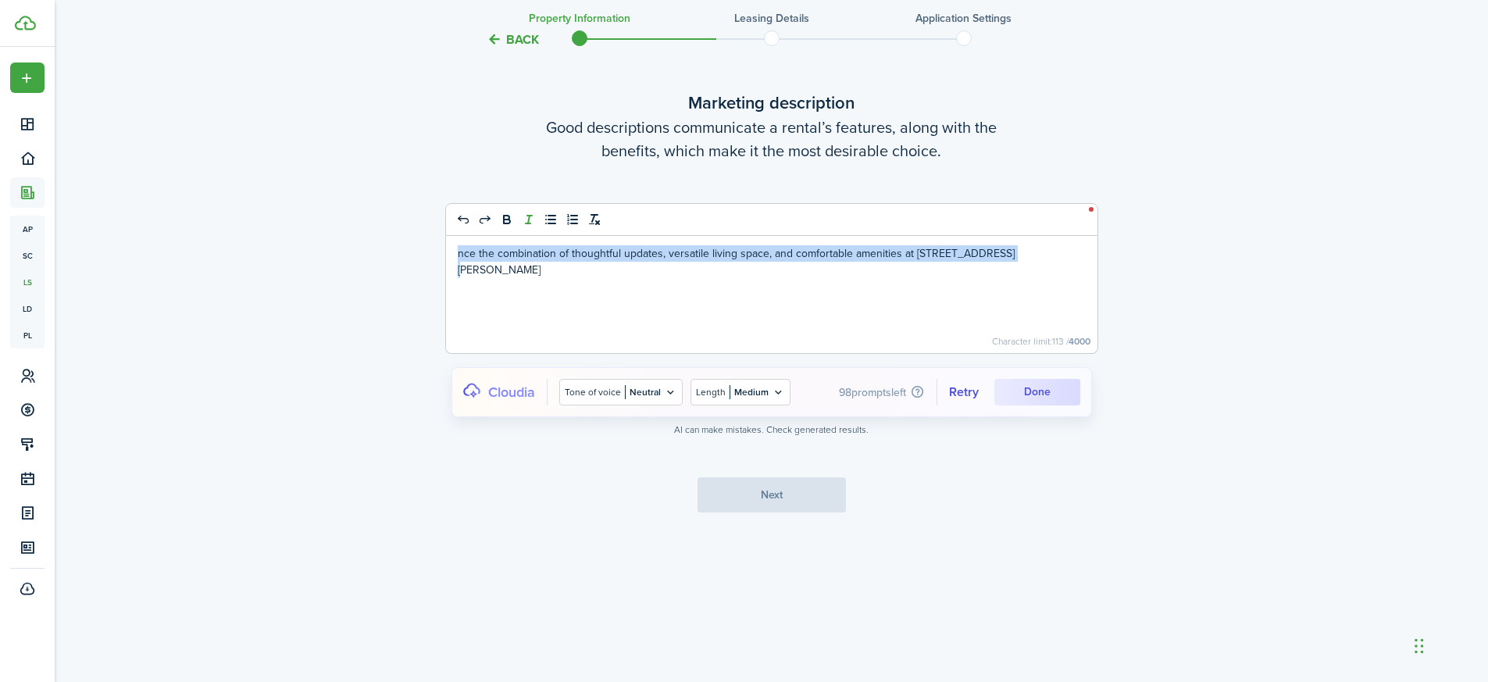
drag, startPoint x: 1036, startPoint y: 248, endPoint x: 520, endPoint y: 223, distance: 516.7
click at [520, 223] on quill-editor "nce the combination of thoughtful updates, versatile living space, and comforta…" at bounding box center [771, 278] width 653 height 151
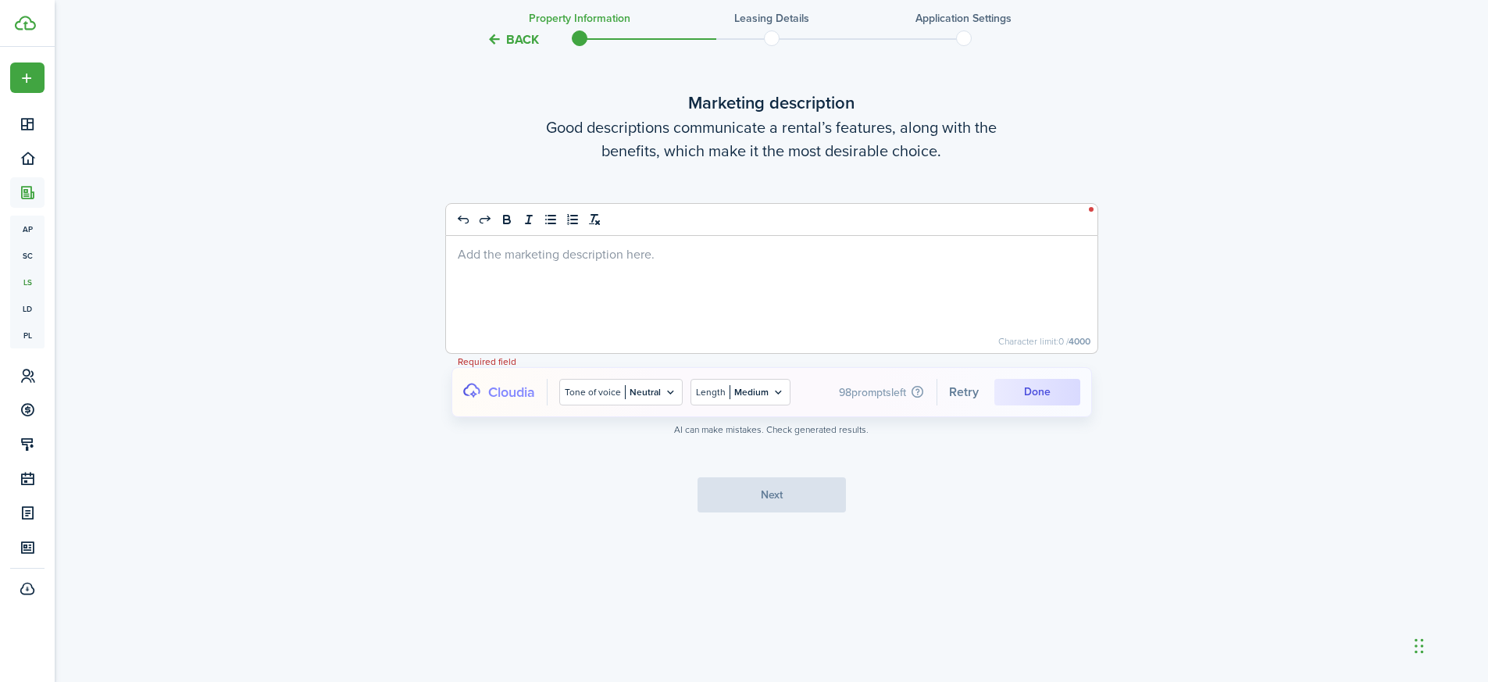
click at [564, 306] on div at bounding box center [771, 294] width 651 height 117
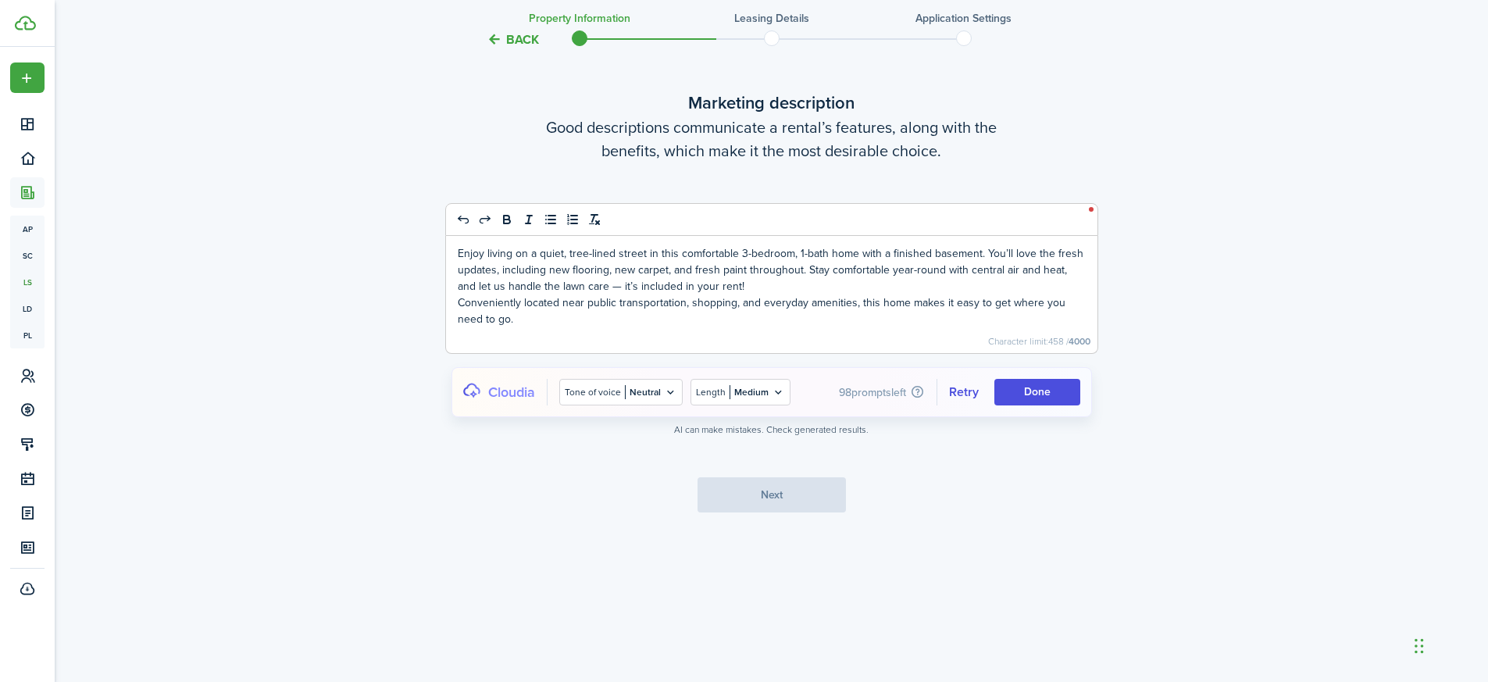
click at [1059, 390] on cloudia-btn "Done" at bounding box center [1037, 392] width 86 height 27
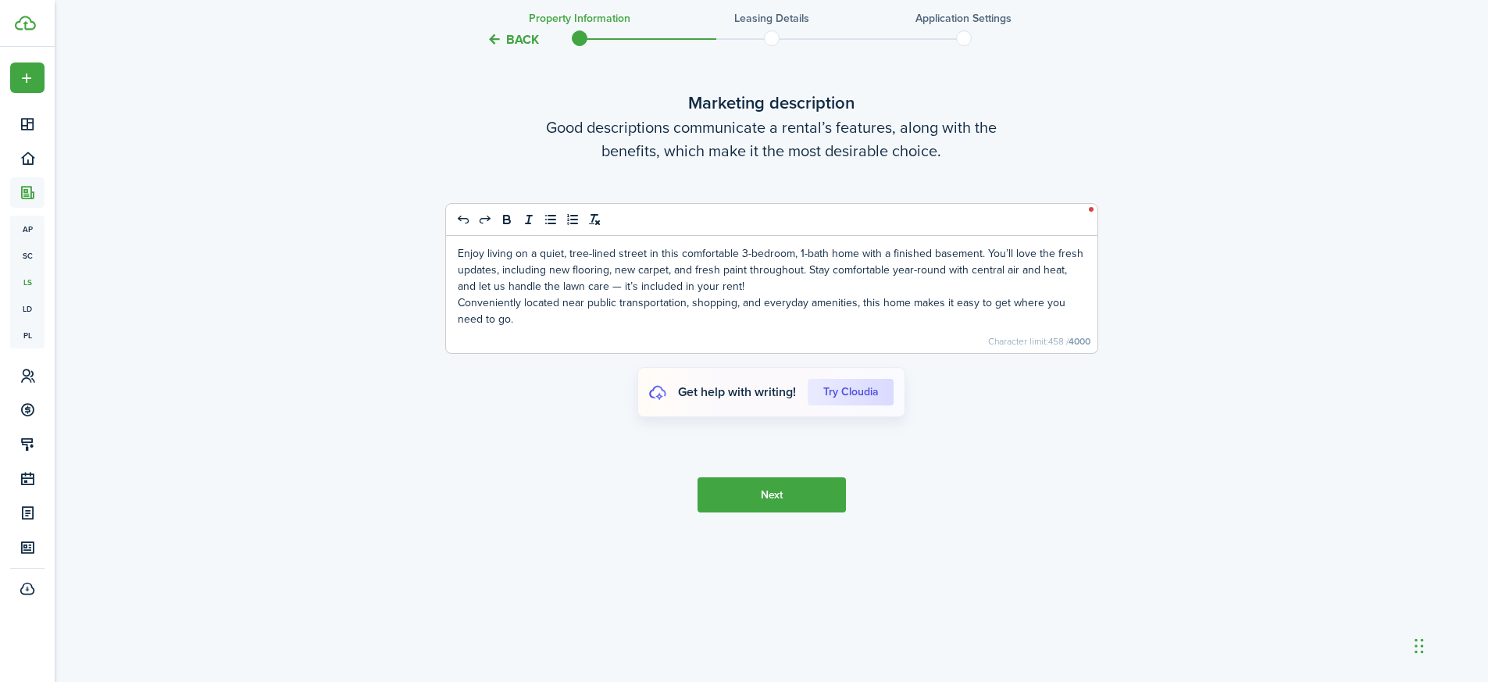
click at [775, 497] on button "Next" at bounding box center [771, 494] width 148 height 35
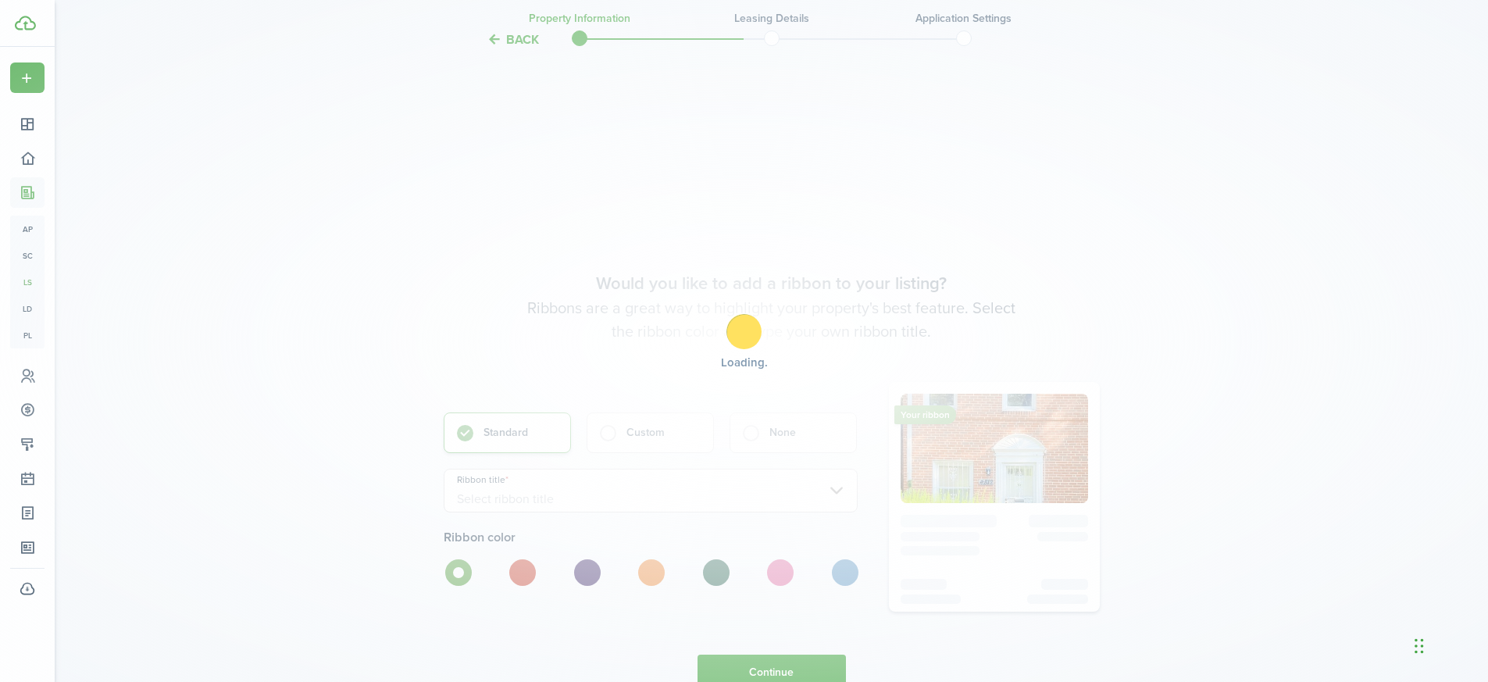
scroll to position [4336, 0]
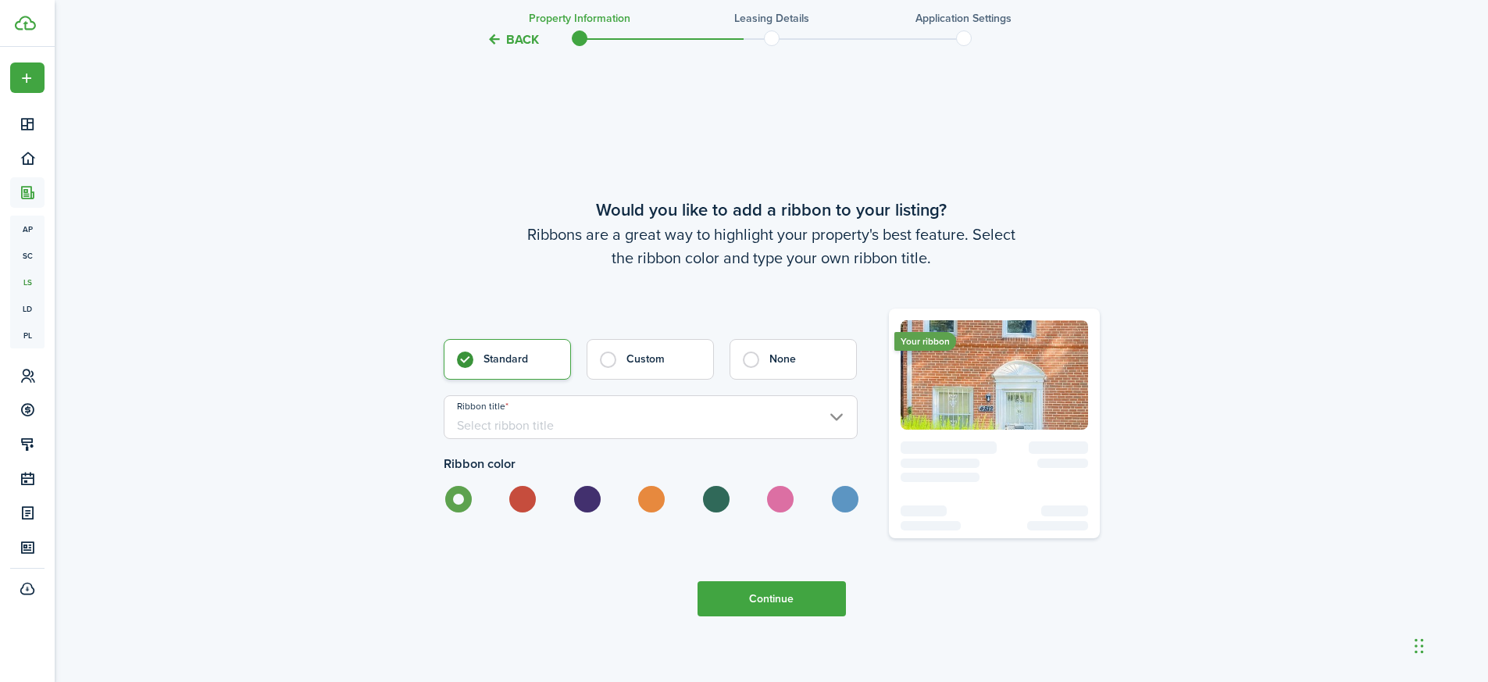
click at [517, 415] on input "Ribbon title" at bounding box center [651, 417] width 414 height 44
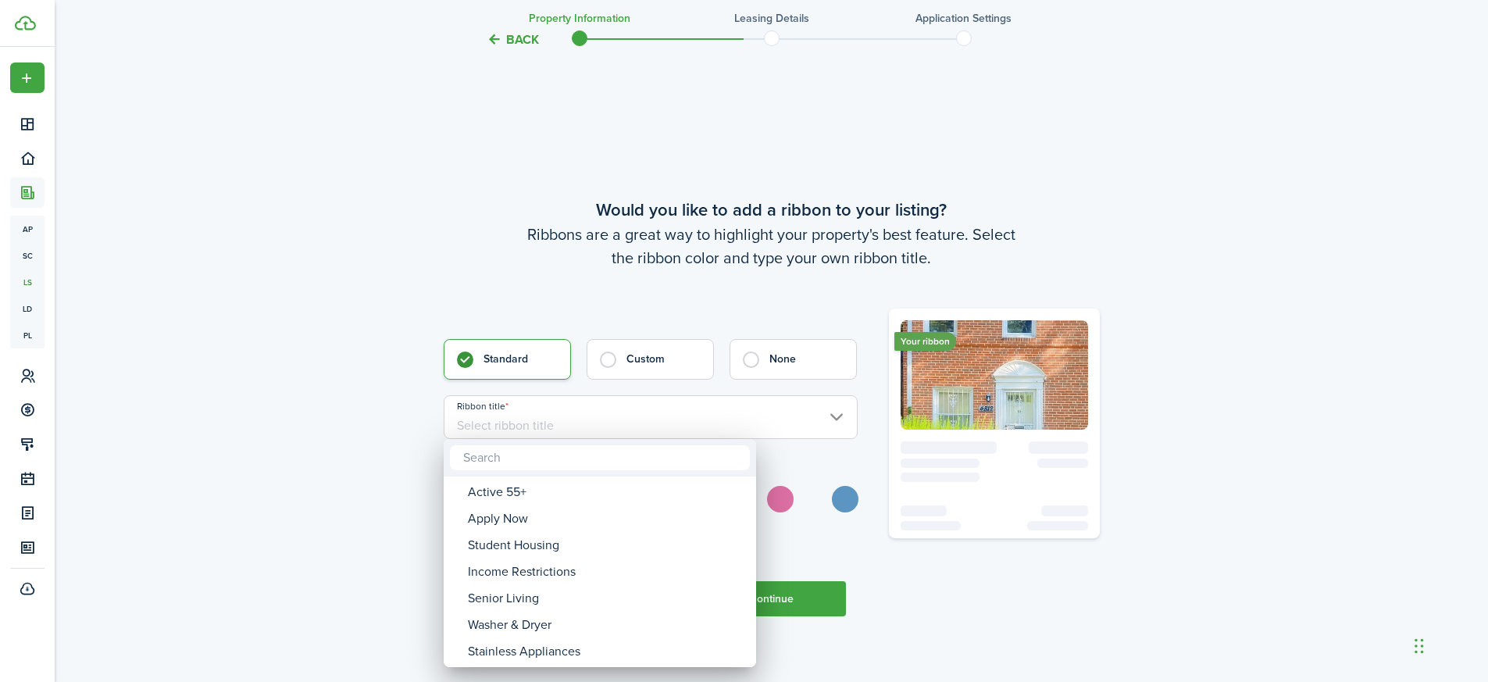
paste input "Freshly Updated 3BR Townhouse – Central Air & Heat"
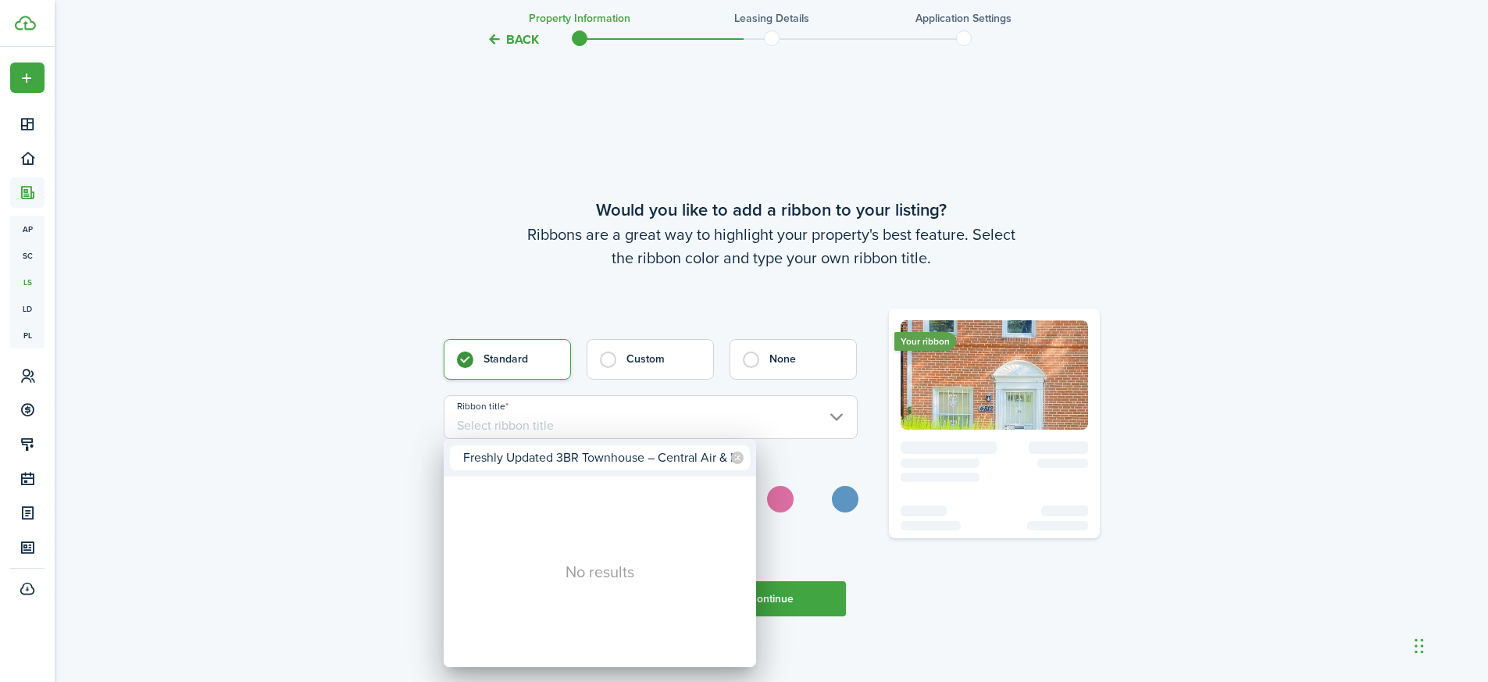
type input "Freshly Updated 3BR Townhouse – Central Air & Heat"
click at [826, 560] on div at bounding box center [743, 341] width 1737 height 932
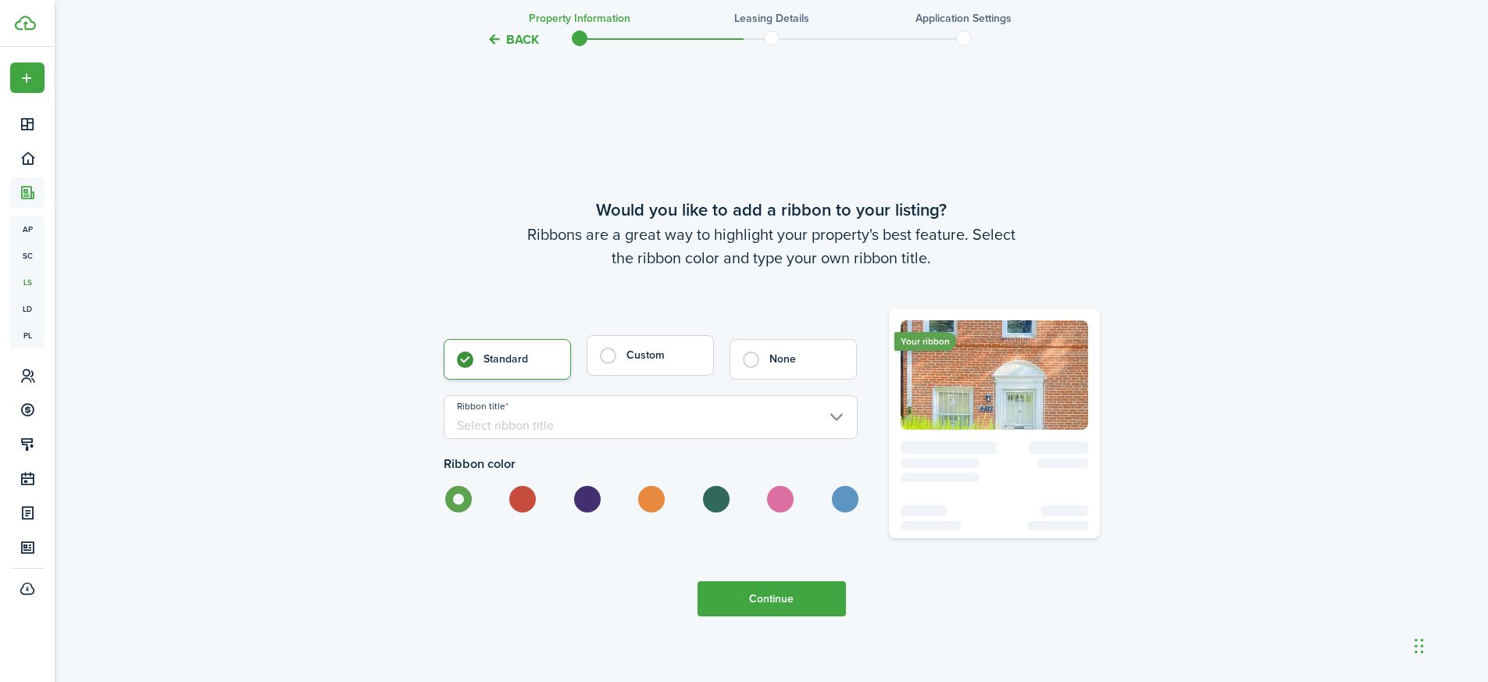
click at [607, 352] on label "Custom" at bounding box center [649, 355] width 127 height 41
radio input "false"
radio input "true"
click at [588, 426] on input "Custom ribbon title" at bounding box center [651, 417] width 414 height 44
paste input "Freshly Updated 3BR Townhouse – Central Air & Heat"
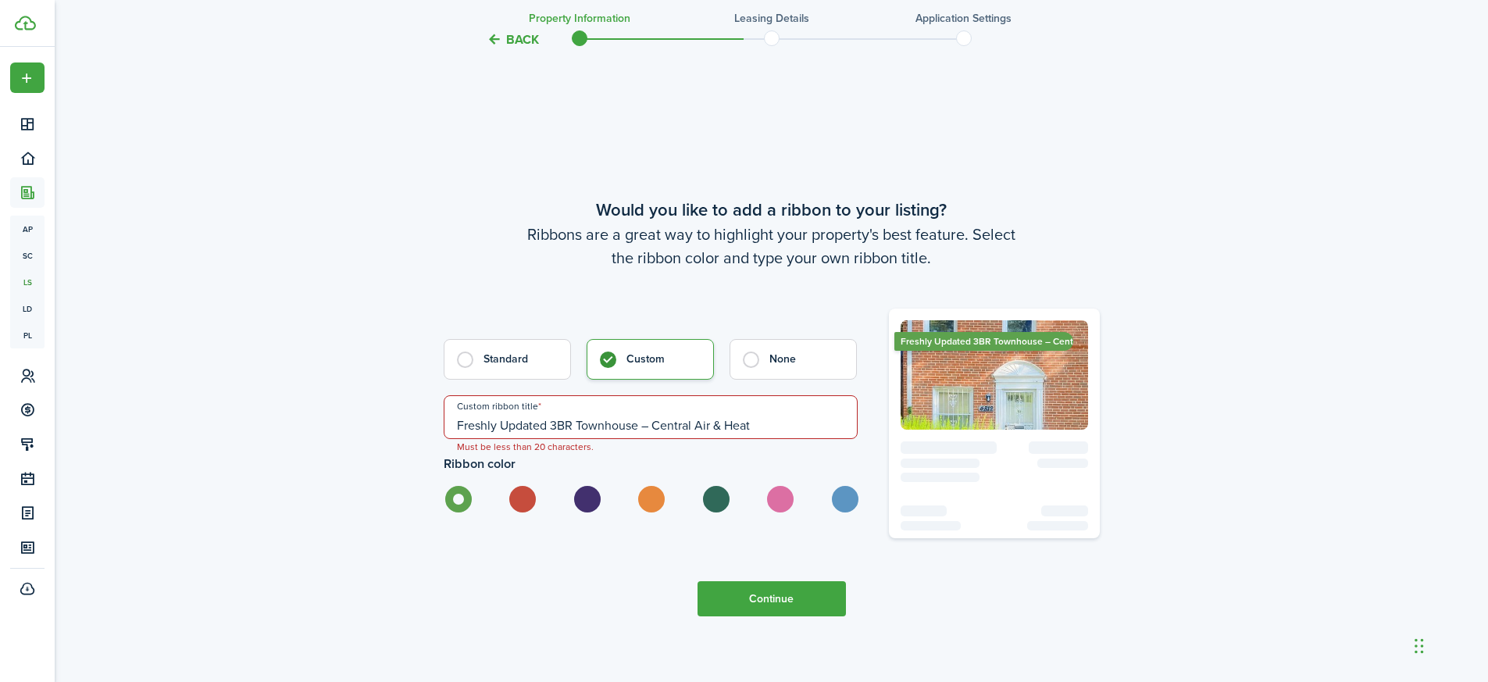
drag, startPoint x: 638, startPoint y: 422, endPoint x: 795, endPoint y: 419, distance: 157.0
click at [794, 421] on input "Freshly Updated 3BR Townhouse – Central Air & Heat" at bounding box center [651, 417] width 414 height 44
drag, startPoint x: 580, startPoint y: 422, endPoint x: 711, endPoint y: 424, distance: 130.4
click at [711, 424] on input "Freshly Updated 3BR Townhouse" at bounding box center [651, 417] width 414 height 44
type input "Freshly Updated"
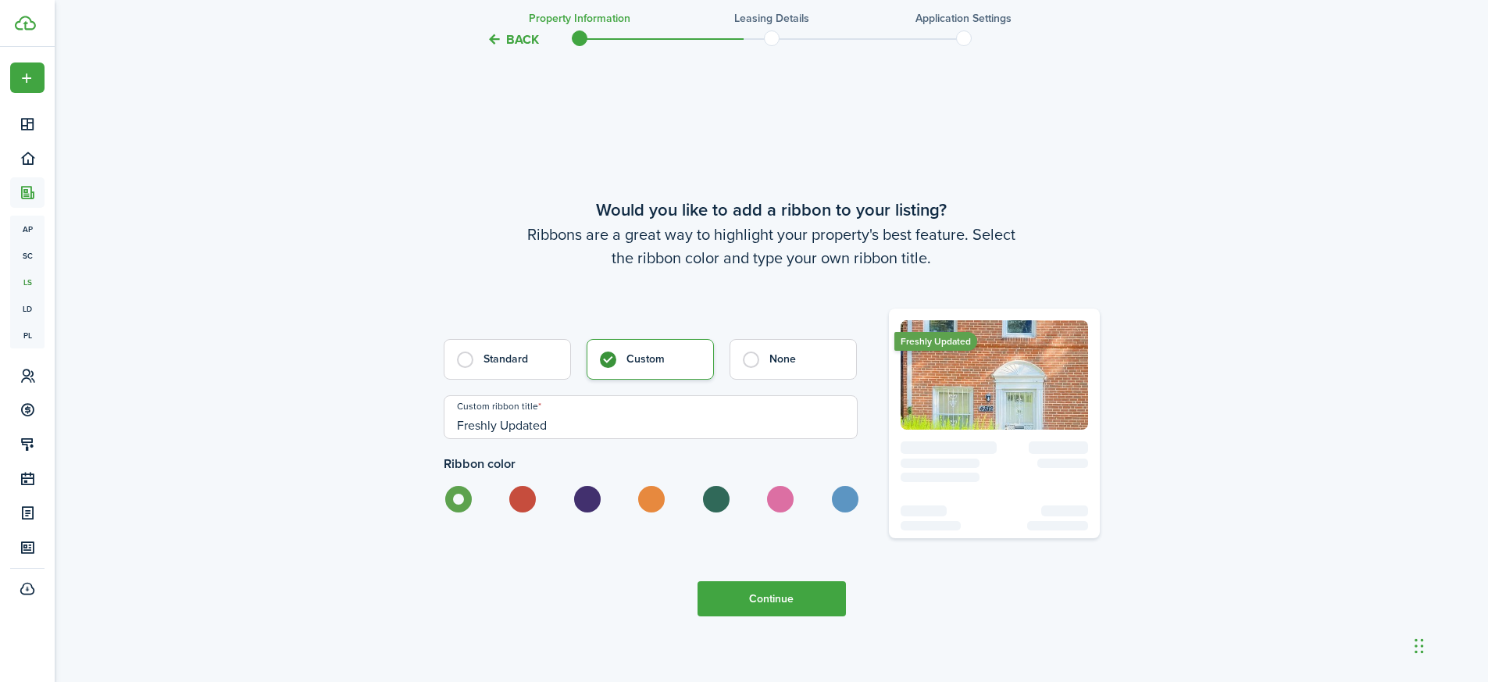
click at [765, 608] on button "Continue" at bounding box center [771, 598] width 148 height 35
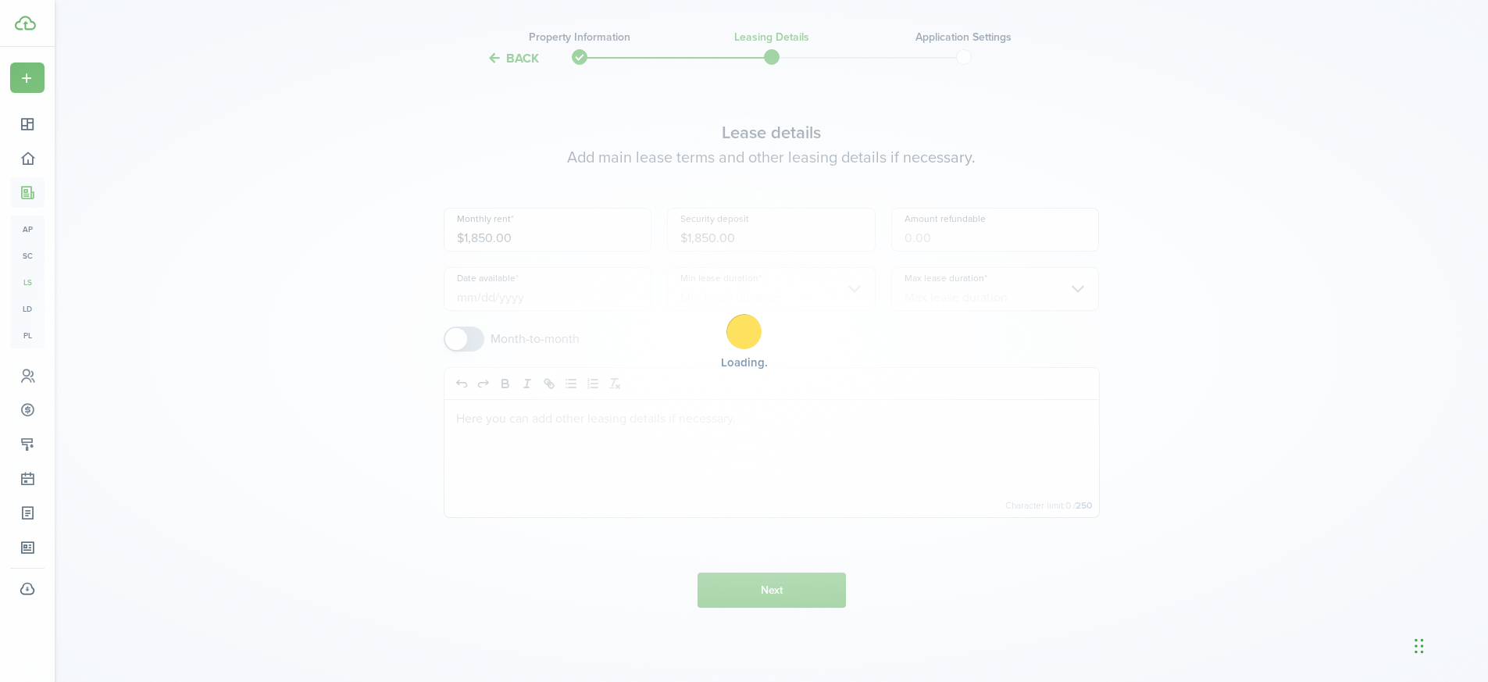
scroll to position [0, 0]
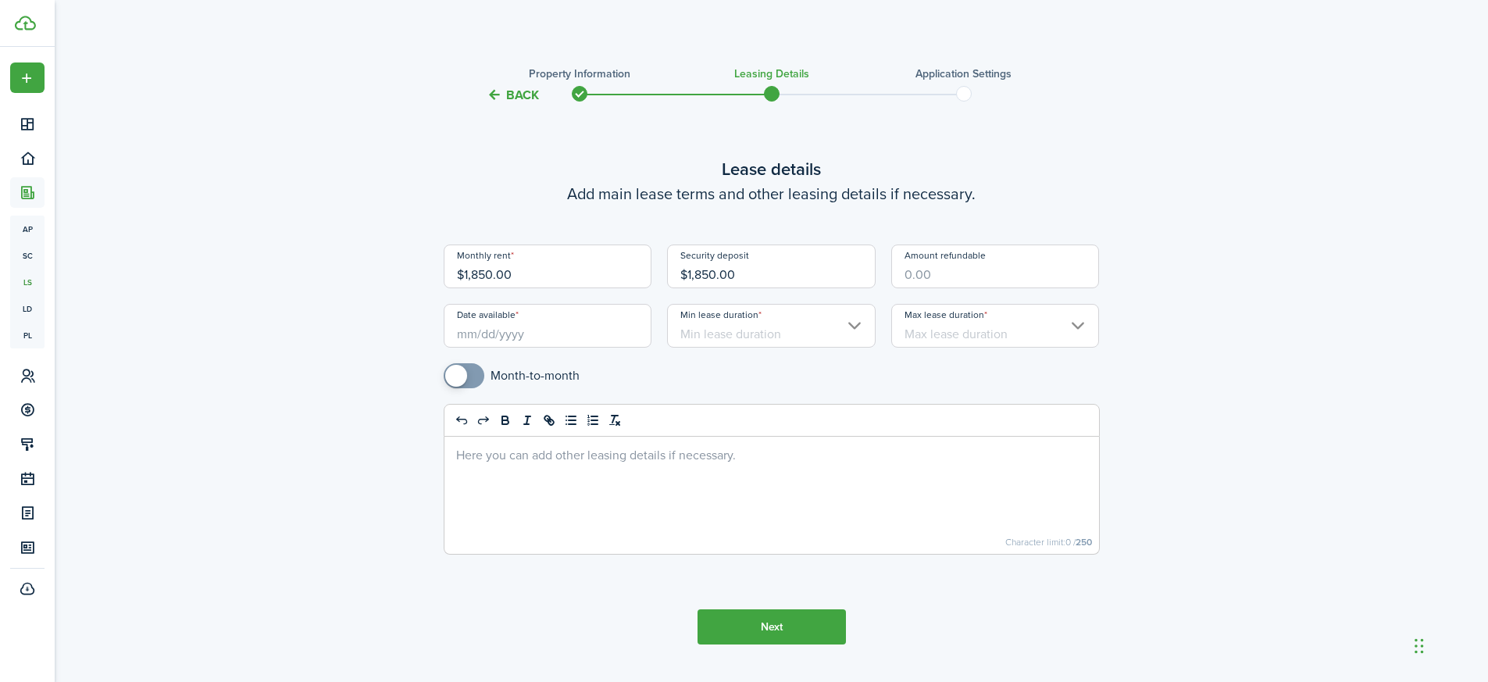
click at [510, 338] on input "Date available" at bounding box center [548, 326] width 208 height 44
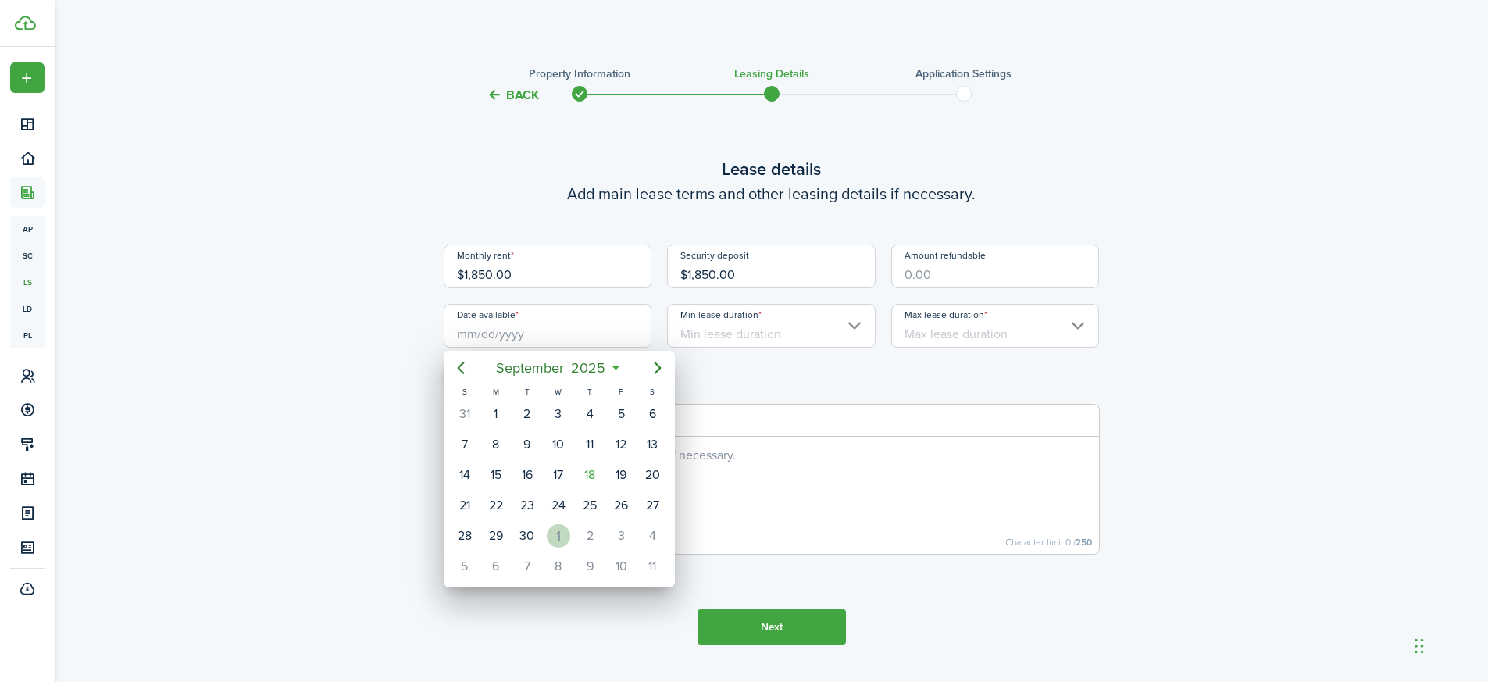
click at [561, 533] on div "1" at bounding box center [558, 535] width 23 height 23
type input "10/01/2025"
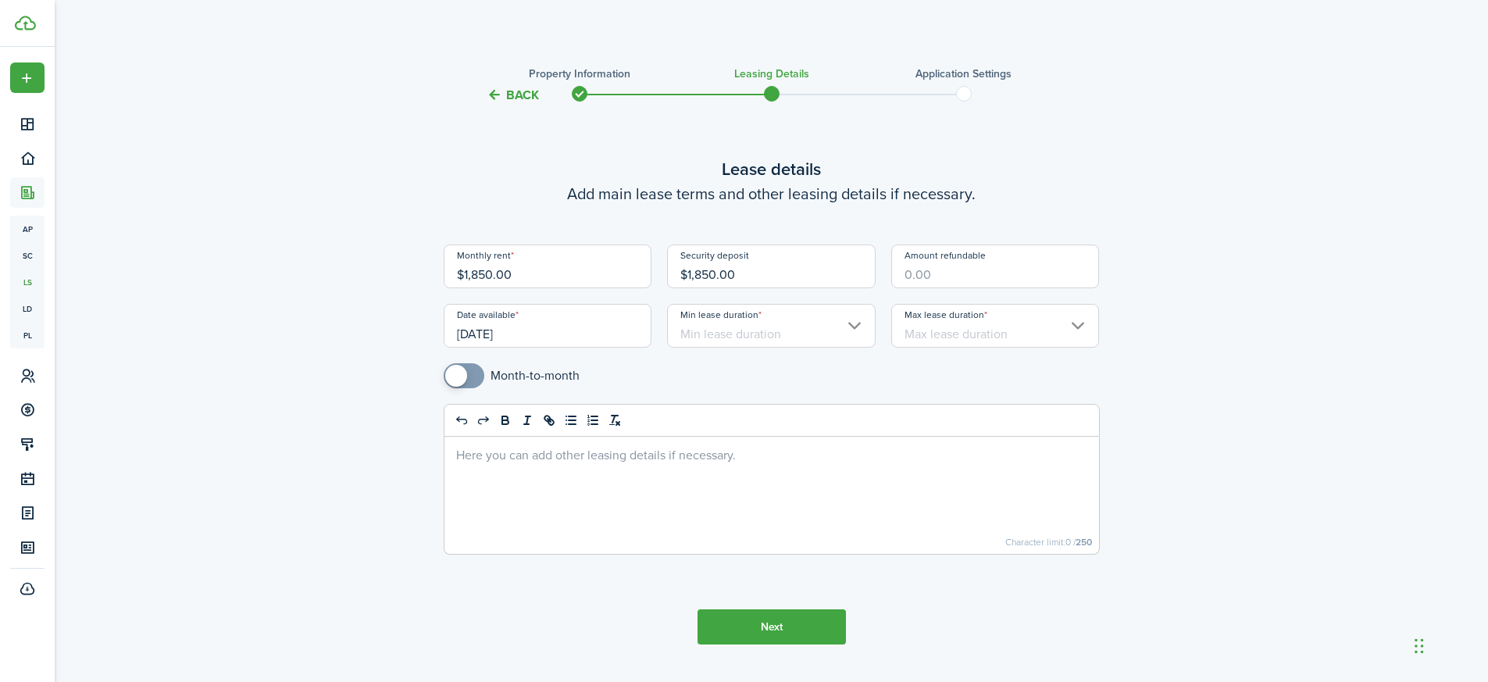
click at [856, 325] on input "Min lease duration" at bounding box center [771, 326] width 208 height 44
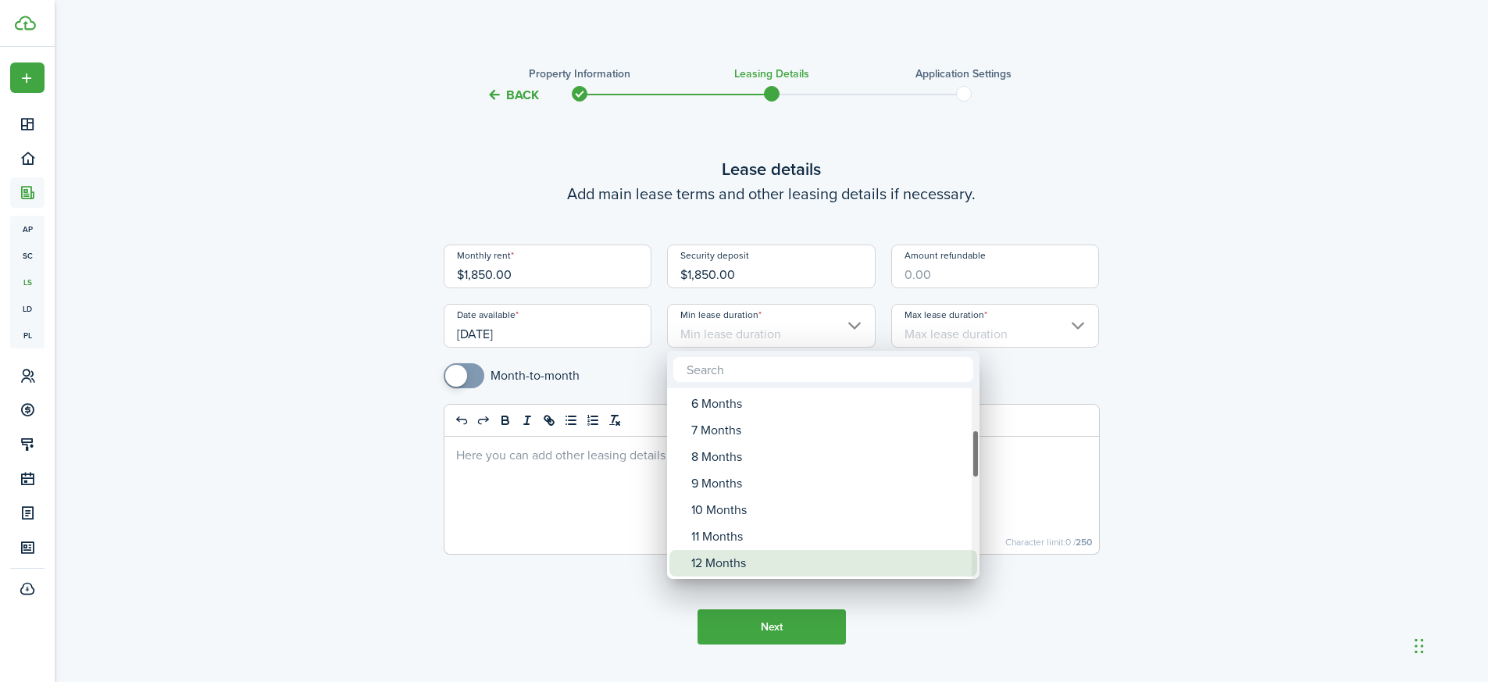
click at [730, 558] on div "12 Months" at bounding box center [829, 563] width 276 height 27
type input "12 Months"
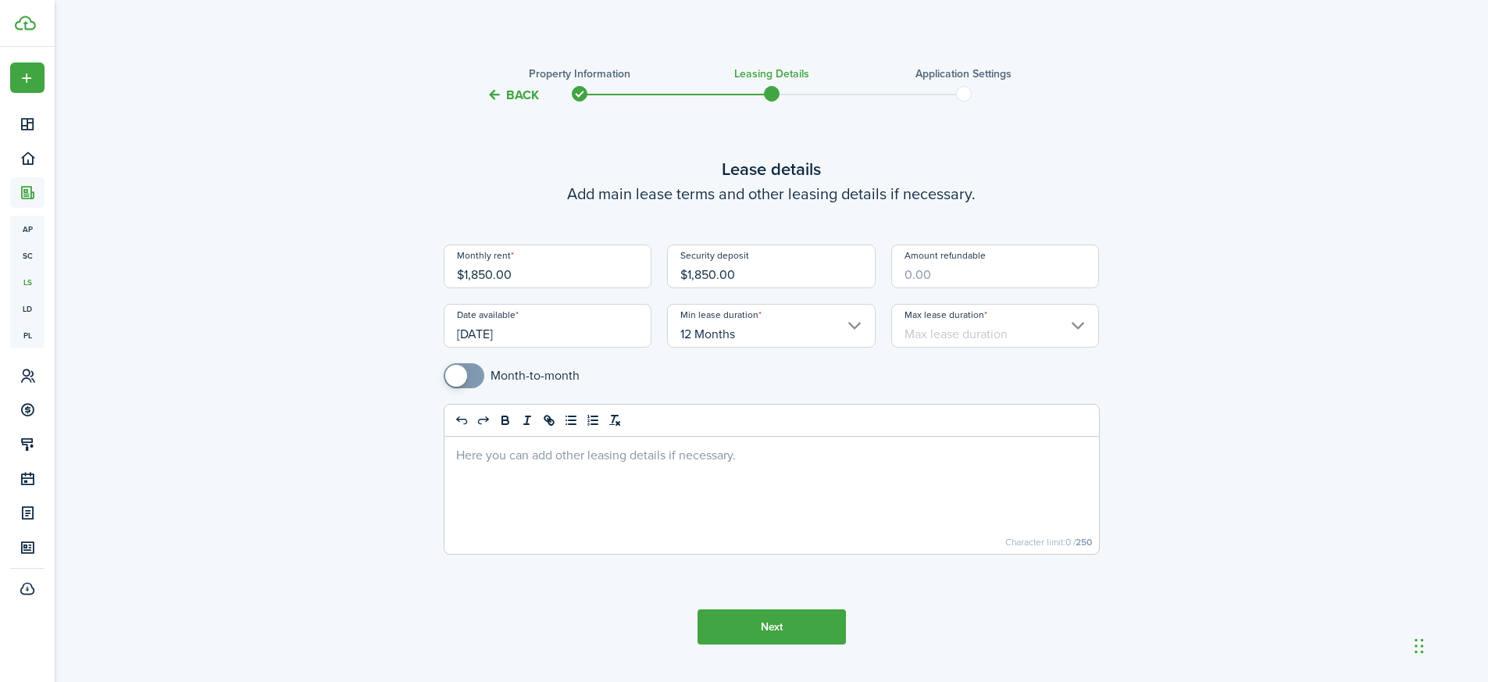
click at [1067, 321] on input "Max lease duration" at bounding box center [995, 326] width 208 height 44
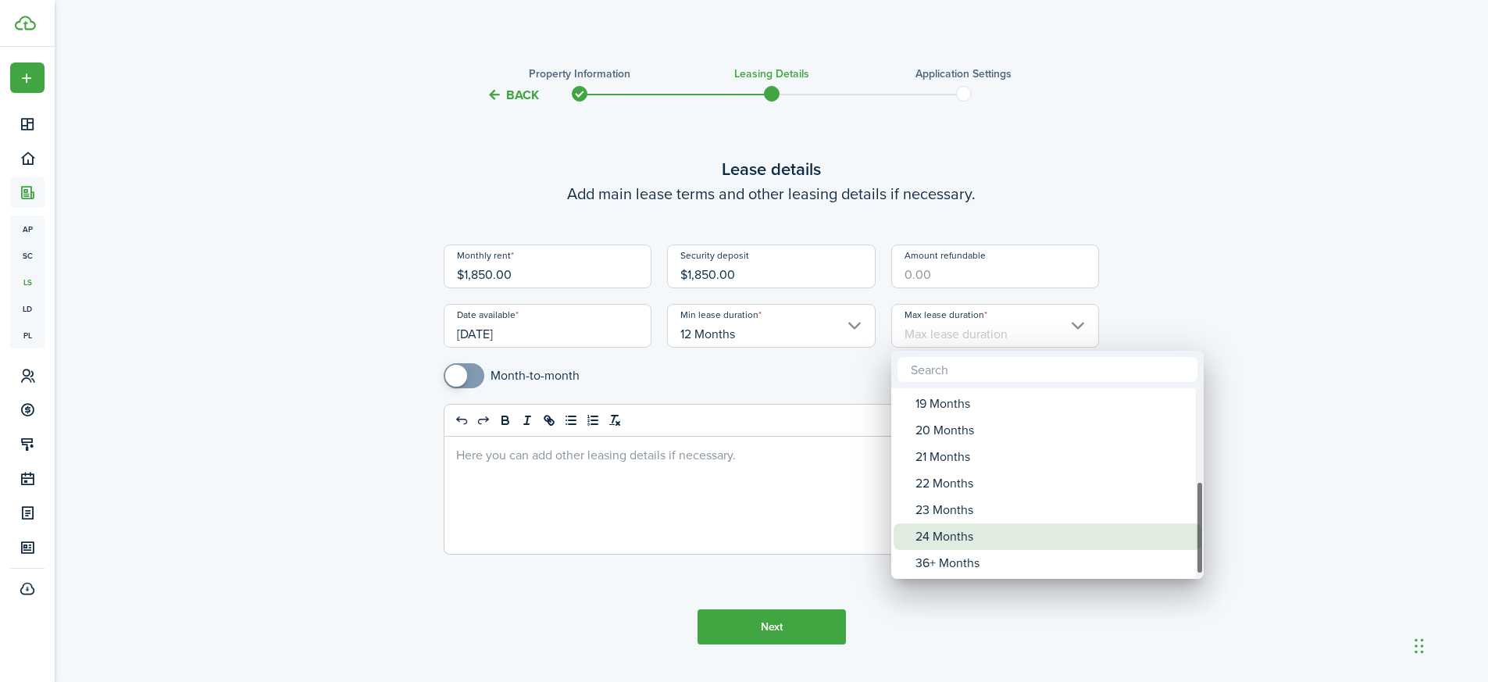
click at [960, 540] on div "24 Months" at bounding box center [1053, 536] width 276 height 27
type input "24 Months"
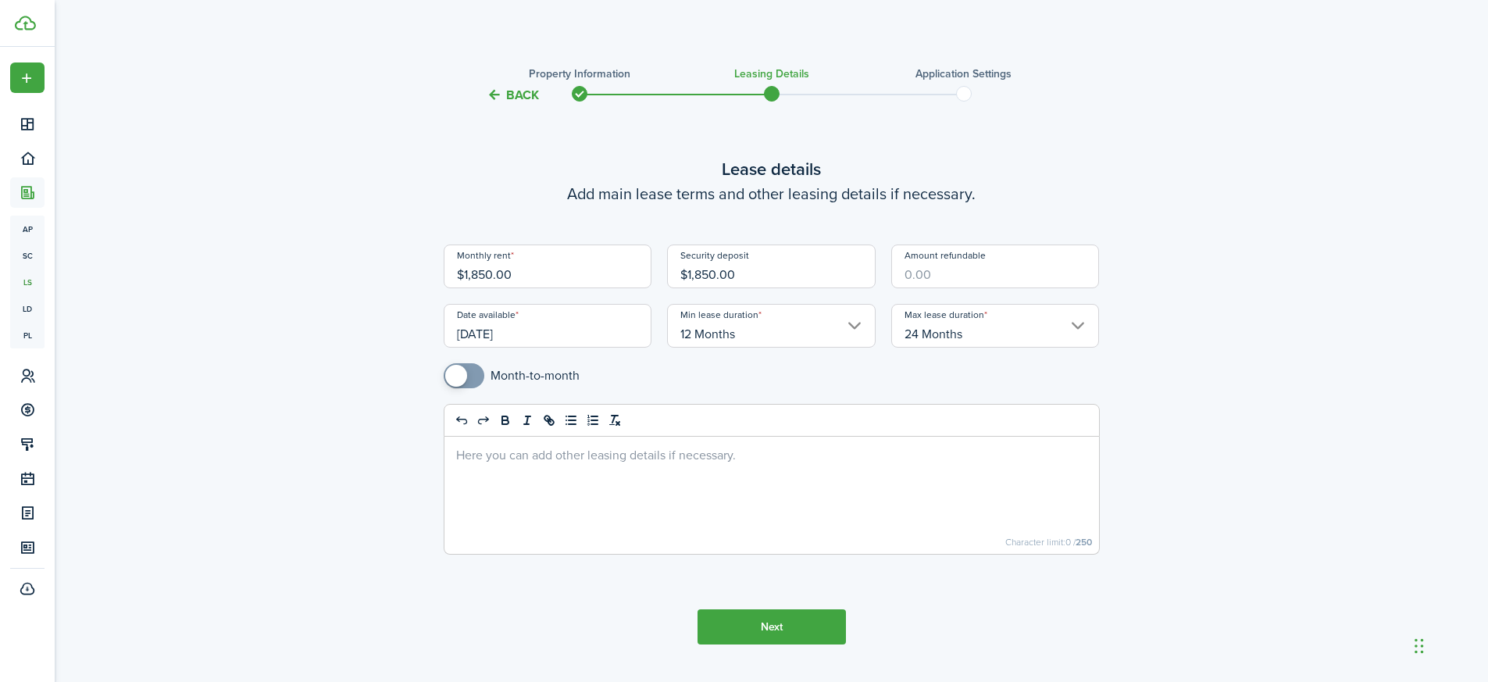
click at [793, 636] on button "Next" at bounding box center [771, 626] width 148 height 35
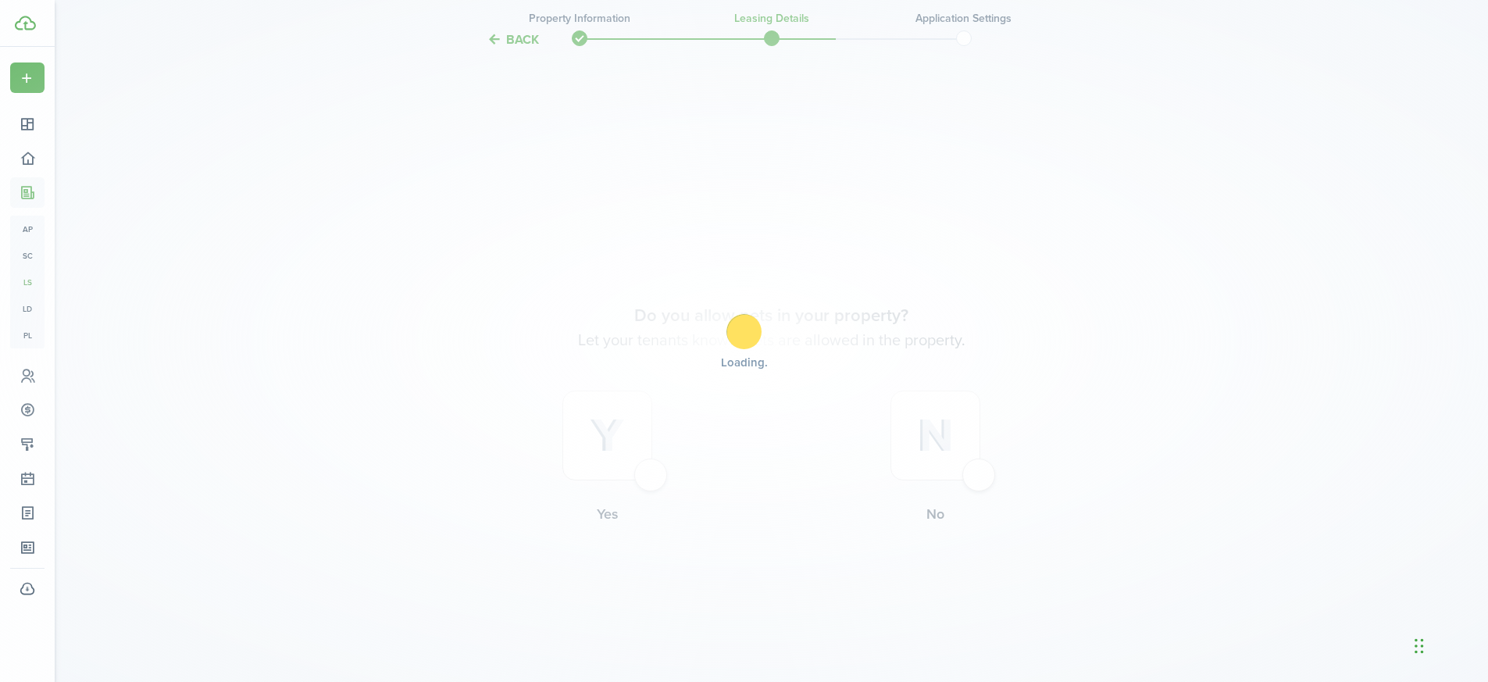
scroll to position [614, 0]
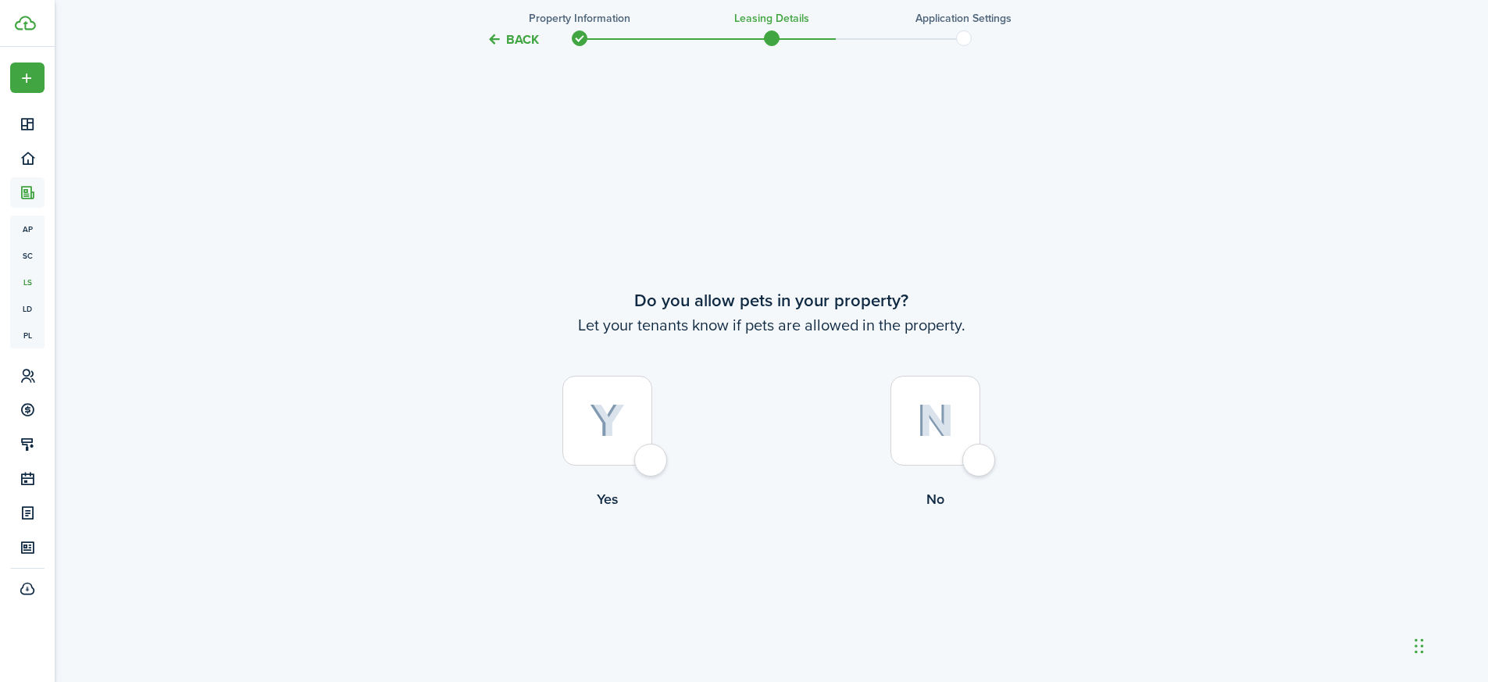
click at [976, 456] on div at bounding box center [935, 421] width 90 height 90
radio input "true"
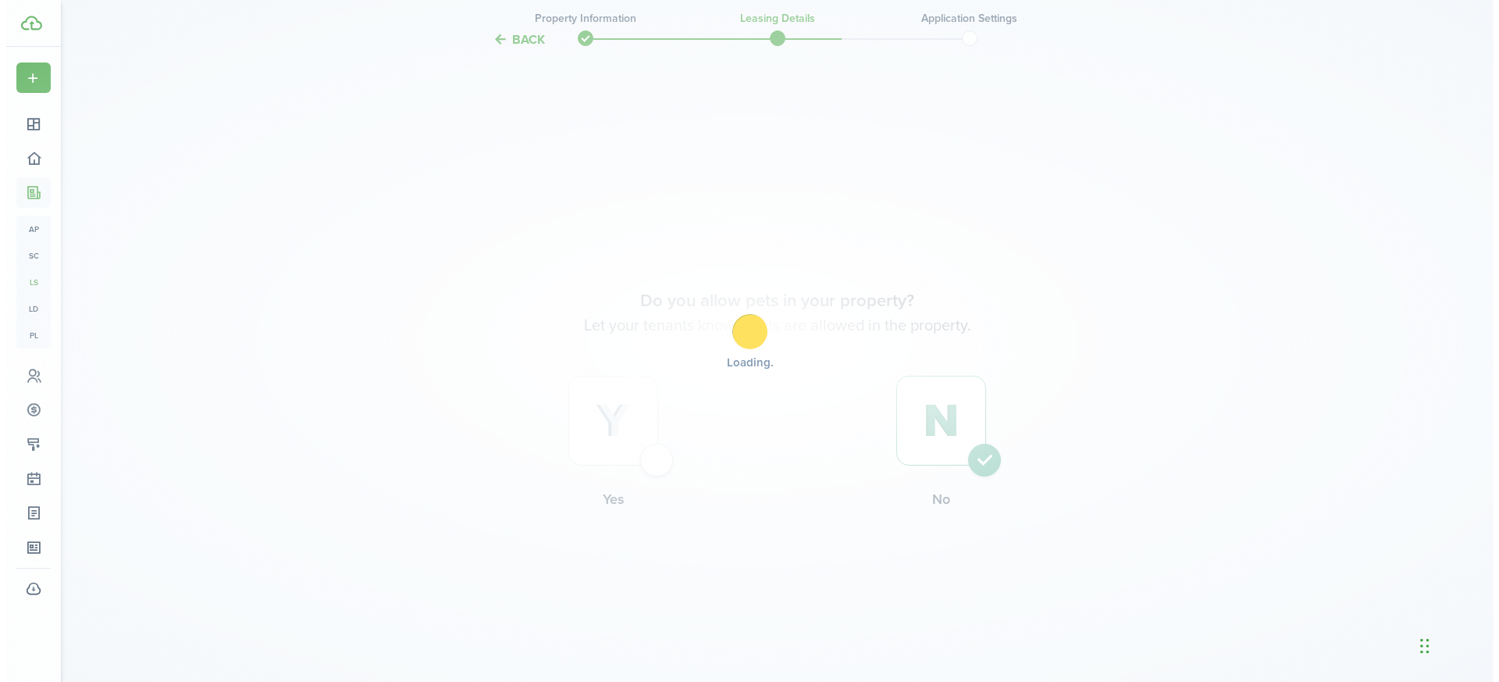
scroll to position [0, 0]
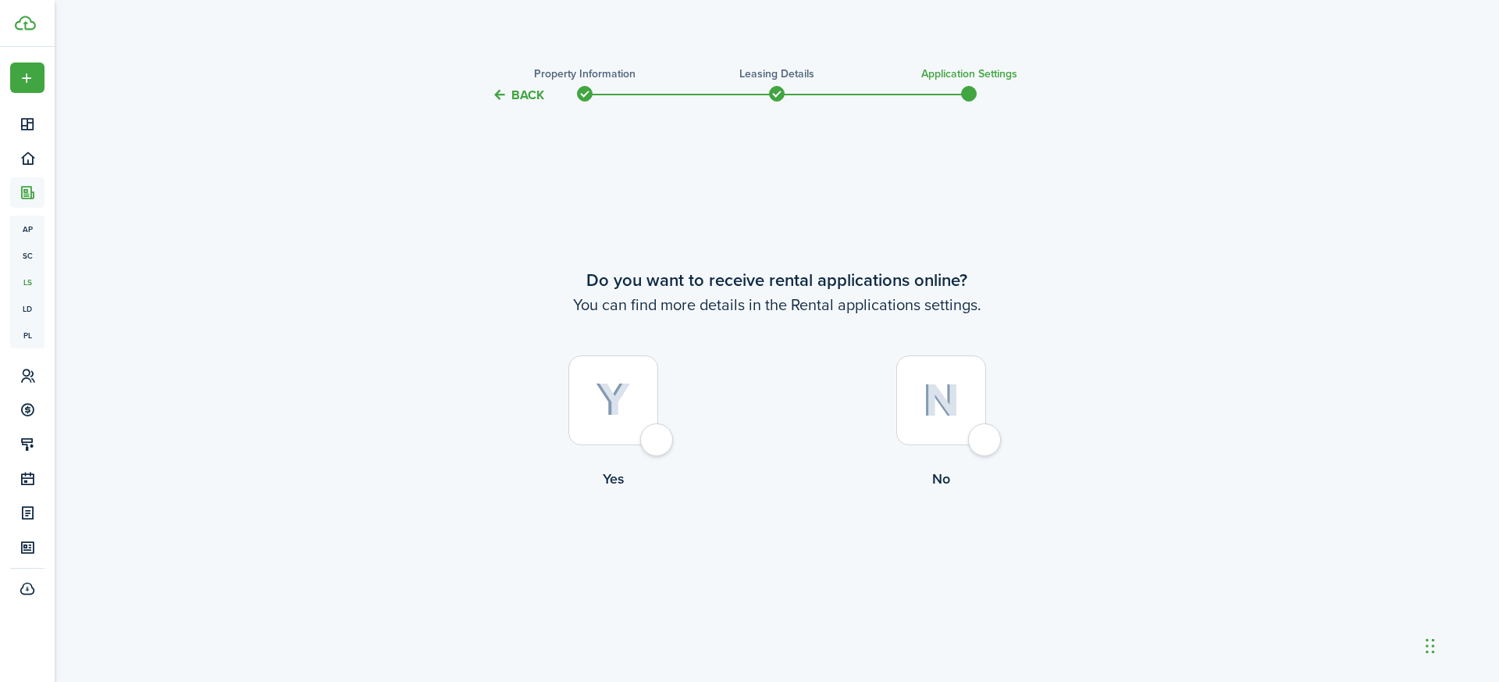
click at [657, 445] on div at bounding box center [613, 400] width 90 height 90
radio input "true"
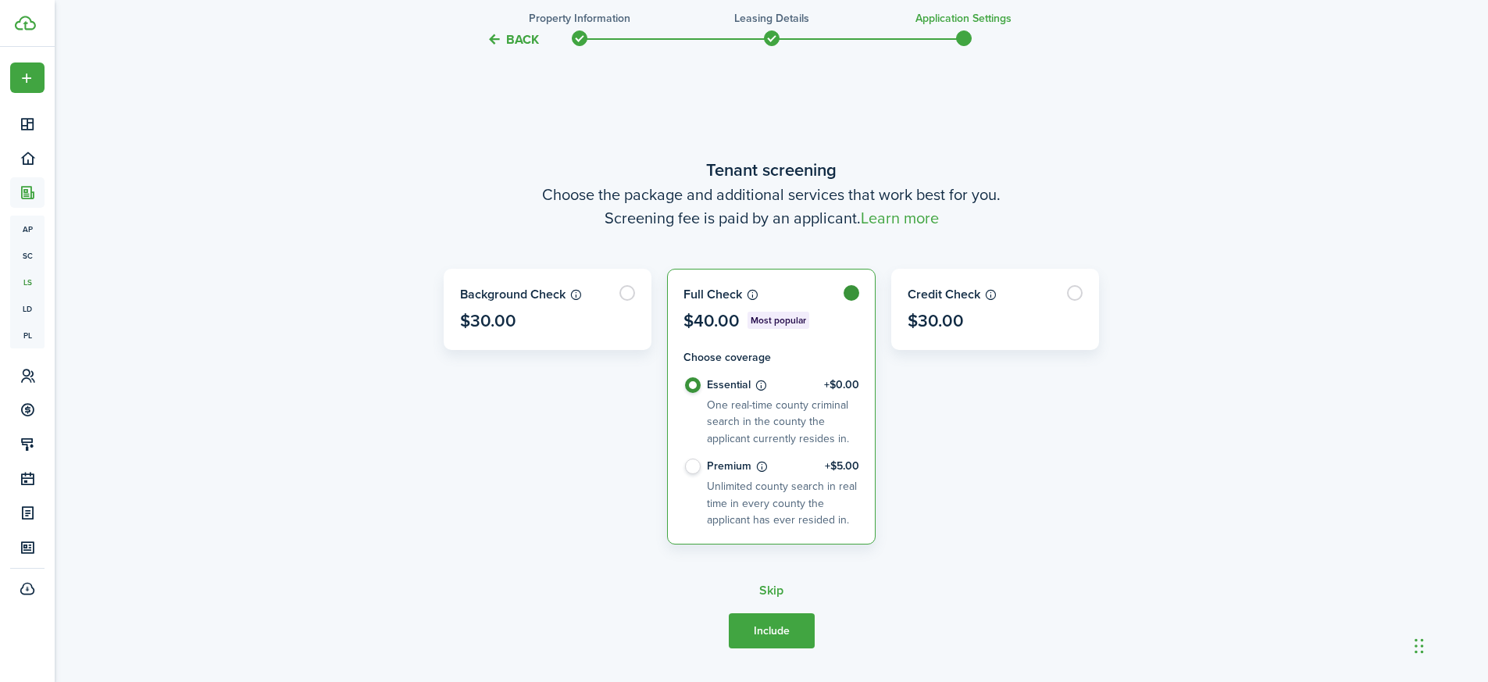
scroll to position [576, 0]
click at [693, 472] on label "Premium +$5.00 Unlimited county search in real time in every county the applica…" at bounding box center [771, 493] width 176 height 69
click at [696, 465] on label "Premium +$5.00 Unlimited county search in real time in every county the applica…" at bounding box center [771, 493] width 176 height 69
radio input "false"
radio input "true"
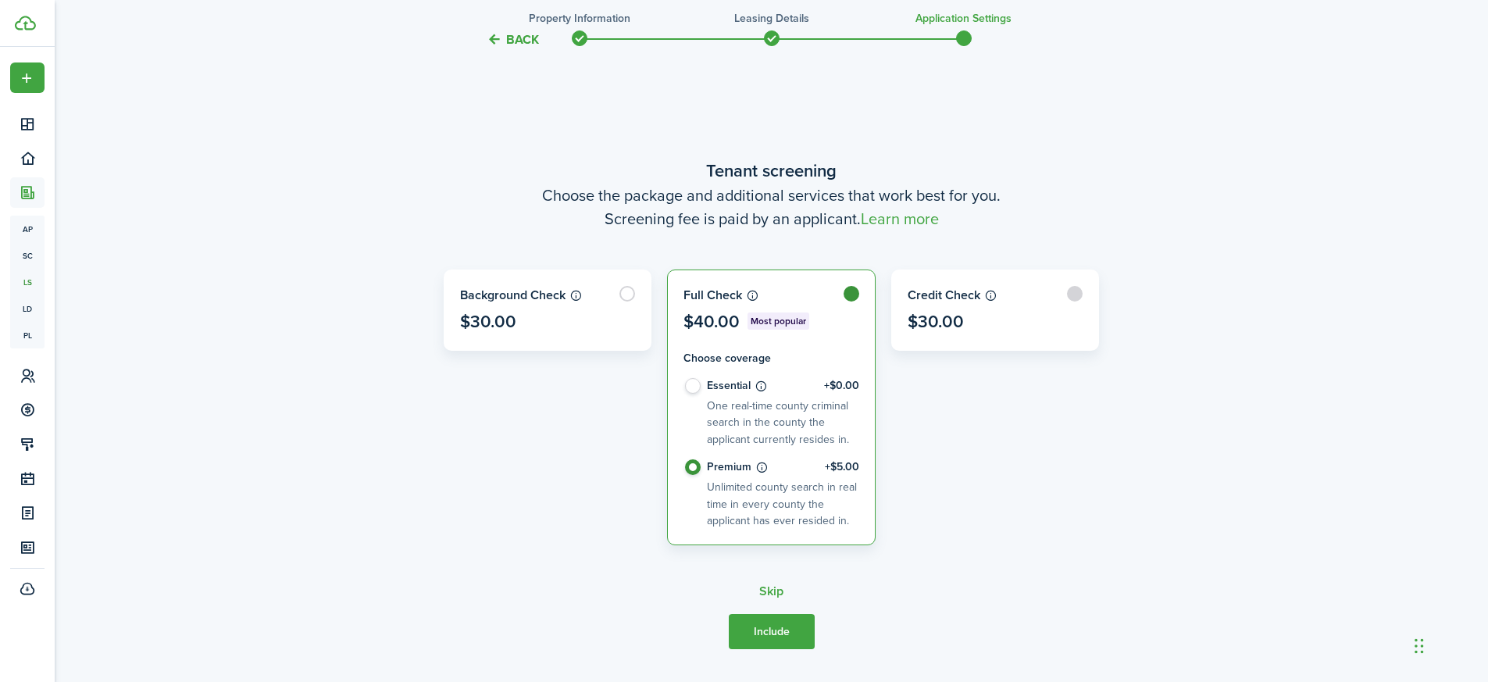
click at [1074, 295] on label at bounding box center [995, 310] width 207 height 80
radio input "false"
radio input "true"
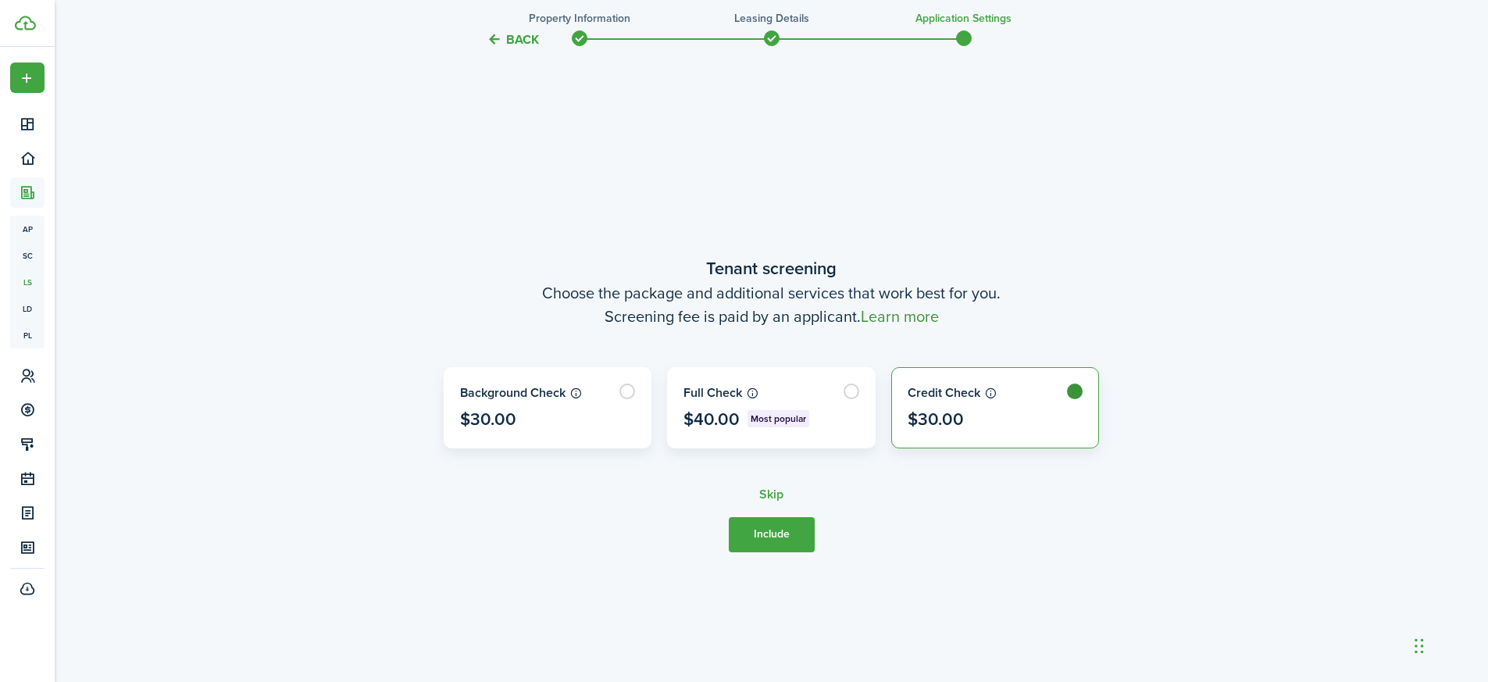
click at [895, 320] on link "Learn more" at bounding box center [900, 316] width 78 height 23
click at [853, 388] on label at bounding box center [771, 408] width 207 height 80
radio input "true"
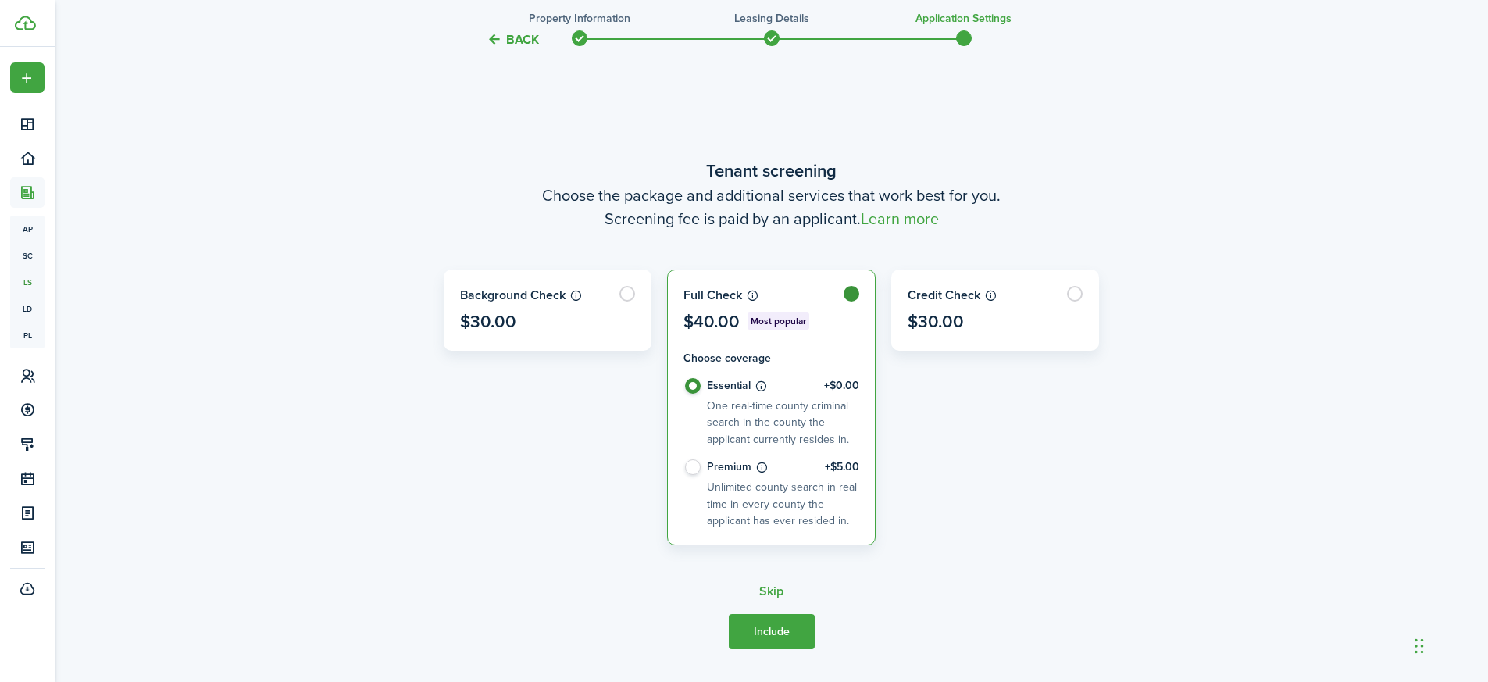
click at [693, 464] on label "Premium +$5.00 Unlimited county search in real time in every county the applica…" at bounding box center [771, 493] width 176 height 69
radio input "false"
radio input "true"
click at [786, 636] on button "Include" at bounding box center [772, 631] width 86 height 35
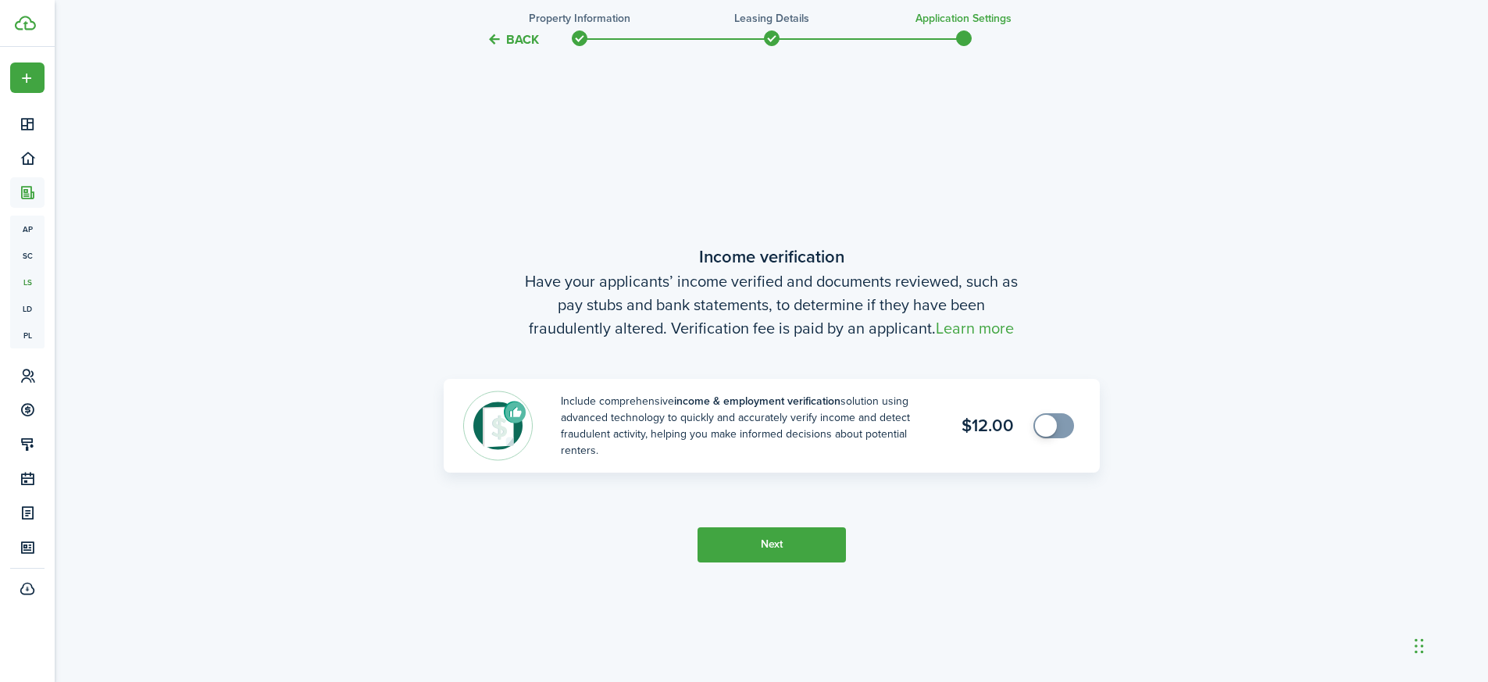
scroll to position [1258, 0]
checkbox input "true"
click at [1052, 432] on span at bounding box center [1046, 426] width 22 height 22
click at [765, 552] on button "Next" at bounding box center [771, 545] width 148 height 35
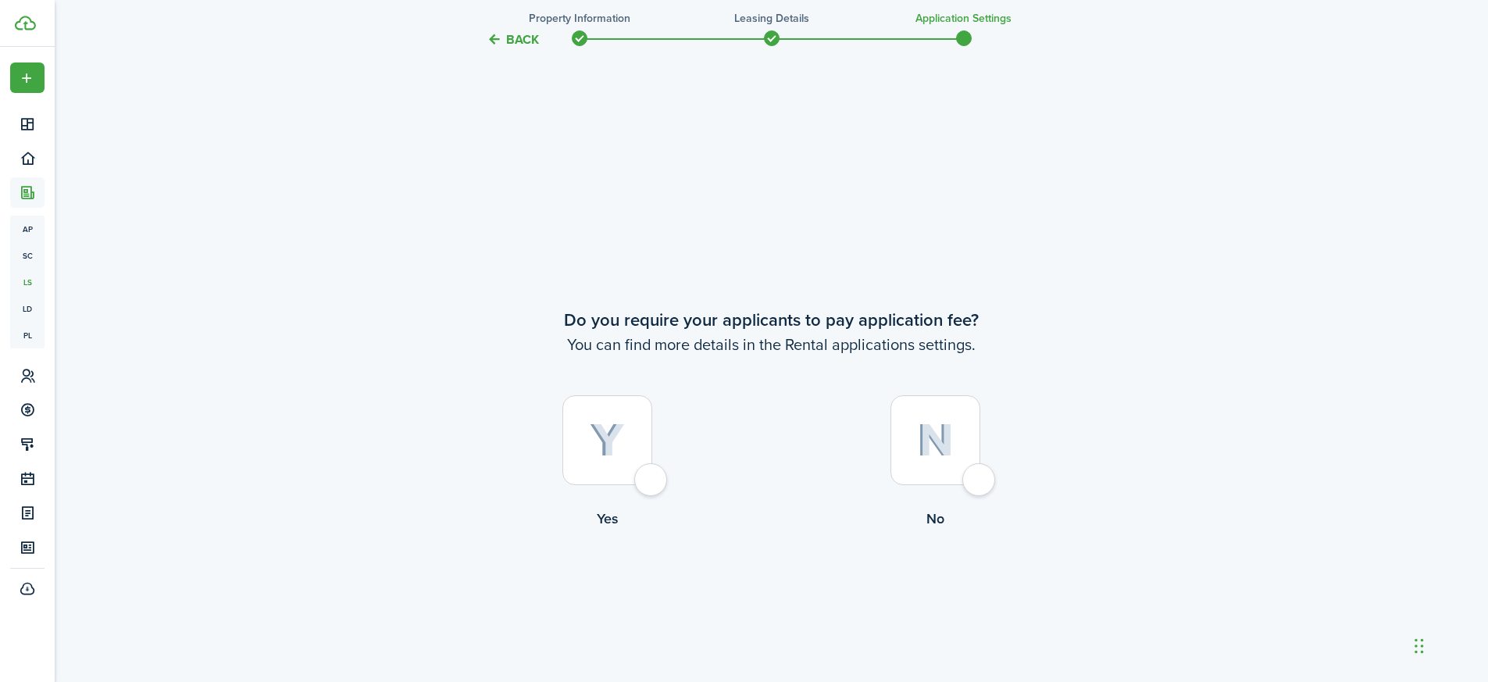
scroll to position [1940, 0]
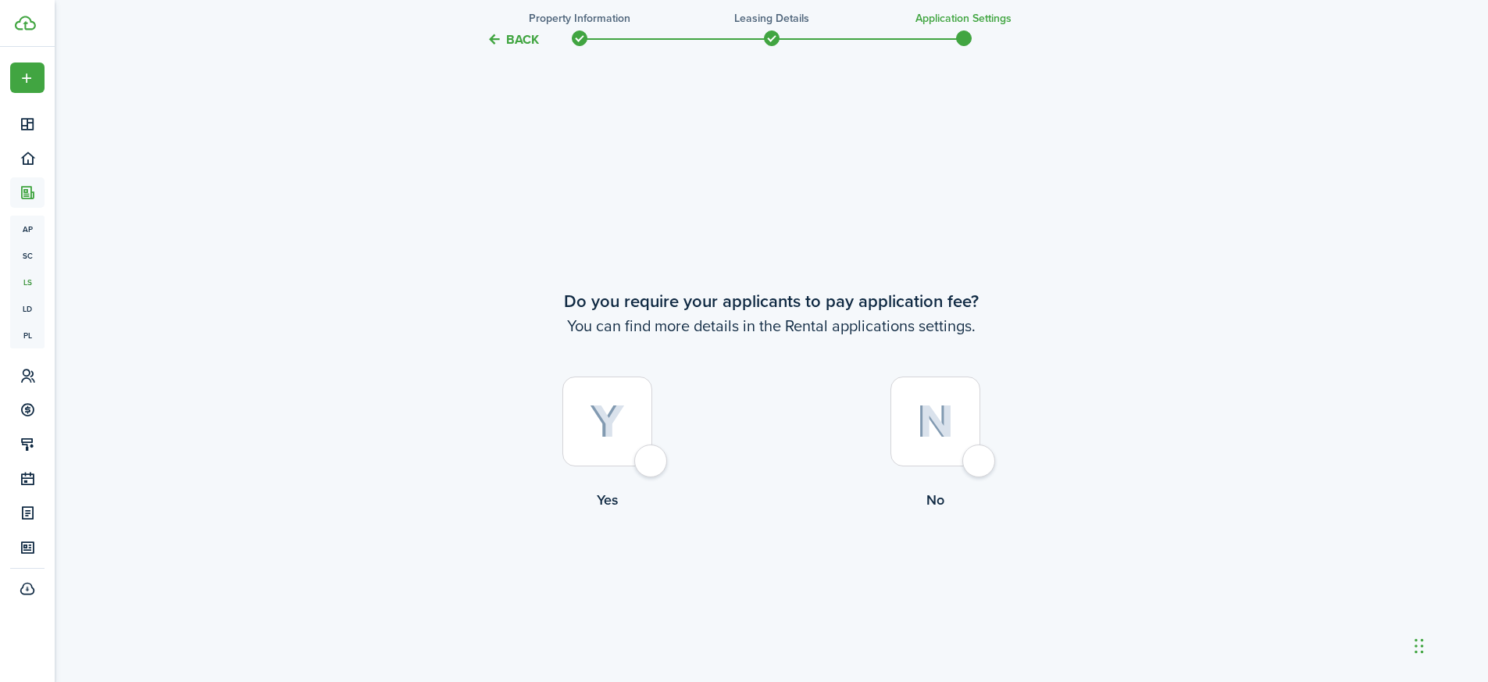
click at [975, 458] on div at bounding box center [935, 421] width 90 height 90
radio input "true"
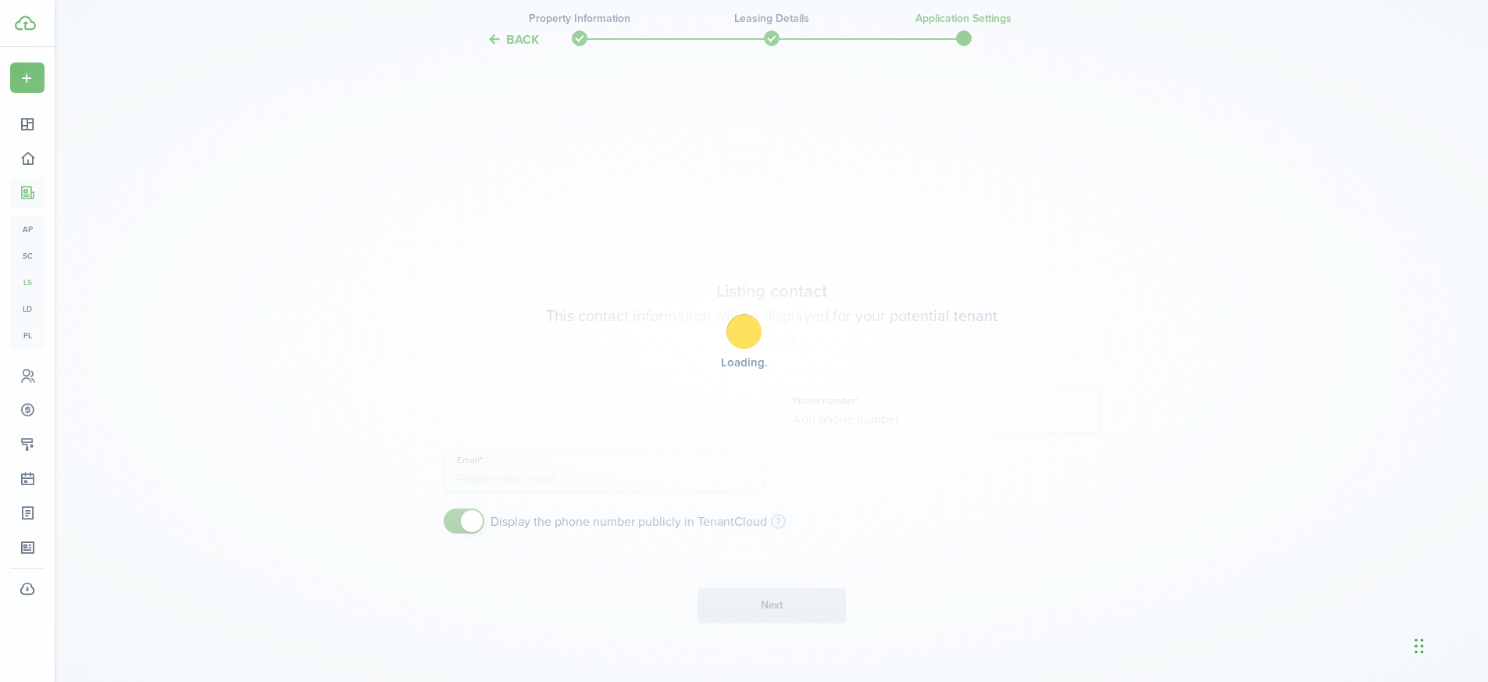
type input "+1 443-422-3914"
type input "mdfamilyhomesolutions@gmail.com"
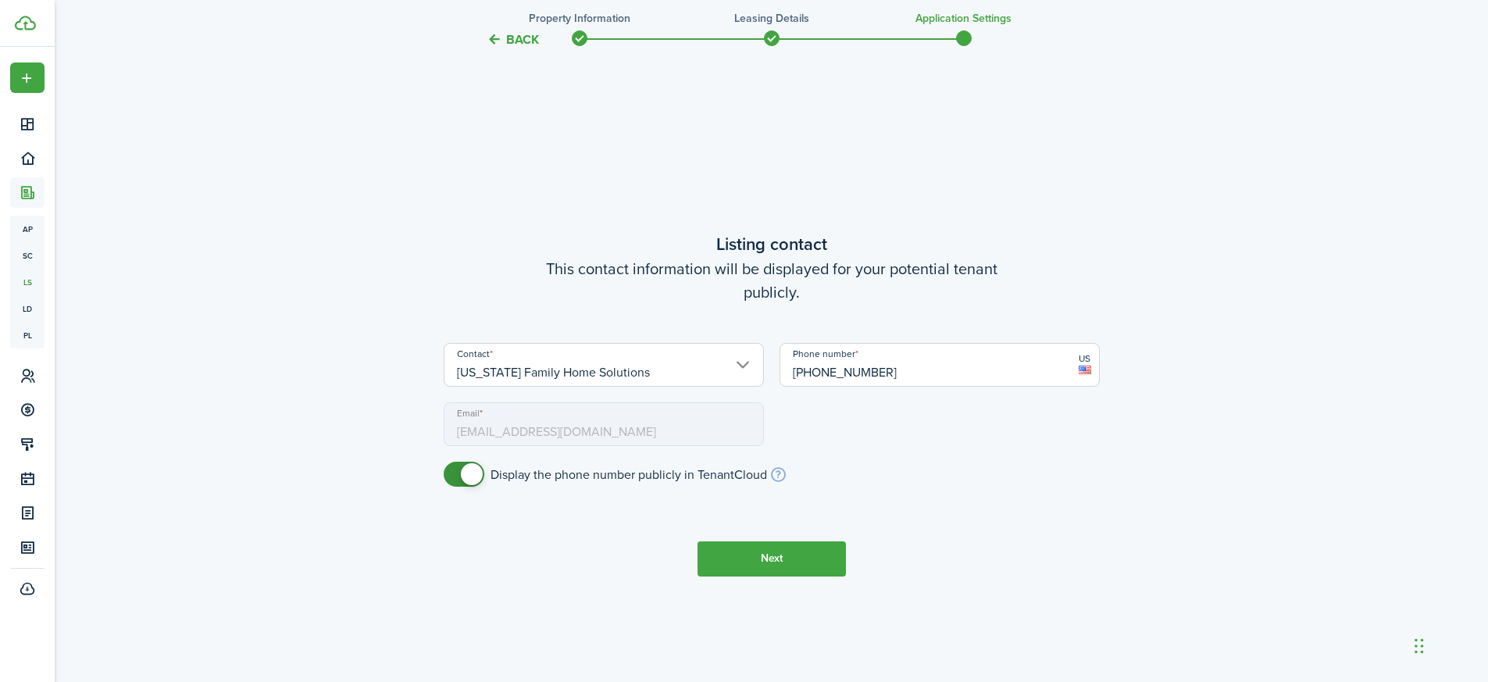
click at [707, 438] on mbsc-input "Email mdfamilyhomesolutions@gmail.com" at bounding box center [604, 424] width 320 height 44
click at [479, 472] on span at bounding box center [472, 474] width 22 height 22
checkbox input "true"
click at [459, 476] on span at bounding box center [456, 474] width 22 height 22
click at [754, 571] on button "Next" at bounding box center [771, 558] width 148 height 35
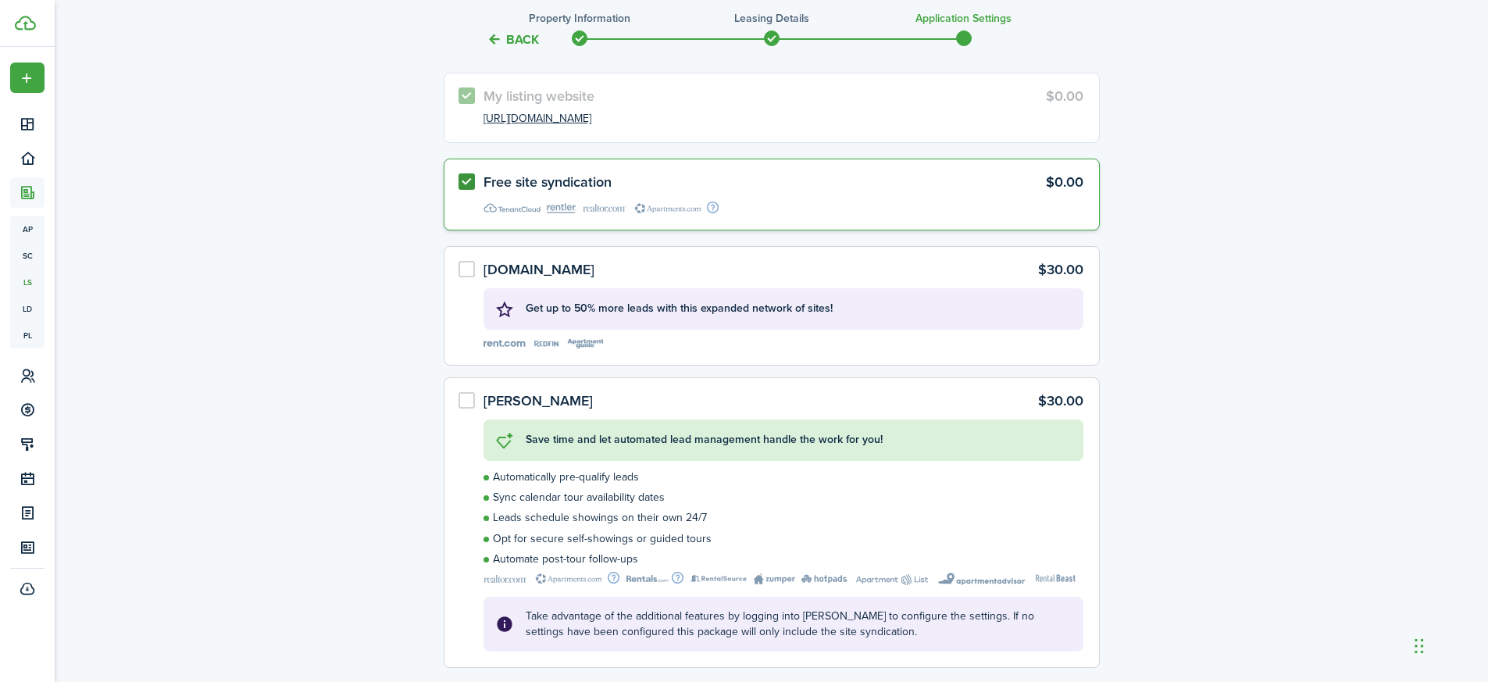
scroll to position [3572, 0]
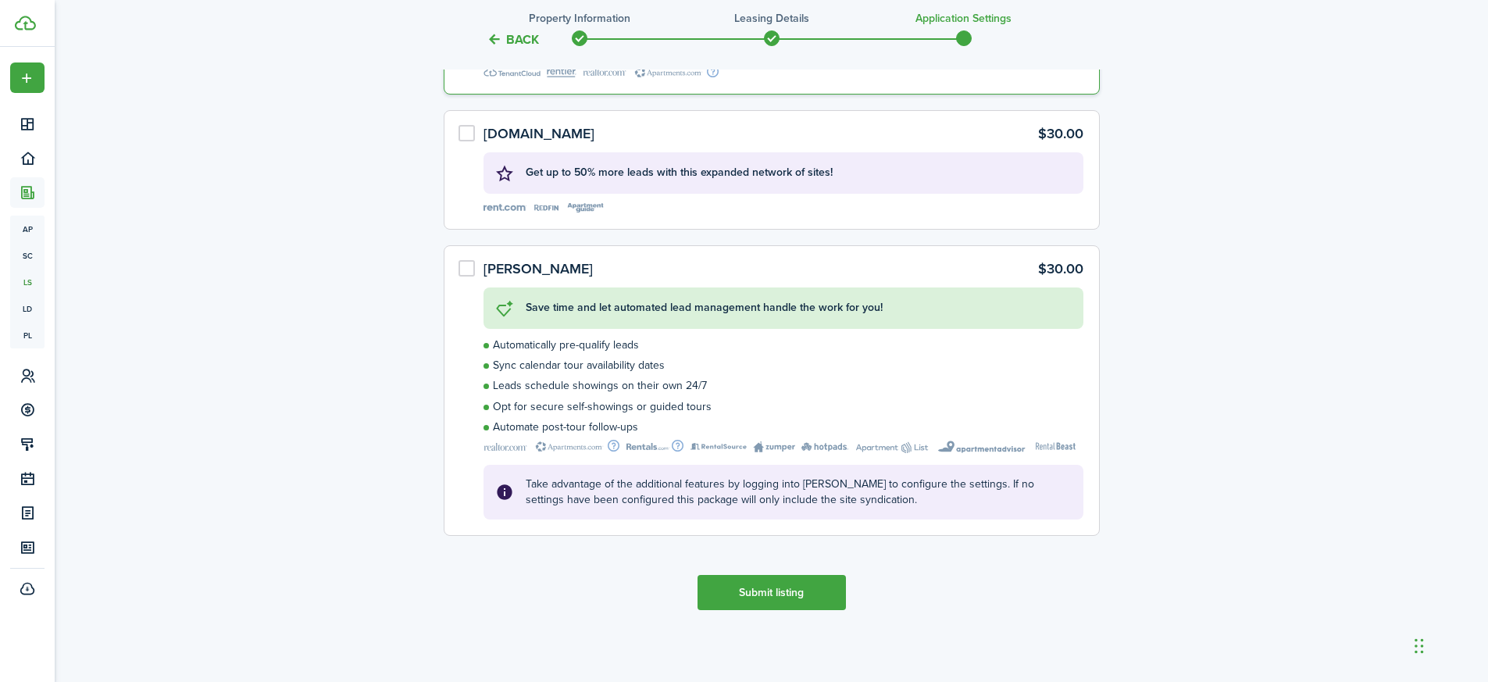
click at [775, 586] on button "Submit listing" at bounding box center [771, 592] width 148 height 35
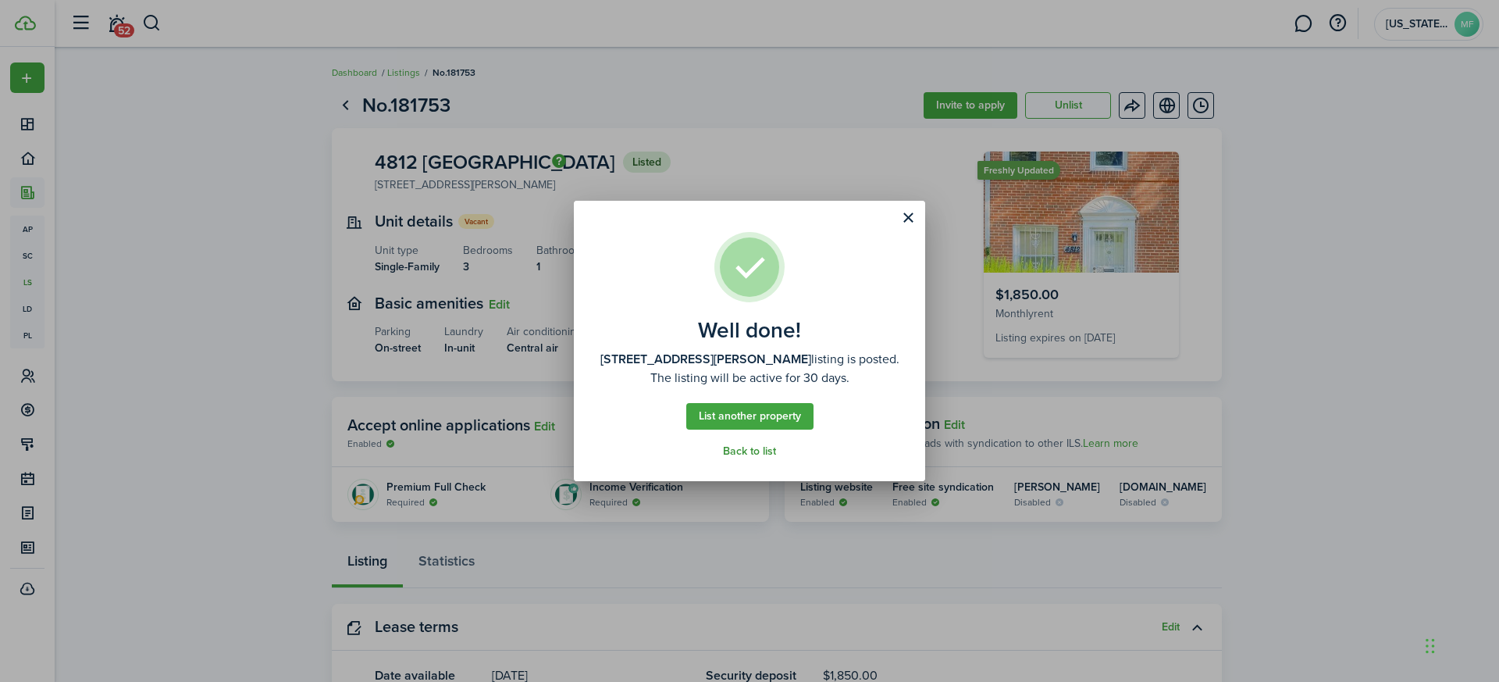
click at [750, 447] on link "Back to list" at bounding box center [749, 451] width 53 height 12
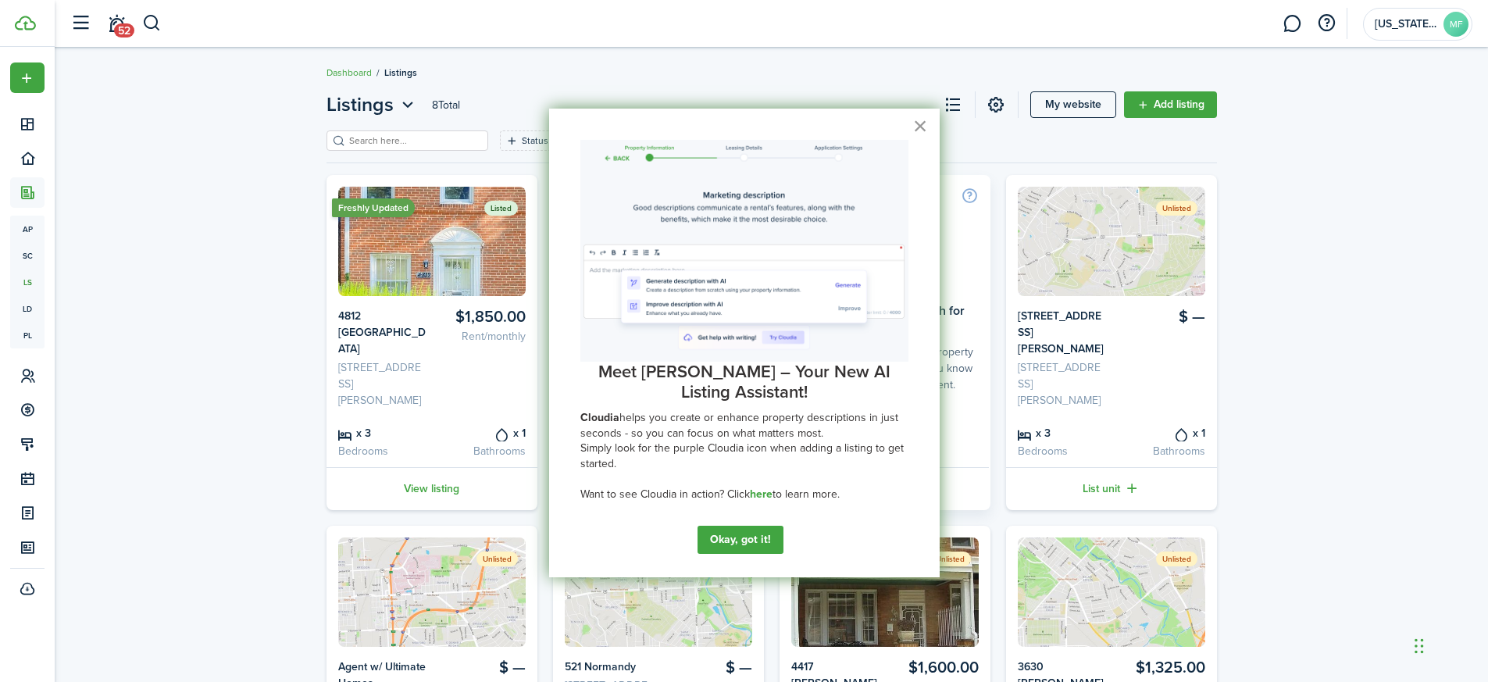
click at [913, 132] on button "×" at bounding box center [920, 125] width 15 height 25
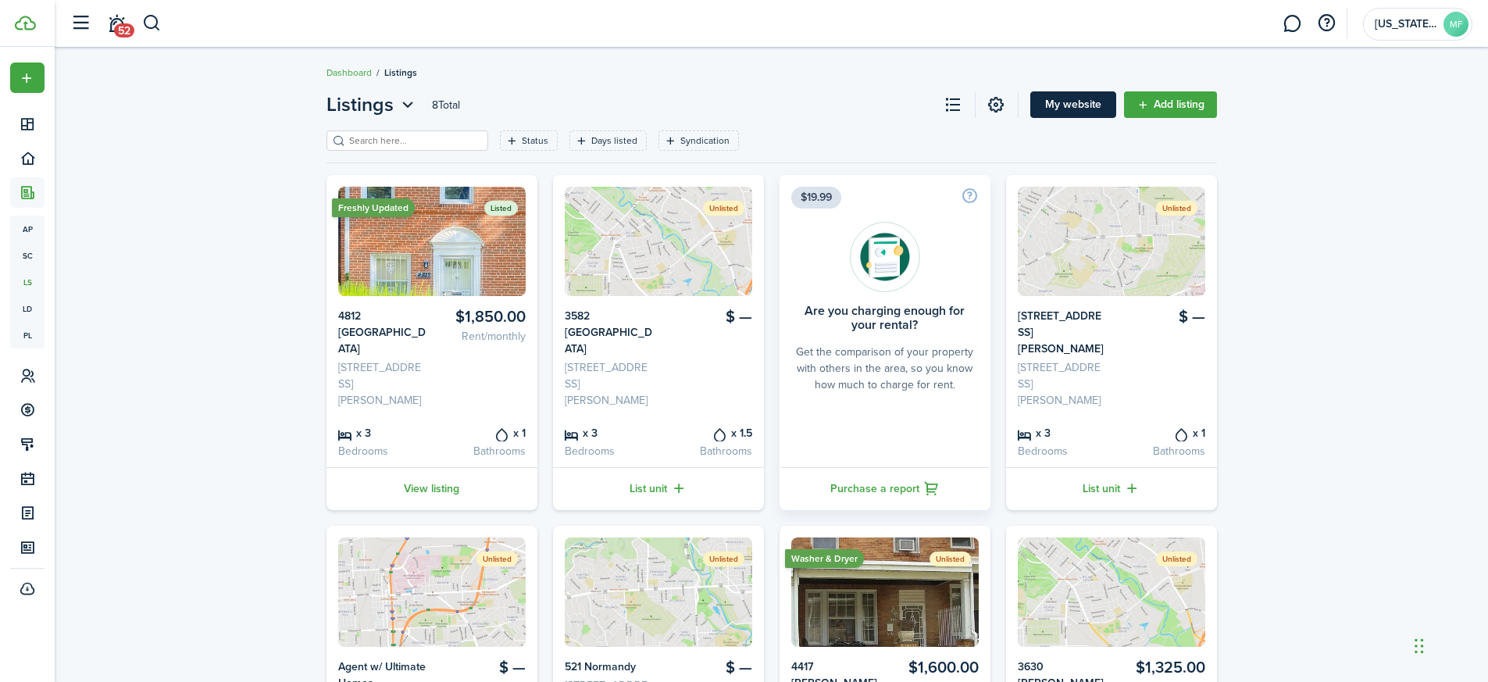
click at [1108, 112] on link "My website" at bounding box center [1073, 104] width 86 height 27
click at [433, 472] on link "View listing" at bounding box center [431, 488] width 211 height 43
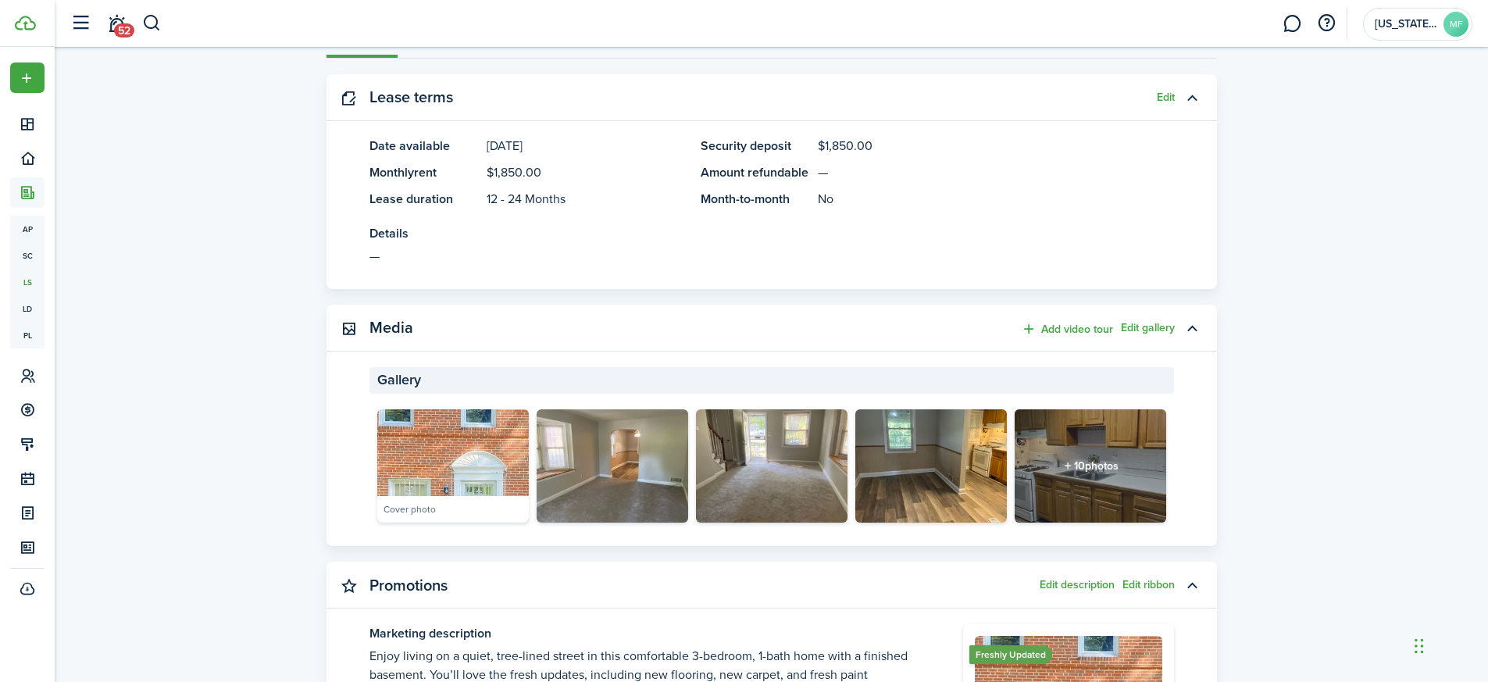
scroll to position [697, 0]
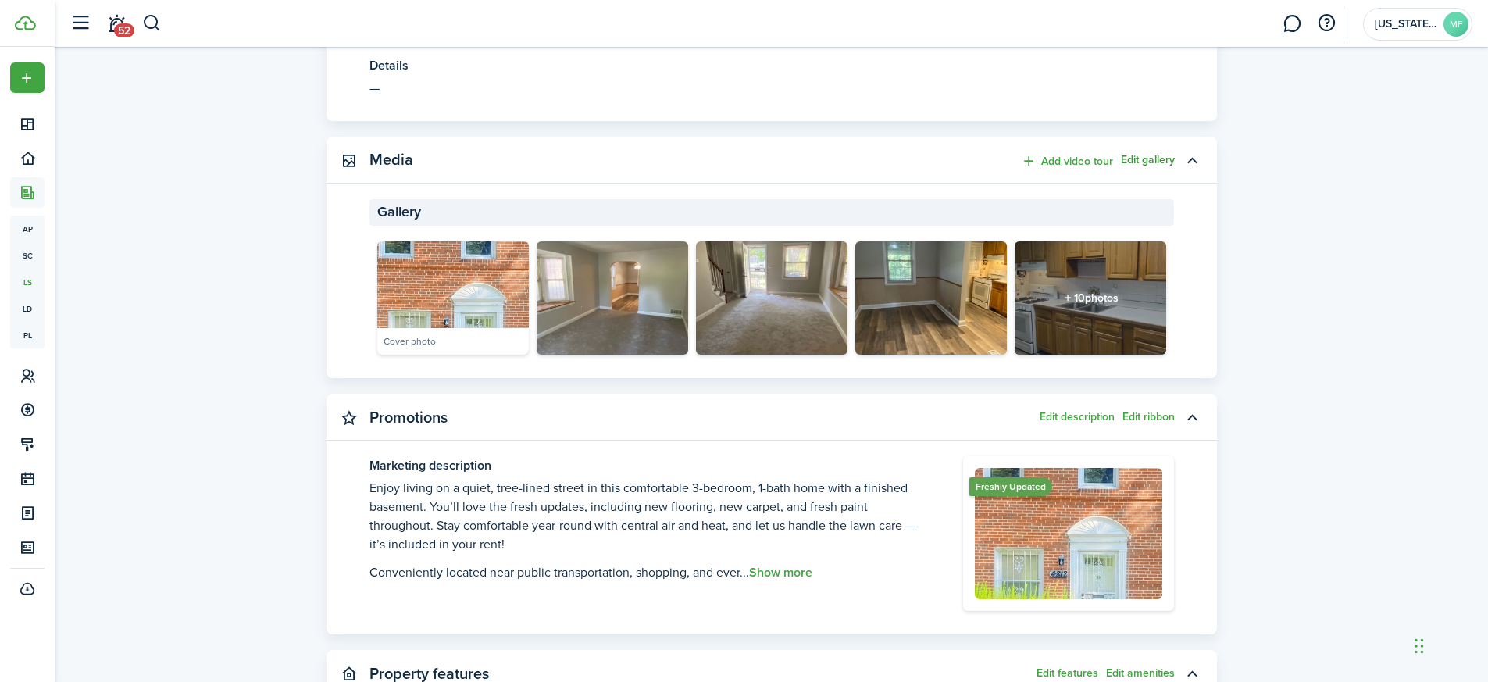
click at [1147, 158] on button "Edit gallery" at bounding box center [1148, 160] width 54 height 12
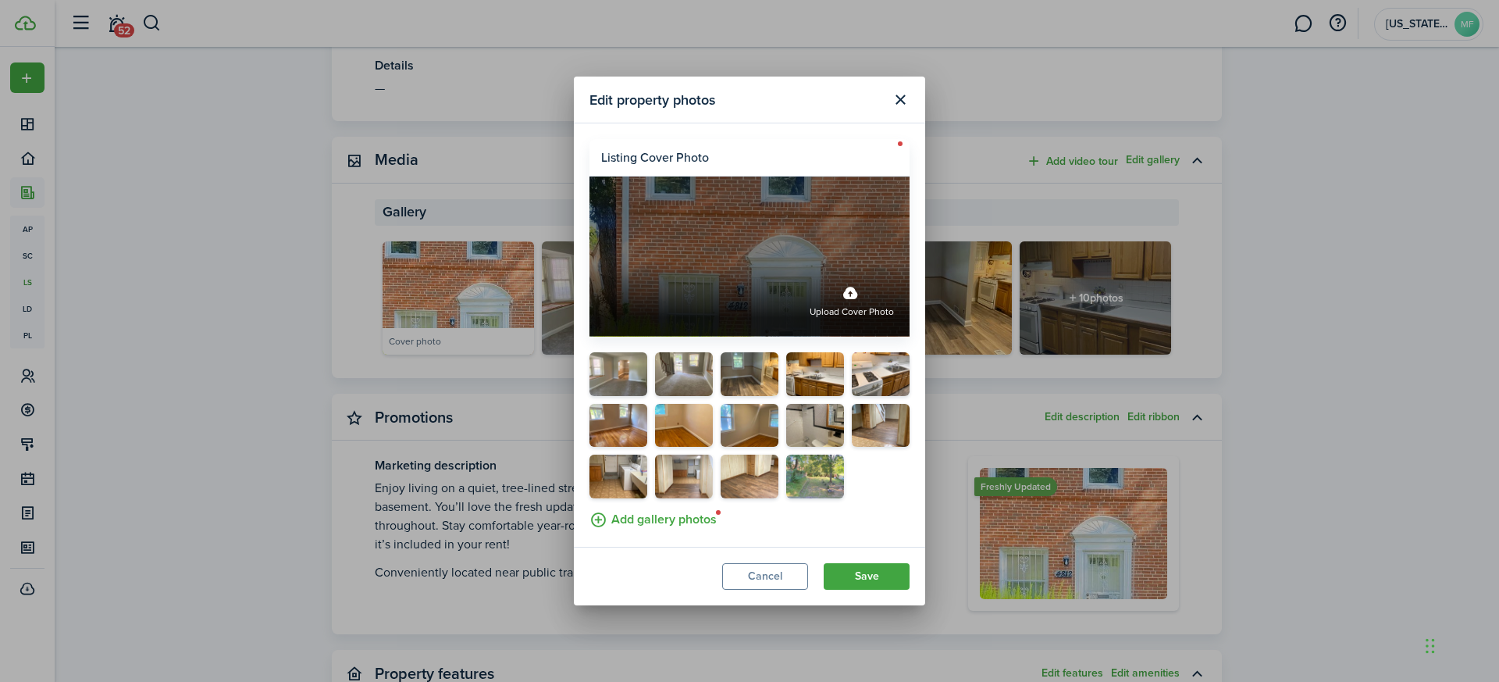
click at [712, 274] on div "Upload cover photo" at bounding box center [750, 299] width 320 height 73
click at [590, 263] on input "Upload cover photo" at bounding box center [590, 263] width 0 height 0
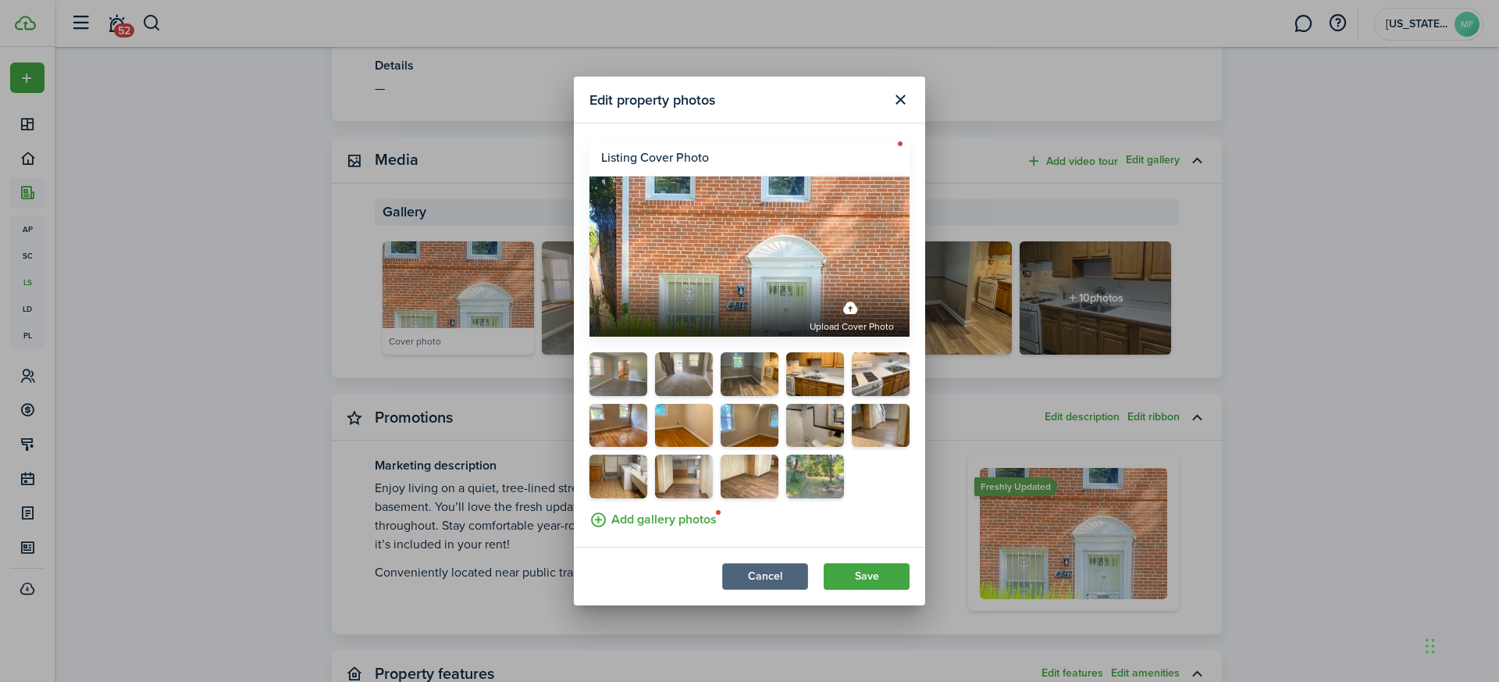
click at [772, 576] on button "Cancel" at bounding box center [765, 576] width 86 height 27
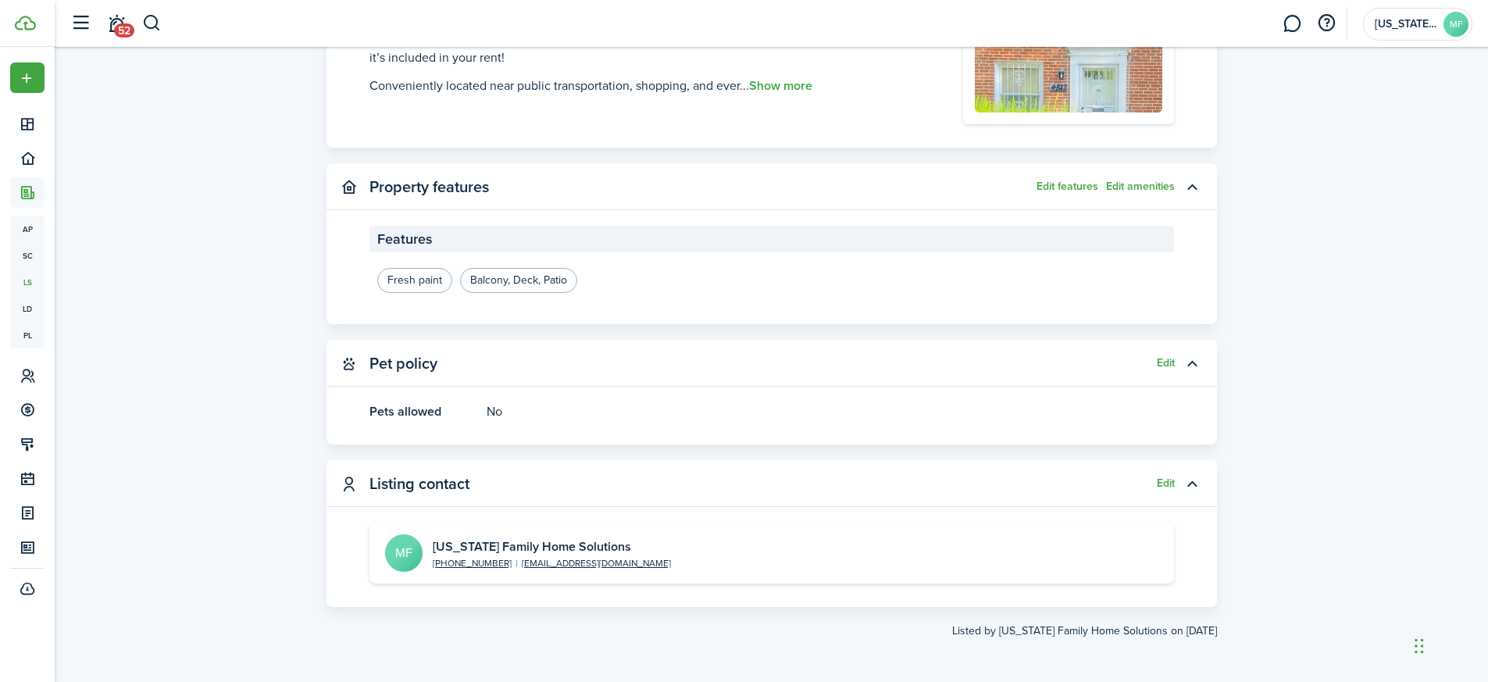
scroll to position [0, 0]
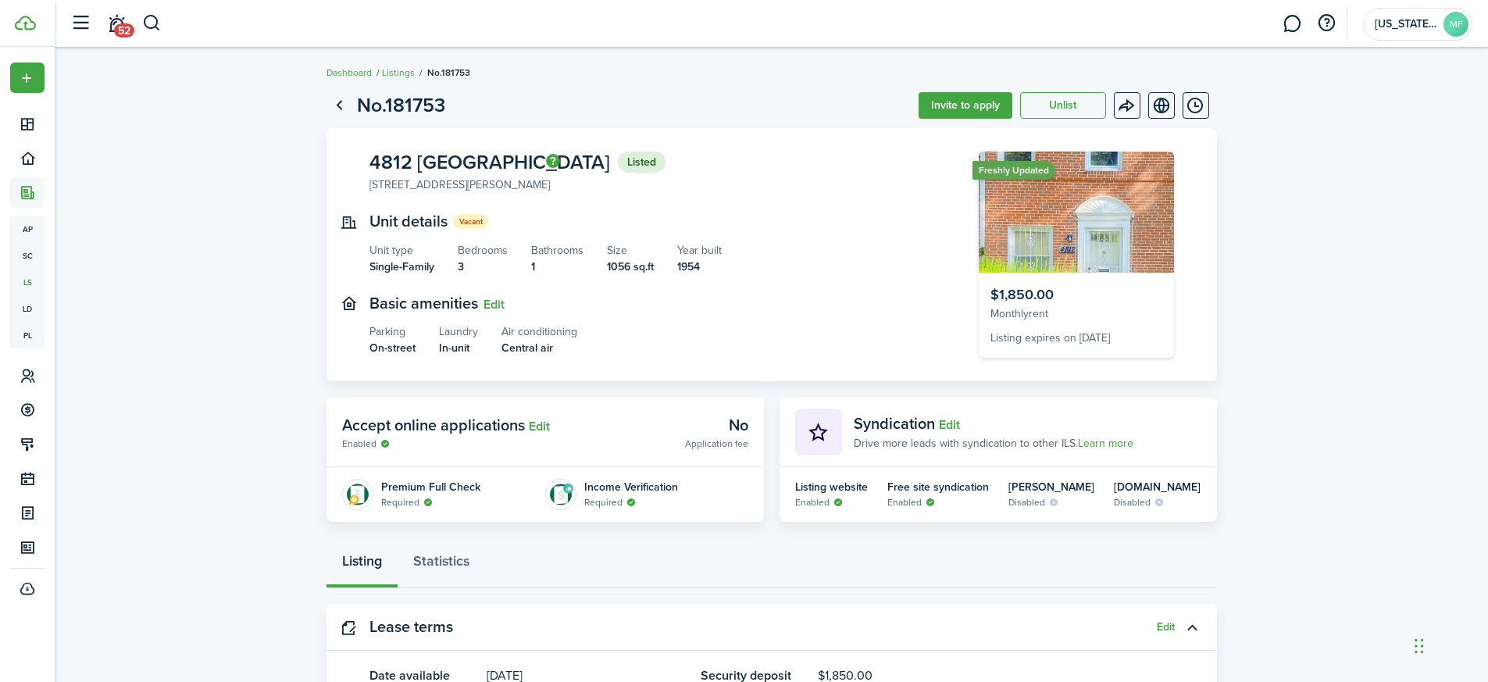
click at [1123, 230] on img at bounding box center [1075, 211] width 195 height 121
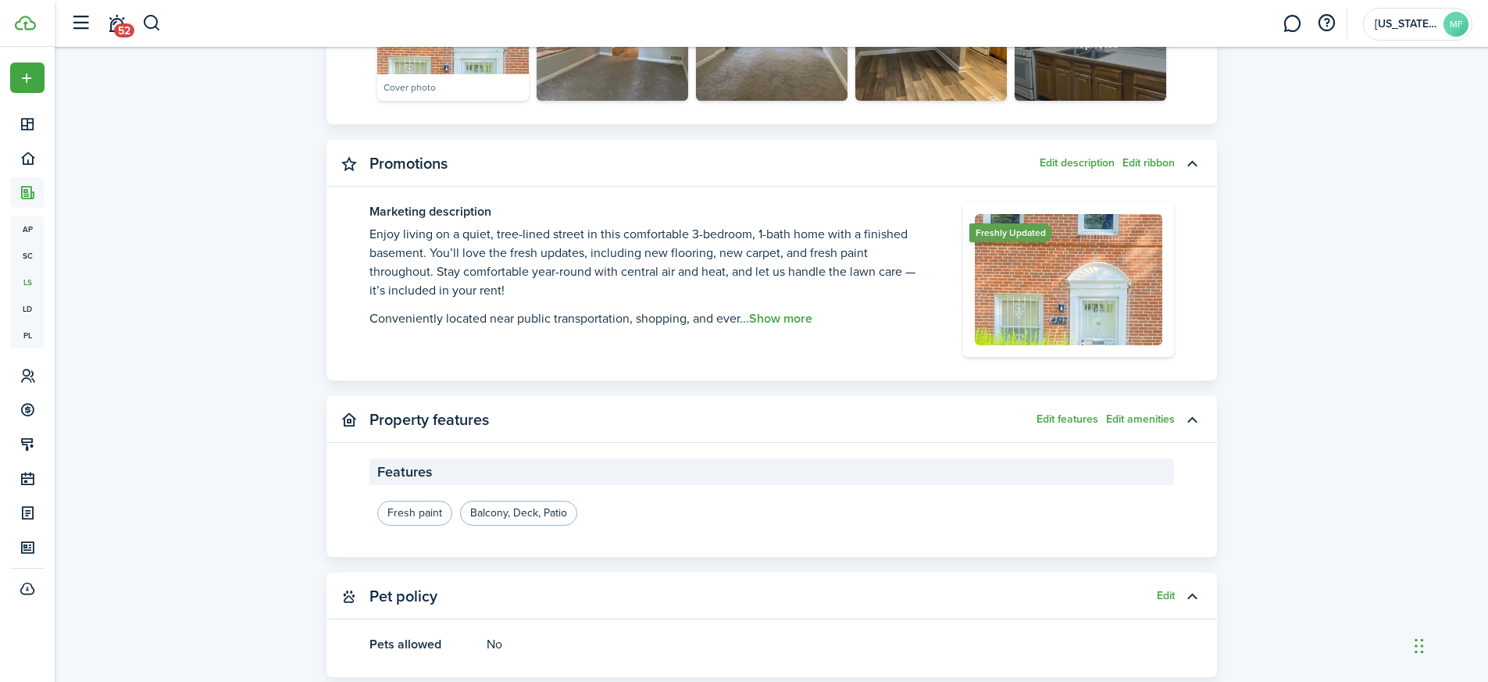
scroll to position [610, 0]
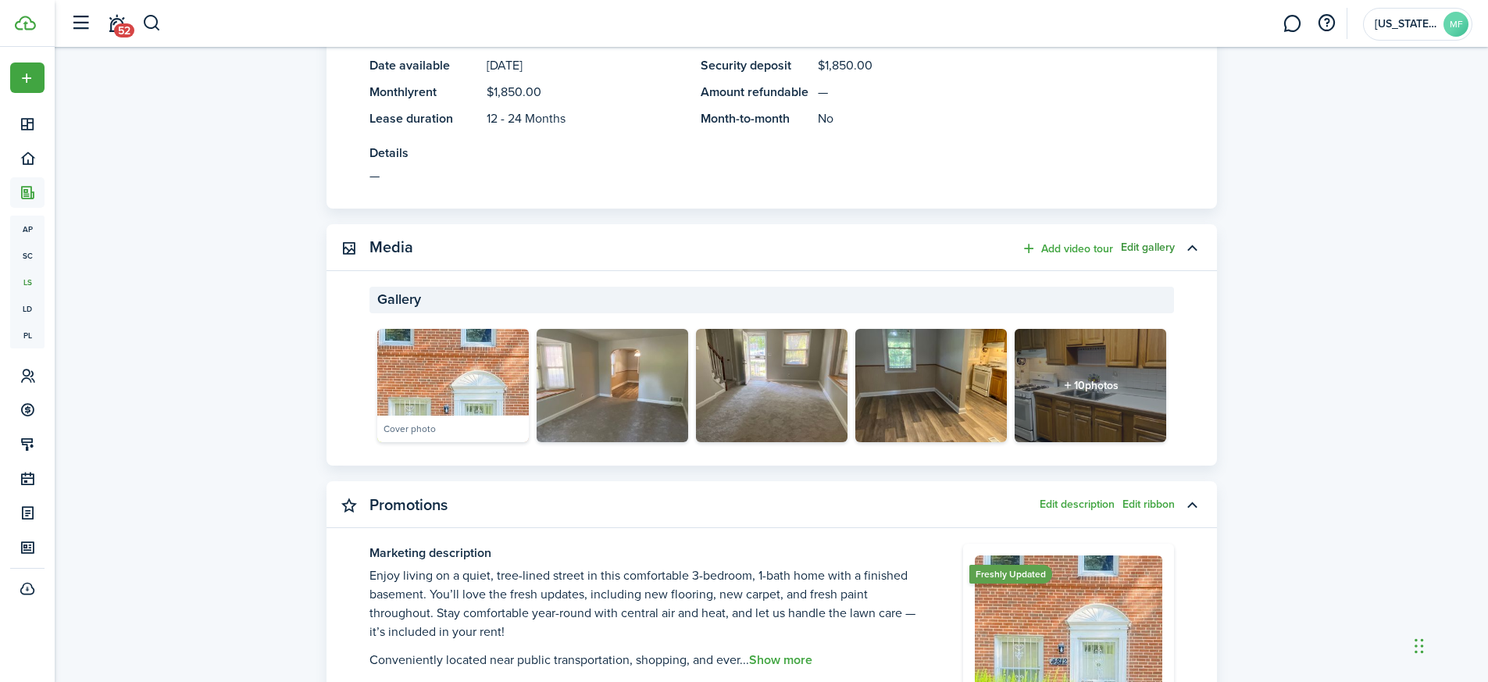
click at [1160, 243] on button "Edit gallery" at bounding box center [1148, 247] width 54 height 12
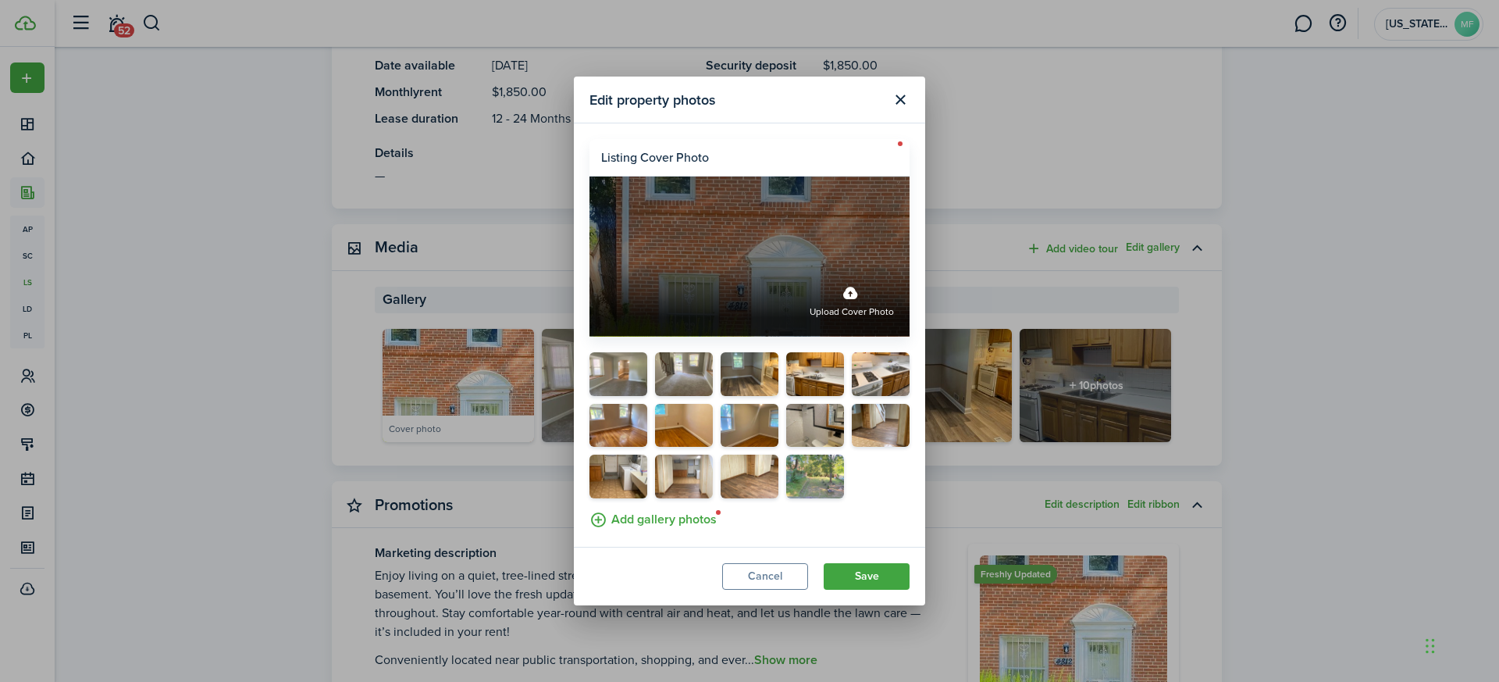
click at [868, 307] on span "Upload cover photo" at bounding box center [852, 313] width 84 height 16
click at [590, 263] on input "Upload cover photo" at bounding box center [590, 263] width 0 height 0
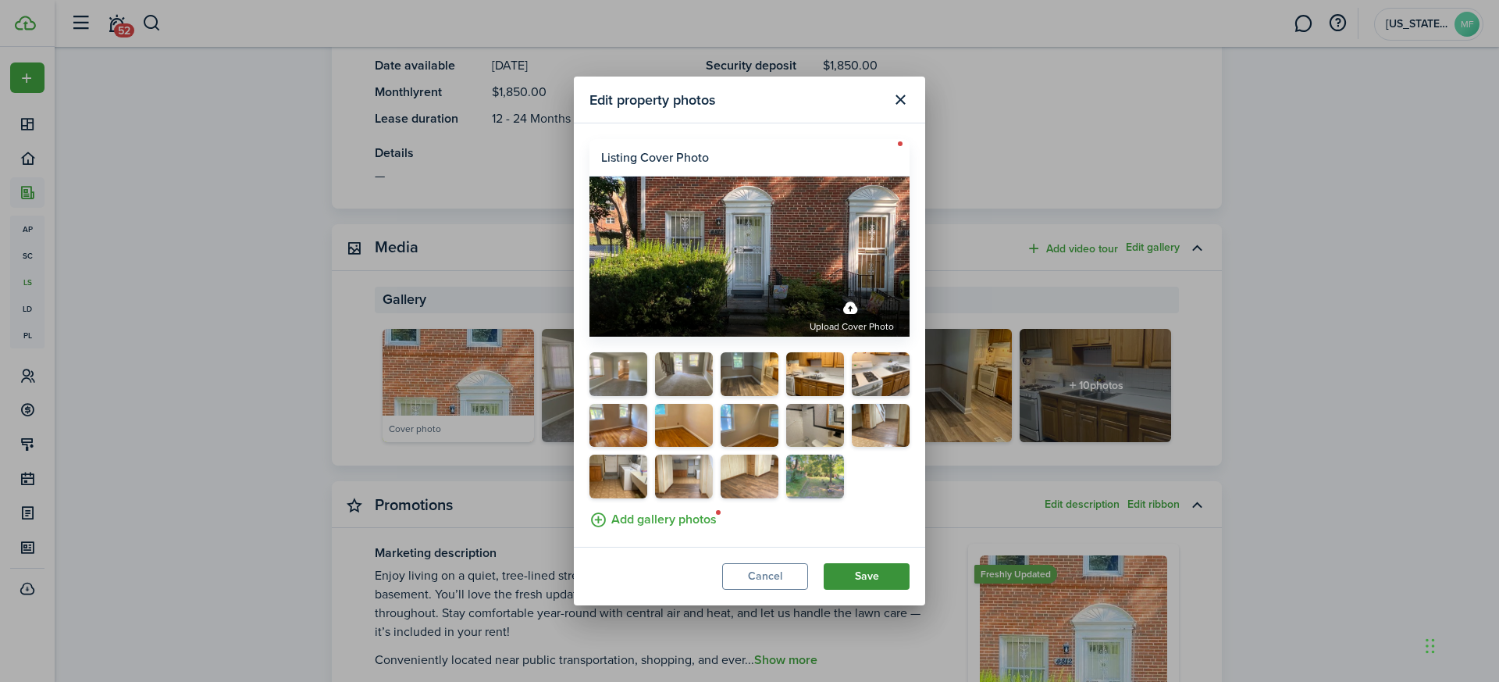
click at [874, 575] on button "Save" at bounding box center [867, 576] width 86 height 27
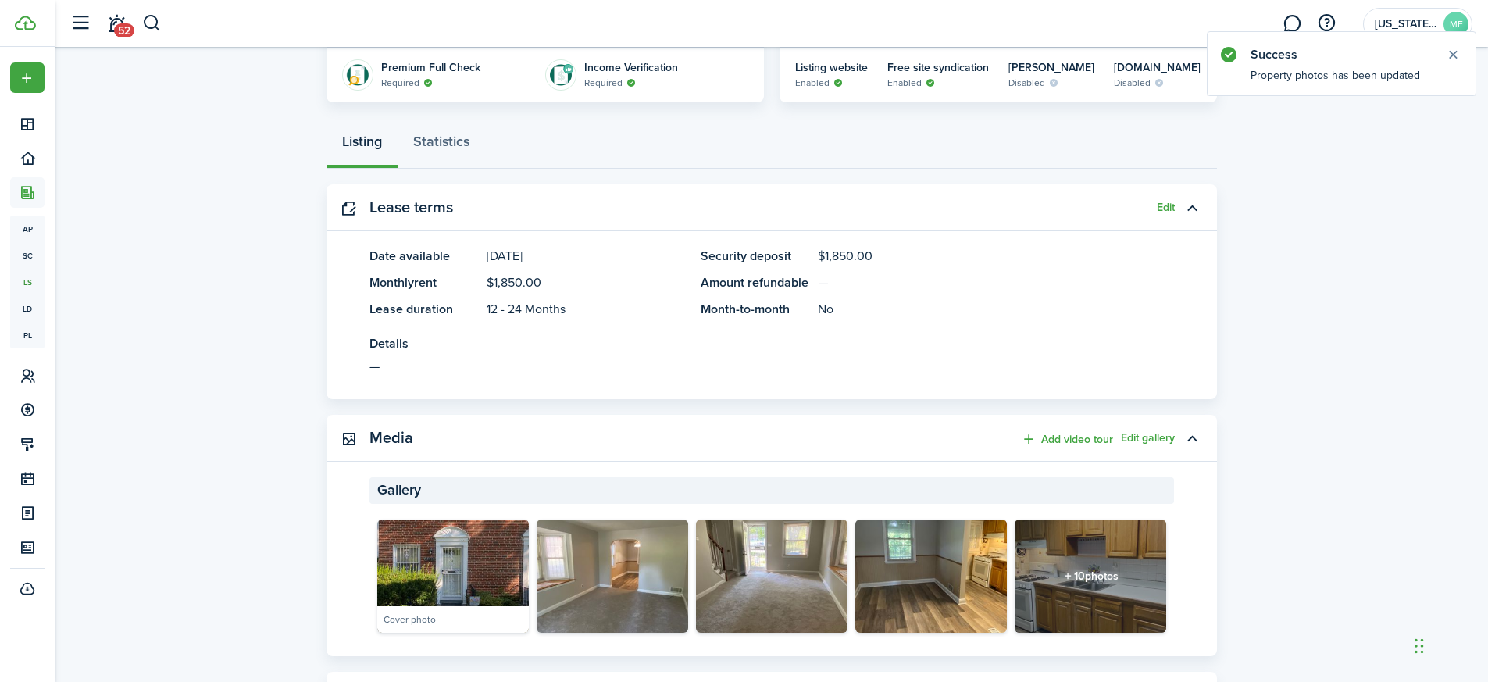
scroll to position [0, 0]
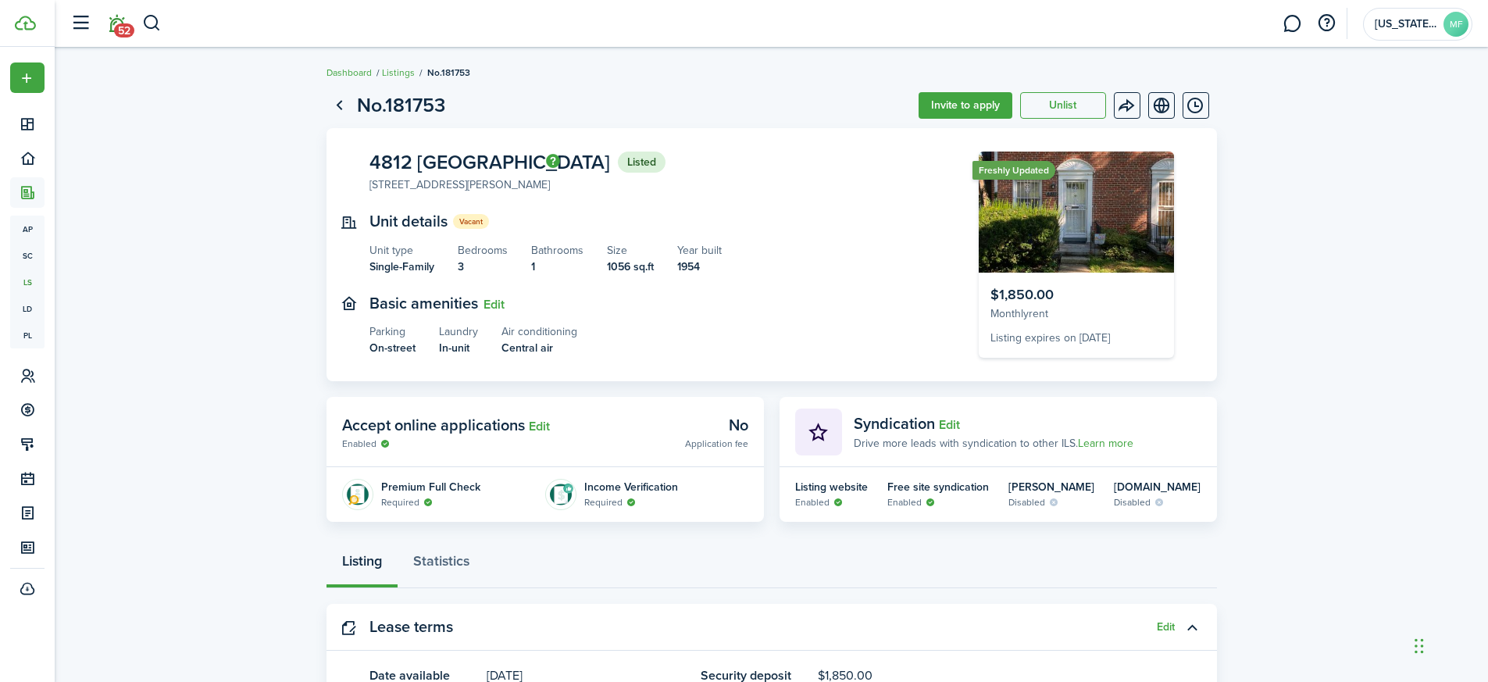
click at [112, 27] on link "52" at bounding box center [117, 24] width 30 height 40
